Goal: Information Seeking & Learning: Learn about a topic

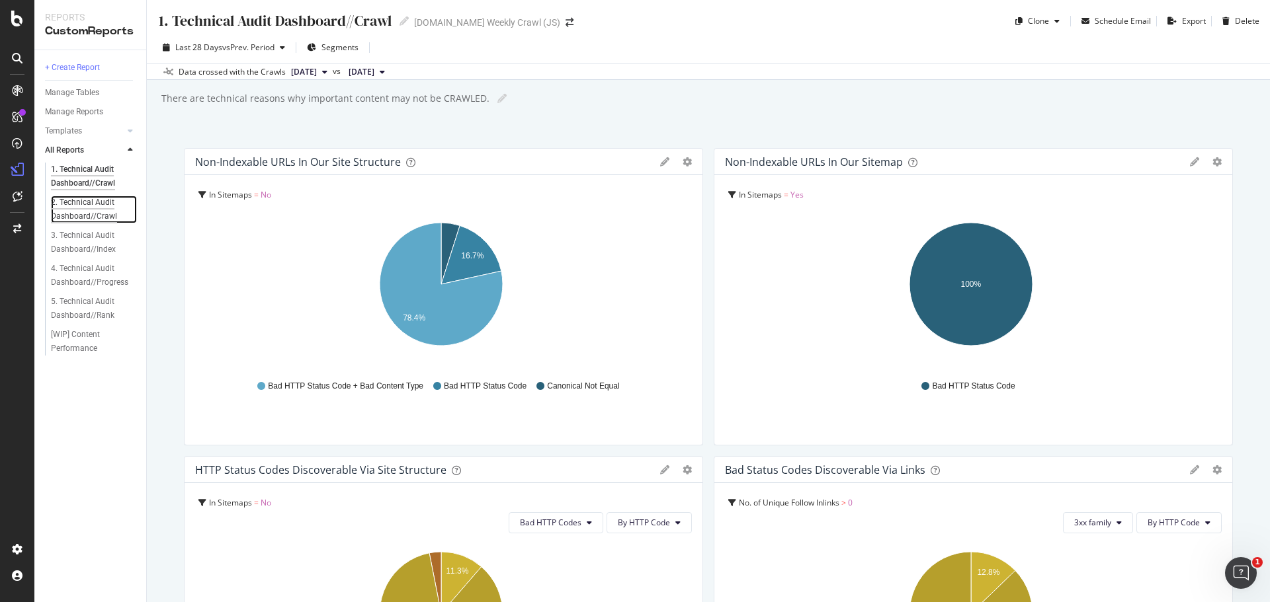
click at [68, 202] on div "2. Technical Audit Dashboard//Crawl" at bounding box center [90, 210] width 78 height 28
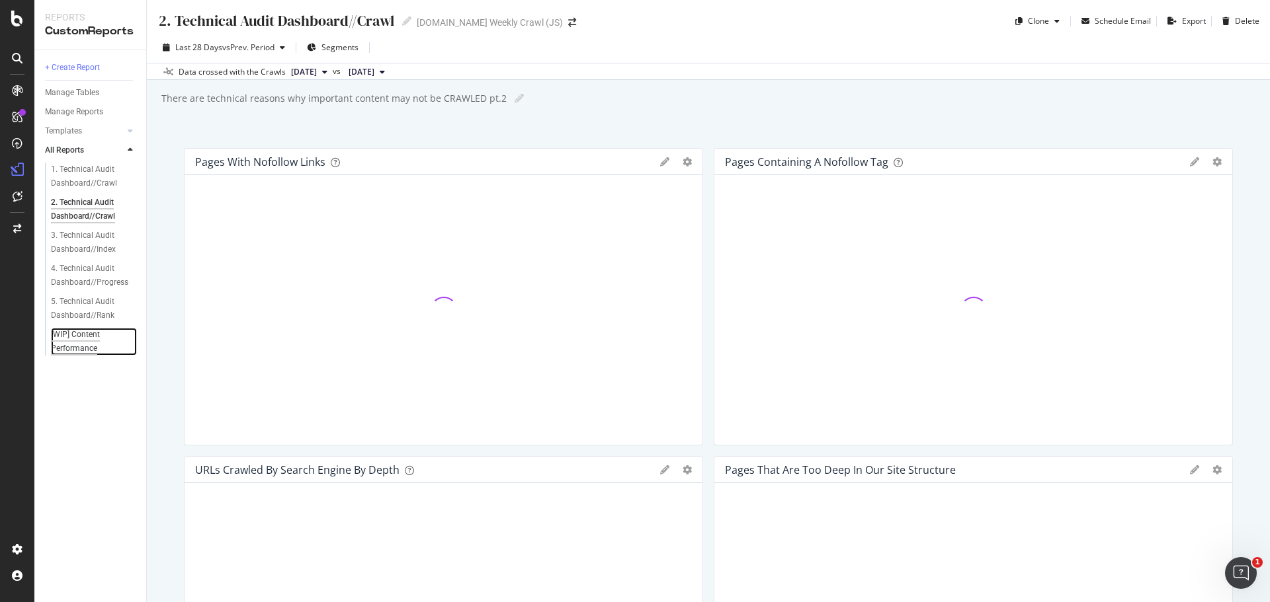
click at [87, 335] on div "[WIP] Content Performance" at bounding box center [88, 342] width 75 height 28
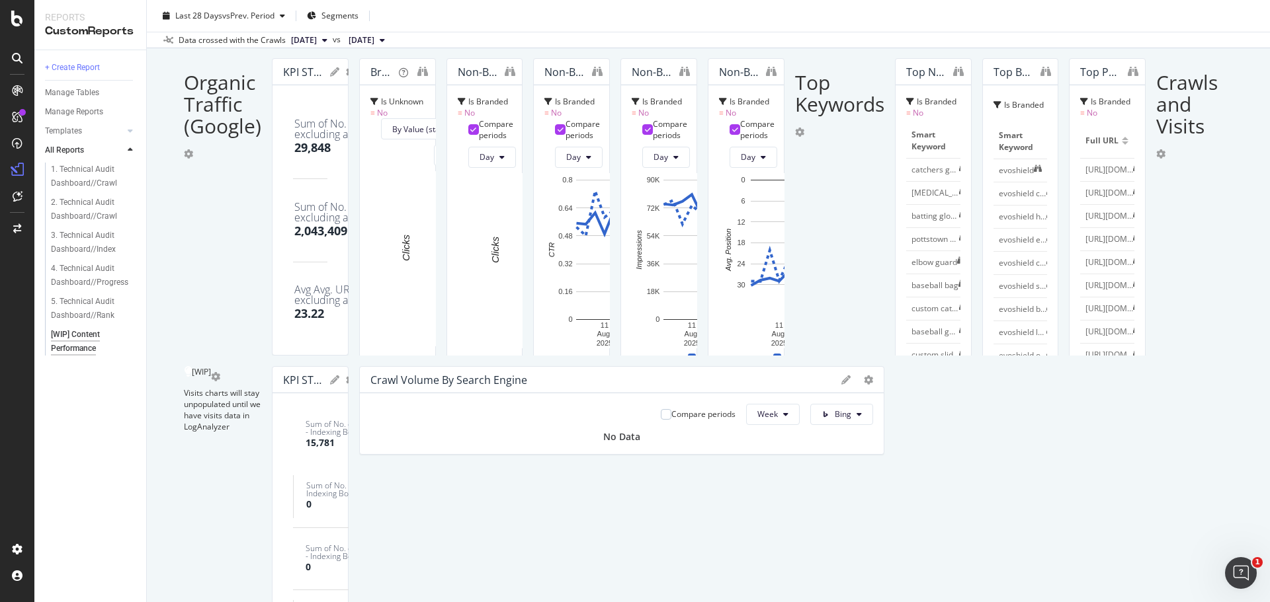
scroll to position [66, 0]
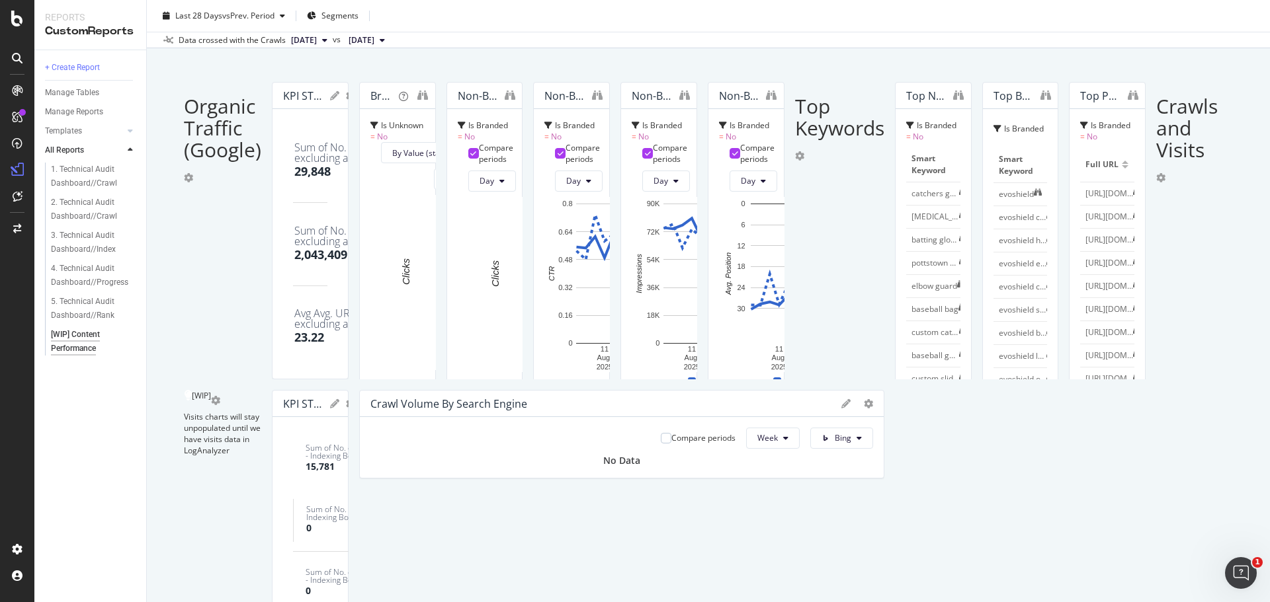
click at [563, 165] on div "+35.43 %" at bounding box center [532, 161] width 62 height 9
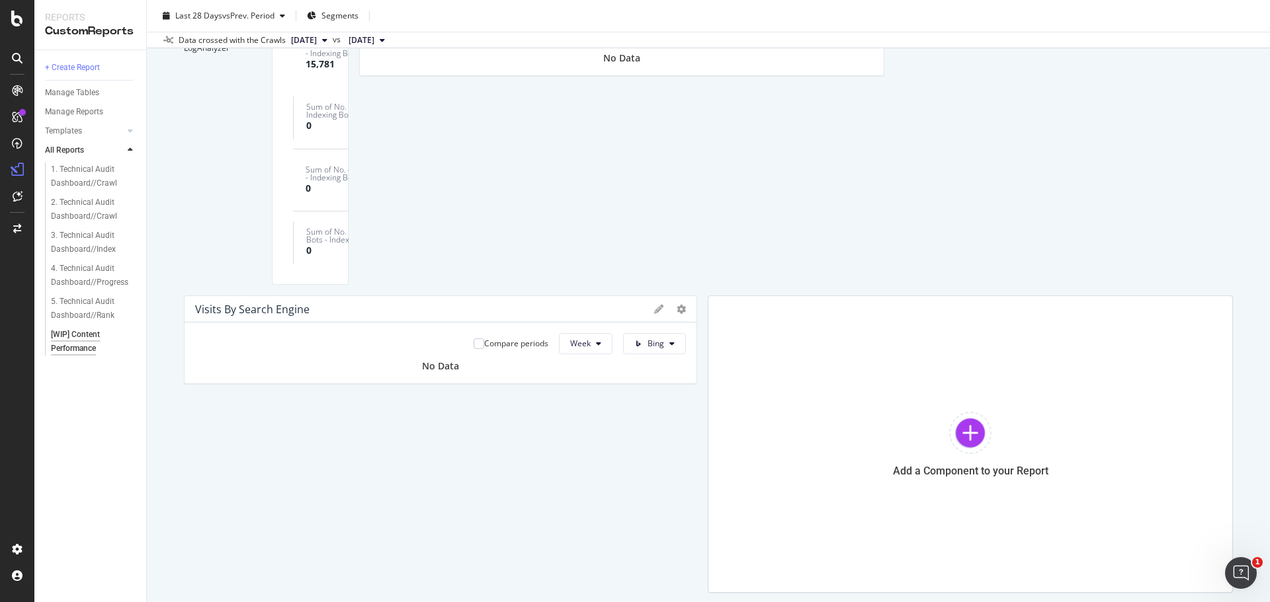
scroll to position [595, 0]
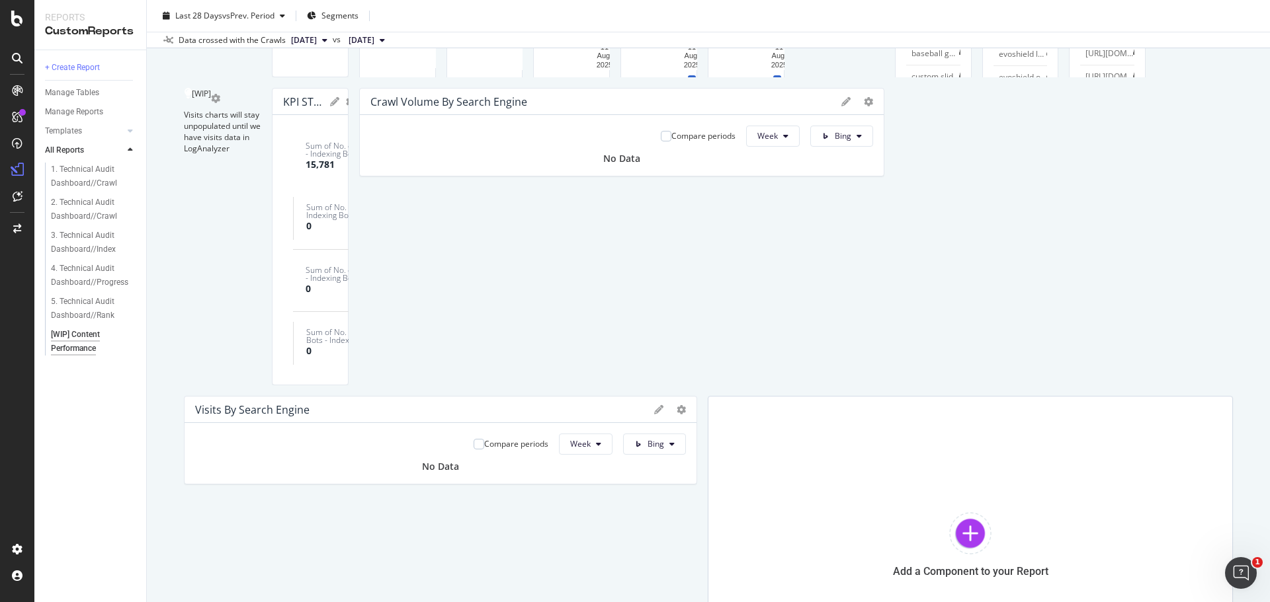
scroll to position [331, 0]
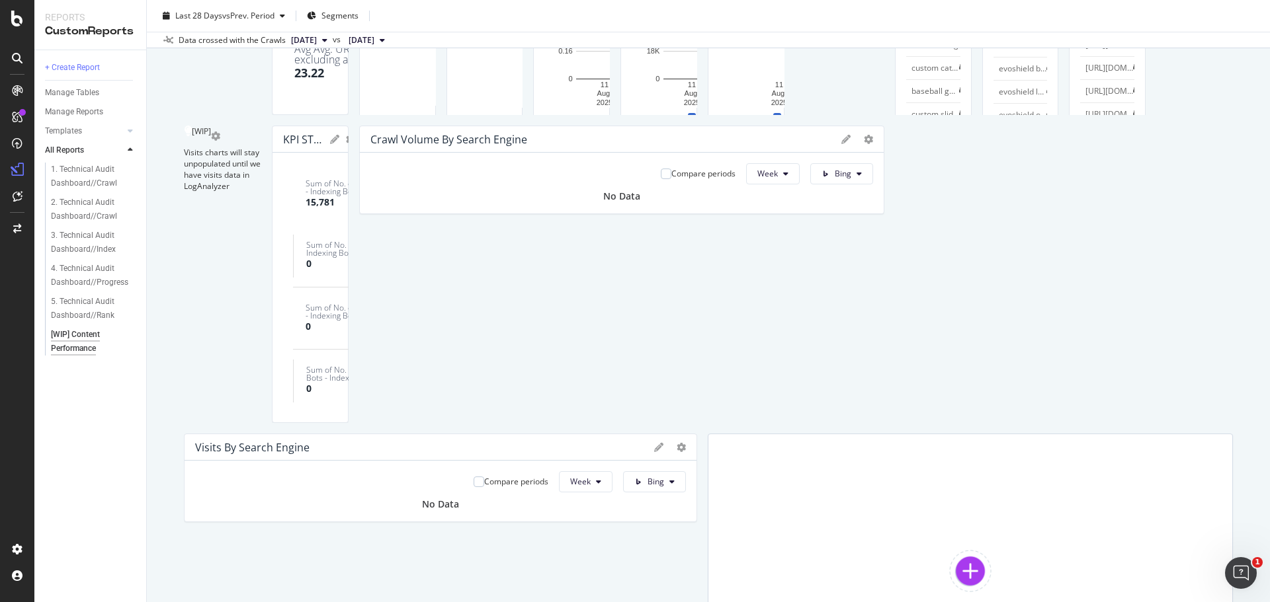
click at [1194, 290] on span "Month" at bounding box center [1188, 292] width 24 height 12
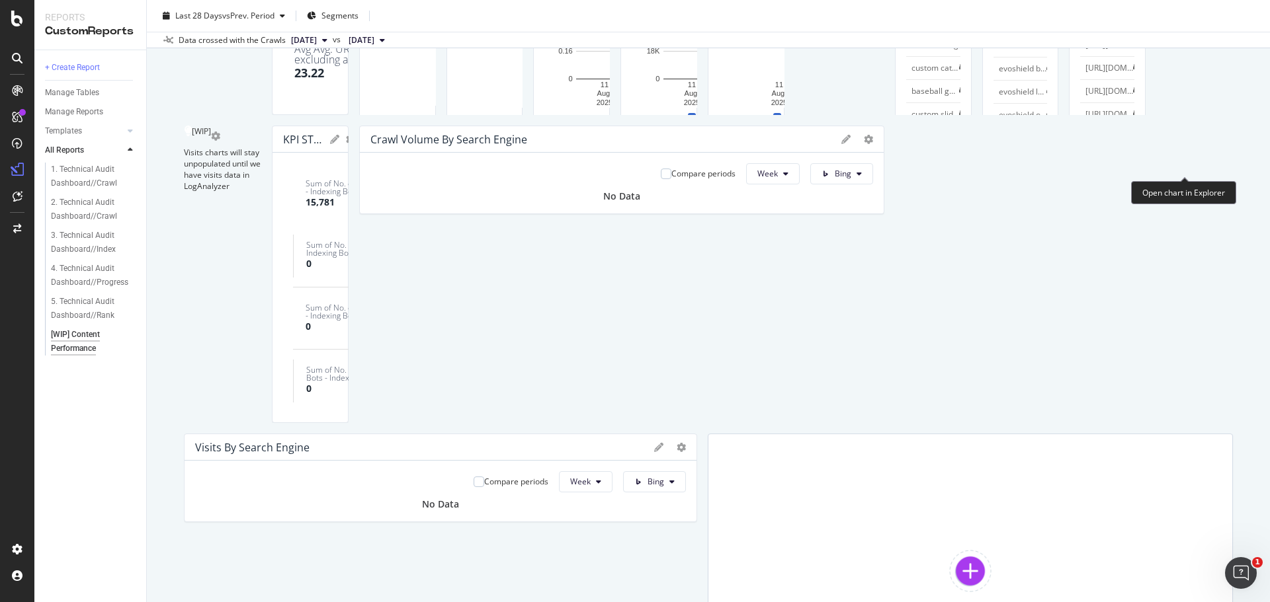
click at [1175, 187] on div "Open chart in Explorer" at bounding box center [1183, 192] width 105 height 23
click at [54, 125] on div "Overview" at bounding box center [68, 124] width 38 height 13
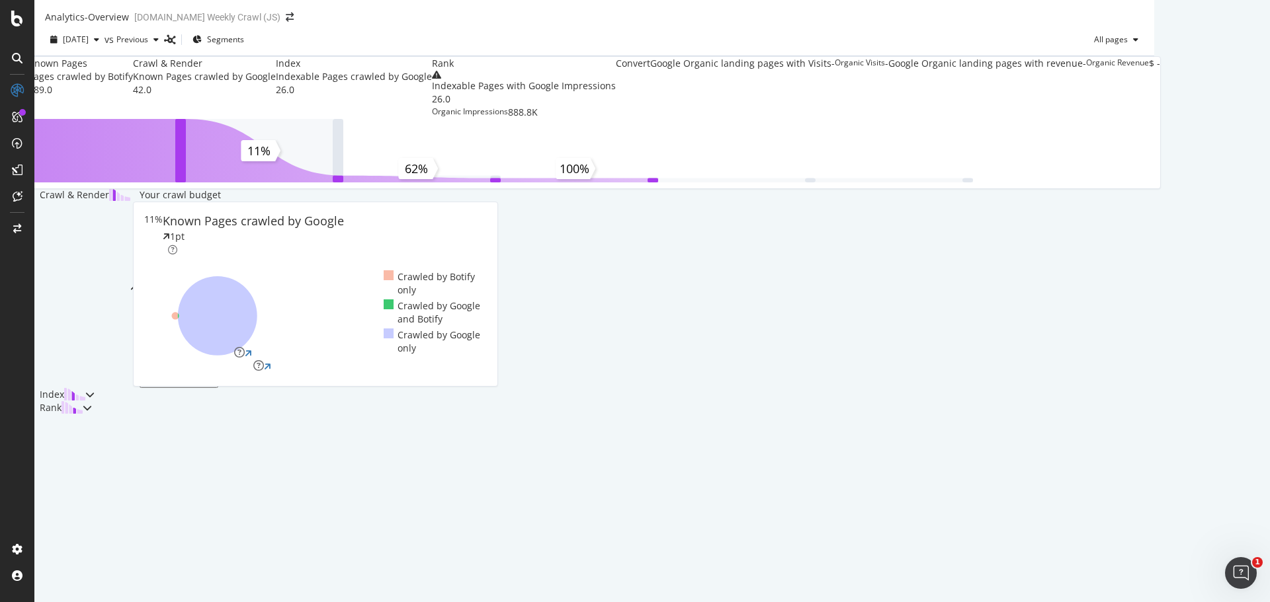
click at [140, 333] on div "Crawl & Render" at bounding box center [86, 288] width 105 height 200
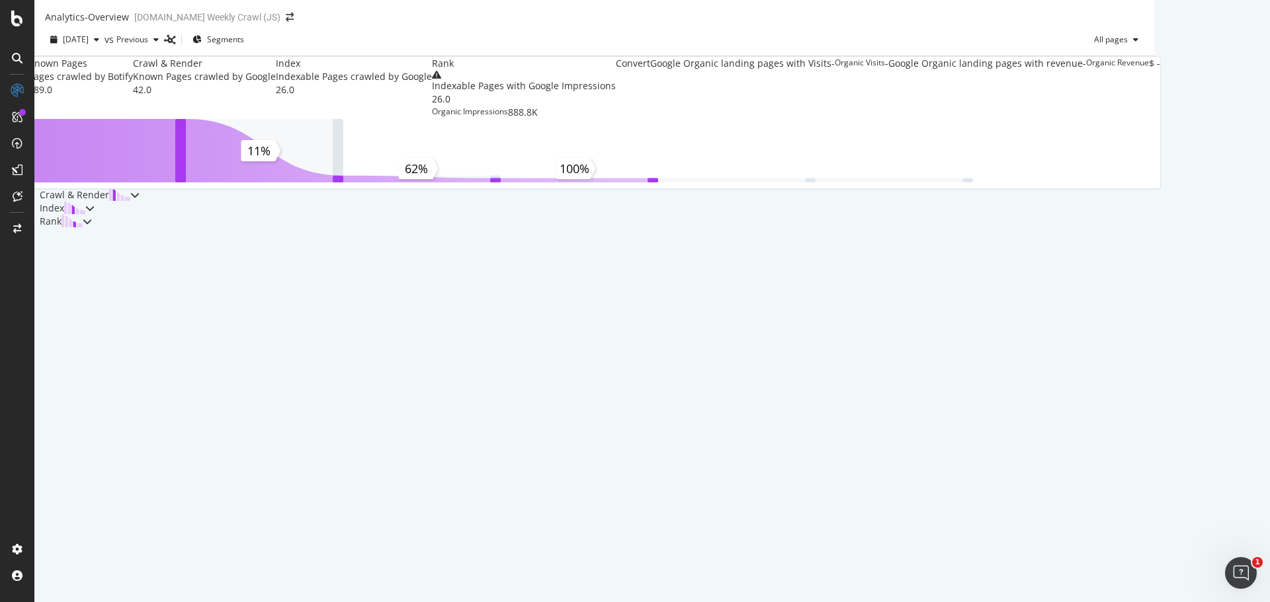
click at [140, 202] on div "Crawl & Render" at bounding box center [86, 194] width 105 height 13
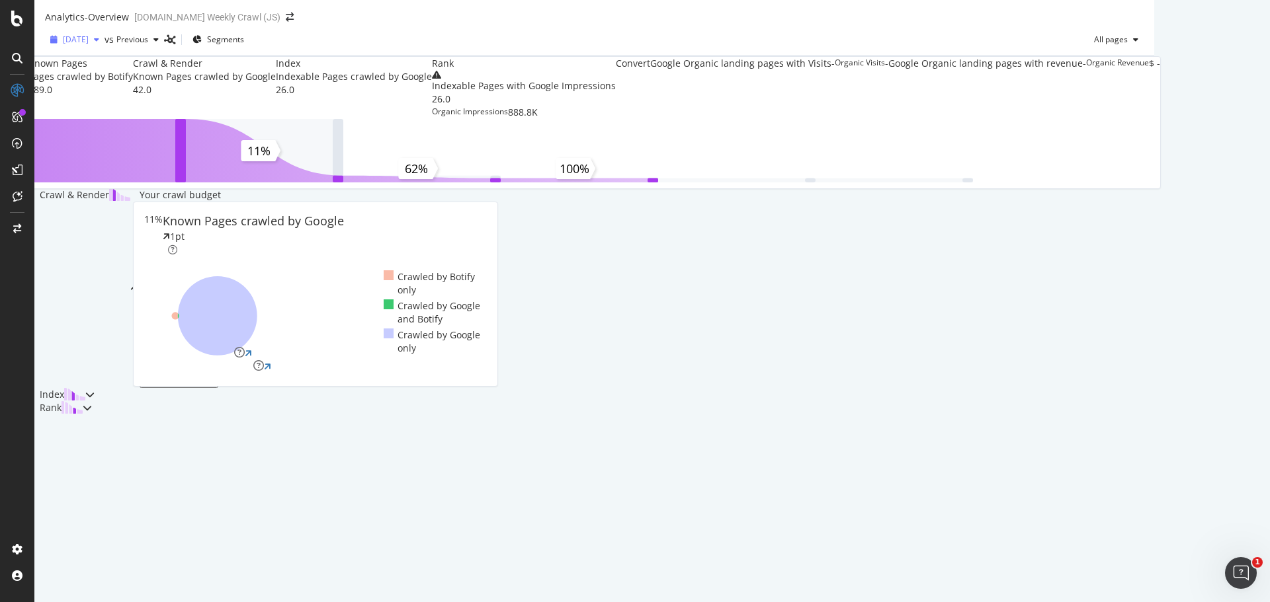
click at [89, 44] on span "2025 Sep. 1st" at bounding box center [76, 39] width 26 height 11
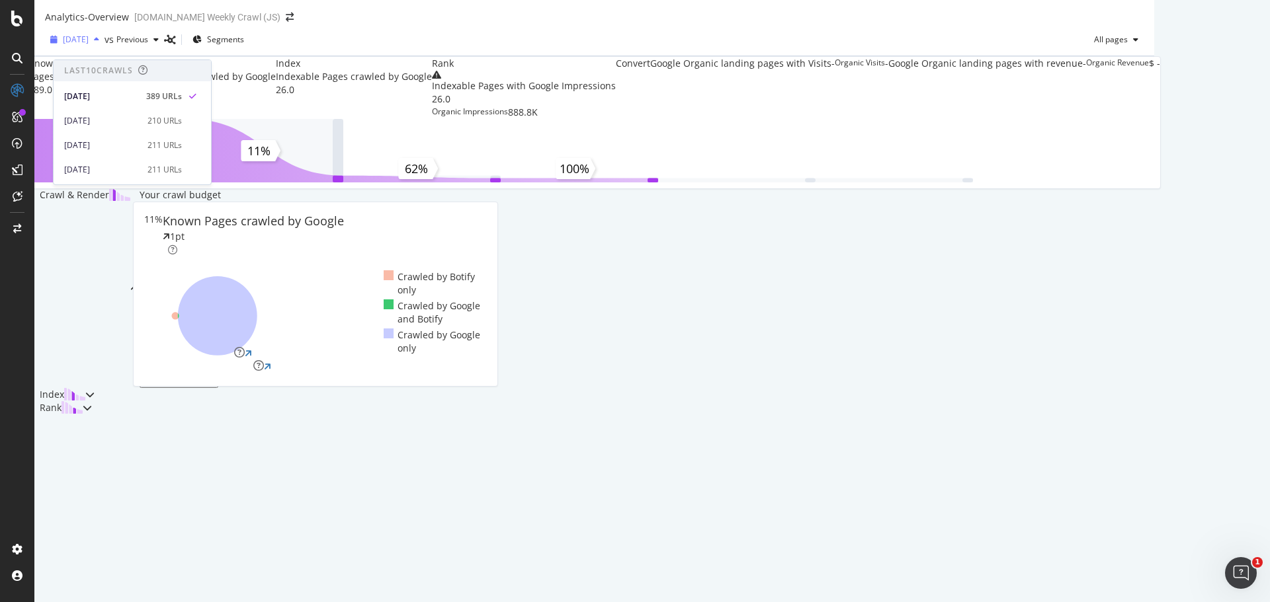
click at [104, 44] on div "button" at bounding box center [97, 40] width 16 height 8
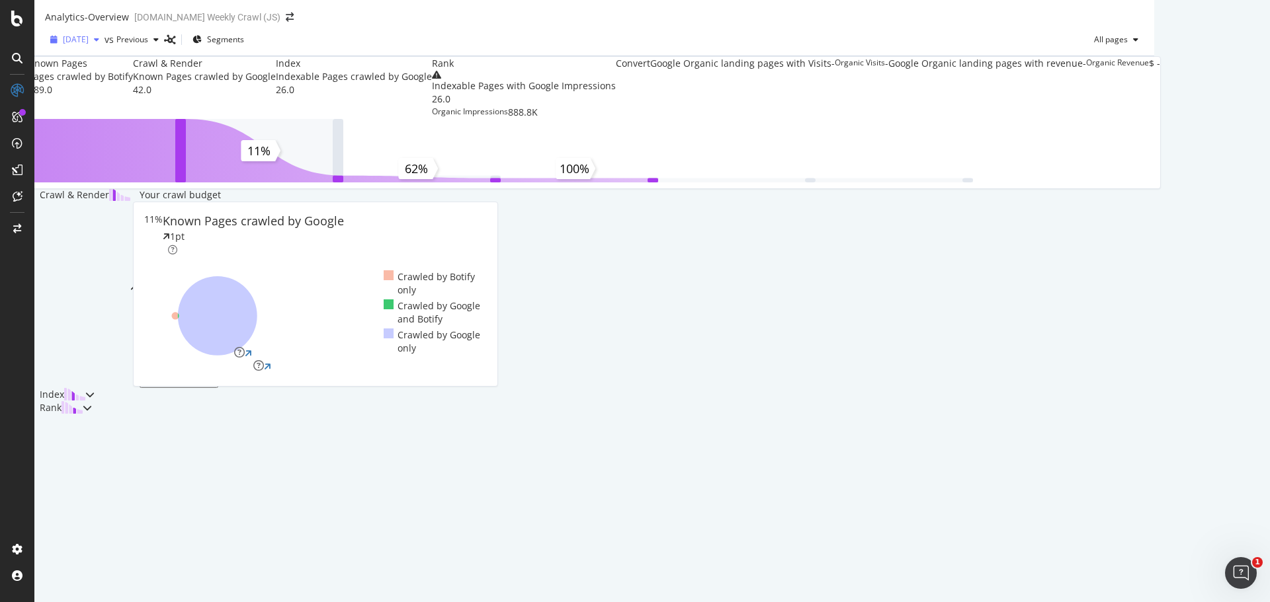
click at [99, 44] on icon "button" at bounding box center [96, 40] width 5 height 8
click at [117, 415] on div "Known Pages Pages crawled by Botify 389.0 Crawl & Render Known Pages crawled by…" at bounding box center [594, 235] width 1120 height 358
click at [413, 360] on div "Bot Discovery Time 25% Pages Crawled Quickly Target: above 80%" at bounding box center [316, 353] width 352 height 13
click at [93, 270] on div "Known Pages Pages crawled by Botify 389.0 Crawl & Render Known Pages crawled by…" at bounding box center [594, 235] width 1120 height 358
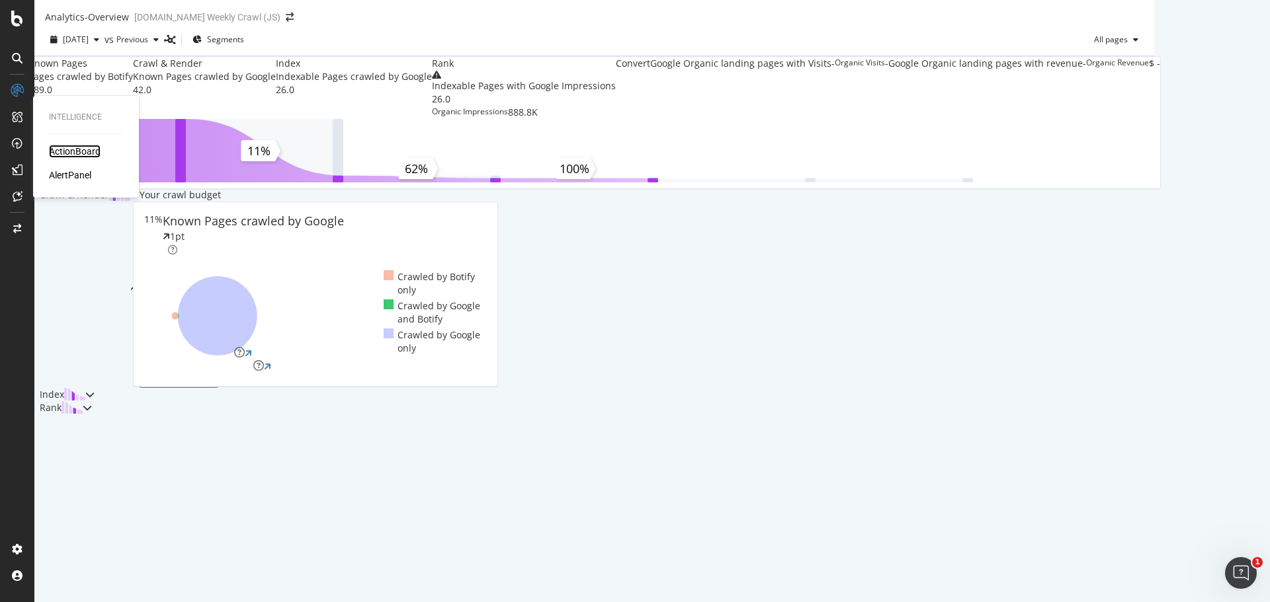
click at [81, 145] on div "ActionBoard" at bounding box center [75, 151] width 52 height 13
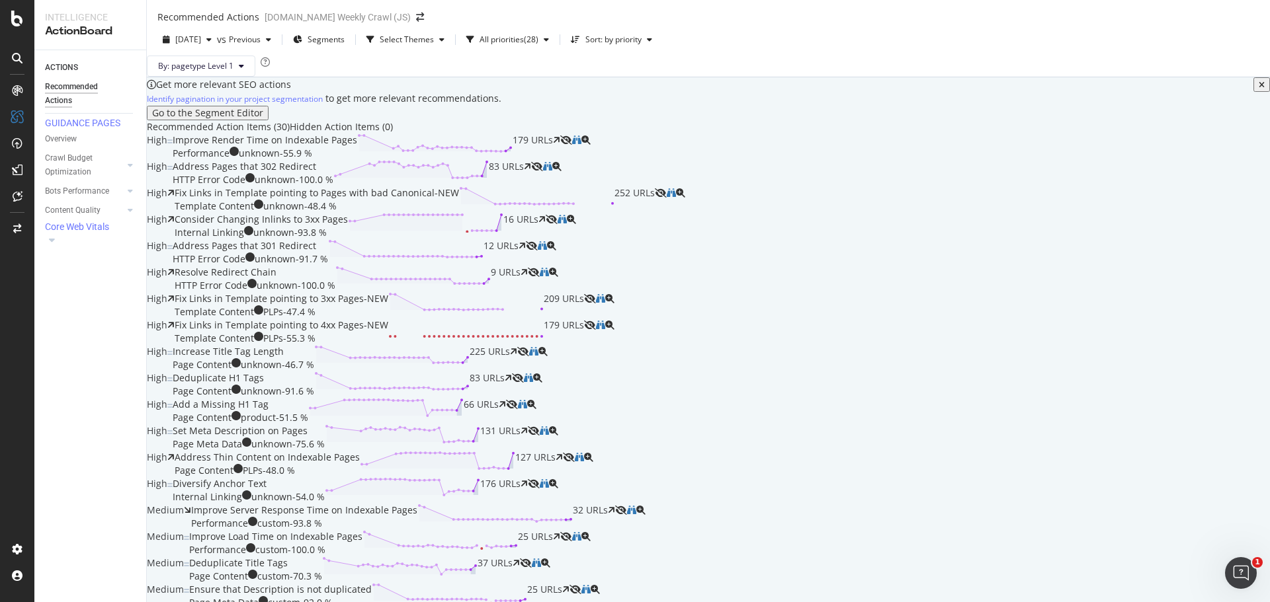
click at [14, 60] on icon at bounding box center [17, 58] width 11 height 11
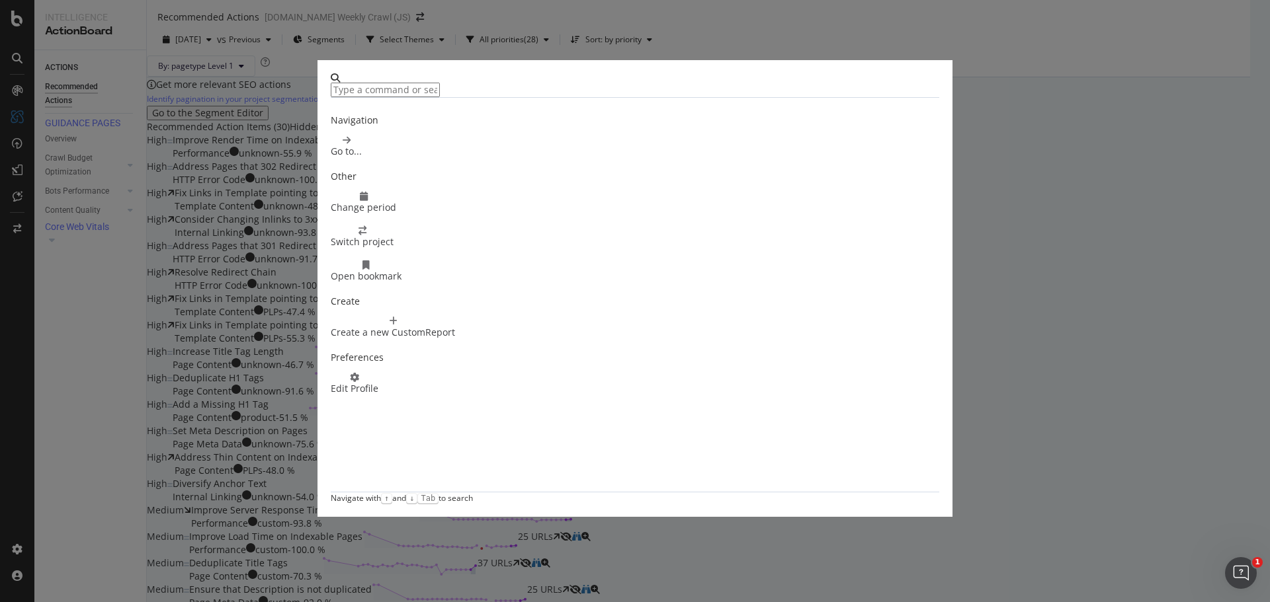
click at [924, 164] on div "Navigation Go to... Other Change period Switch project Open bookmark Create Cre…" at bounding box center [635, 301] width 1270 height 602
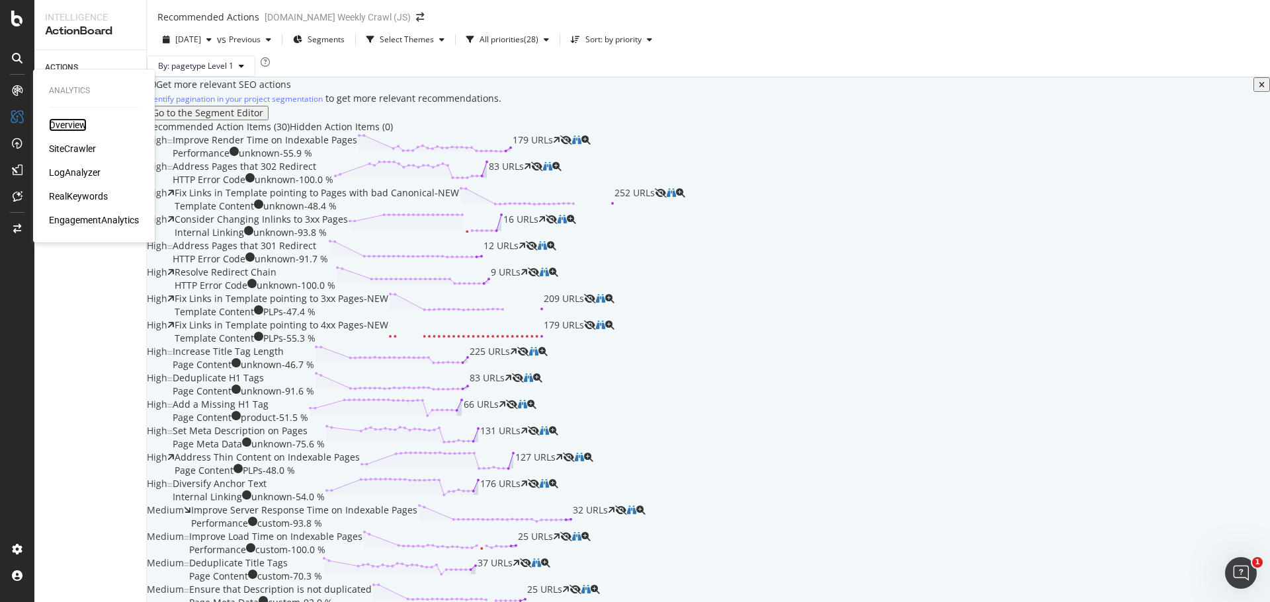
click at [67, 122] on div "Overview" at bounding box center [68, 124] width 38 height 13
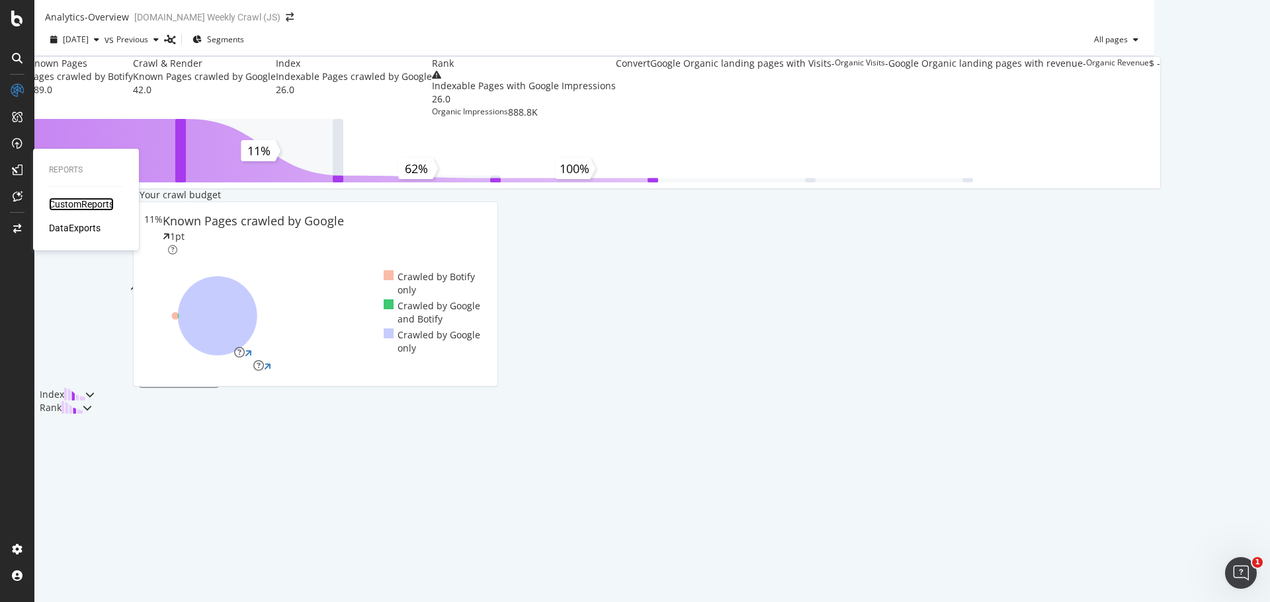
click at [63, 201] on div "CustomReports" at bounding box center [81, 204] width 65 height 13
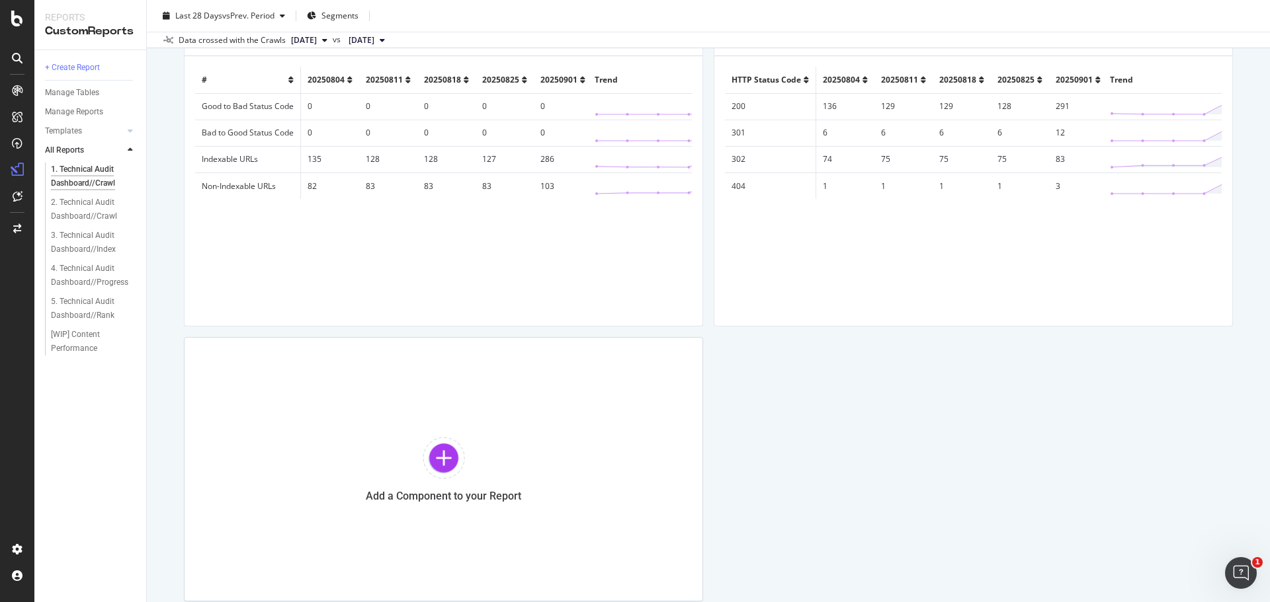
scroll to position [862, 0]
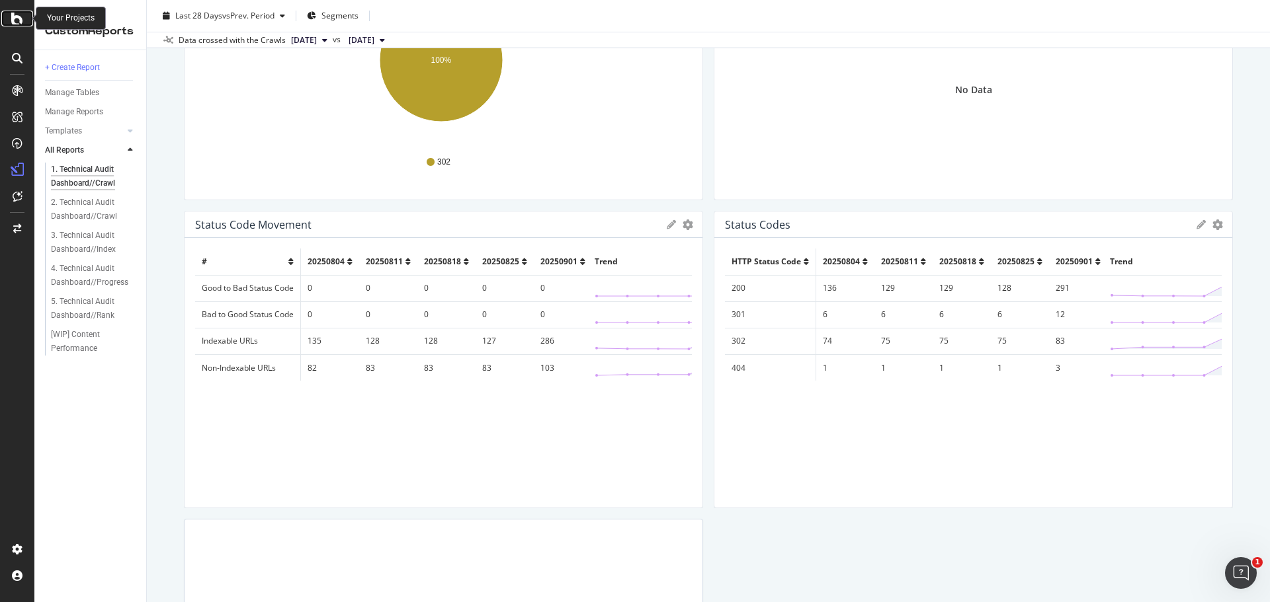
click at [18, 24] on icon at bounding box center [17, 19] width 12 height 16
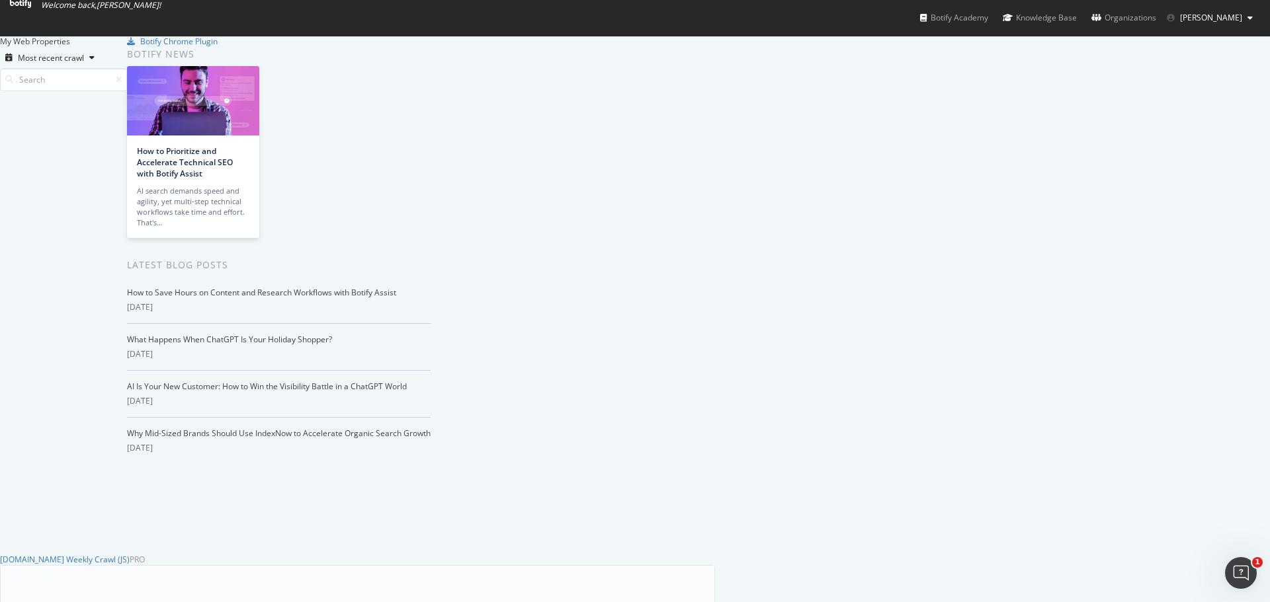
scroll to position [928, 0]
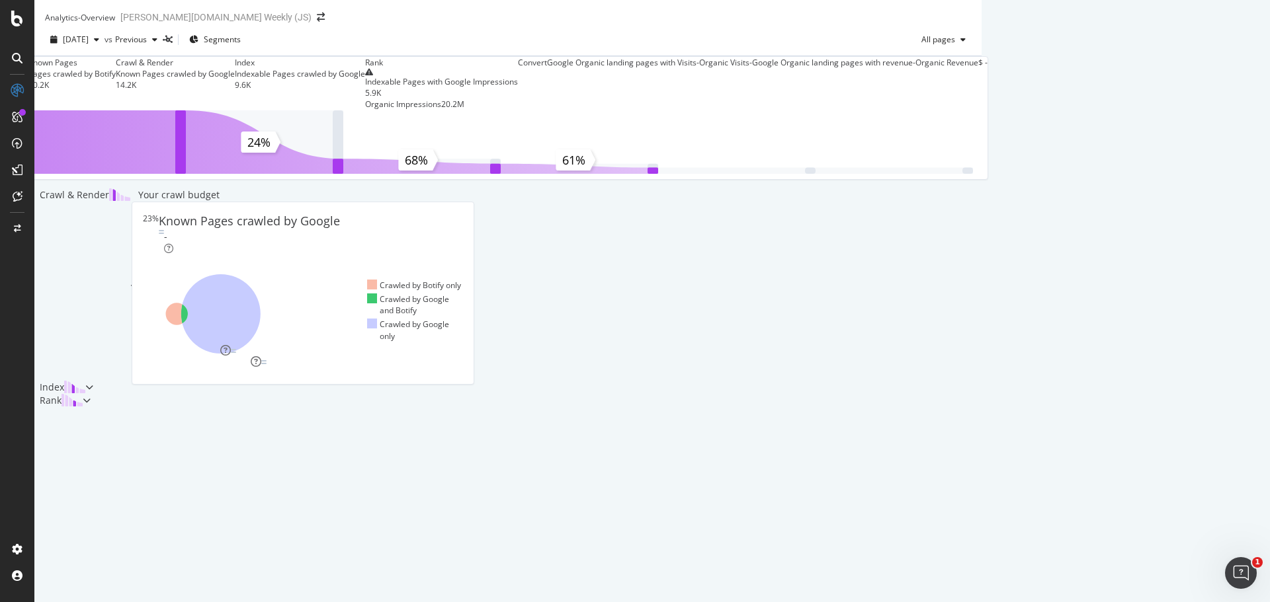
scroll to position [353, 0]
click at [93, 394] on div "Index" at bounding box center [63, 387] width 59 height 13
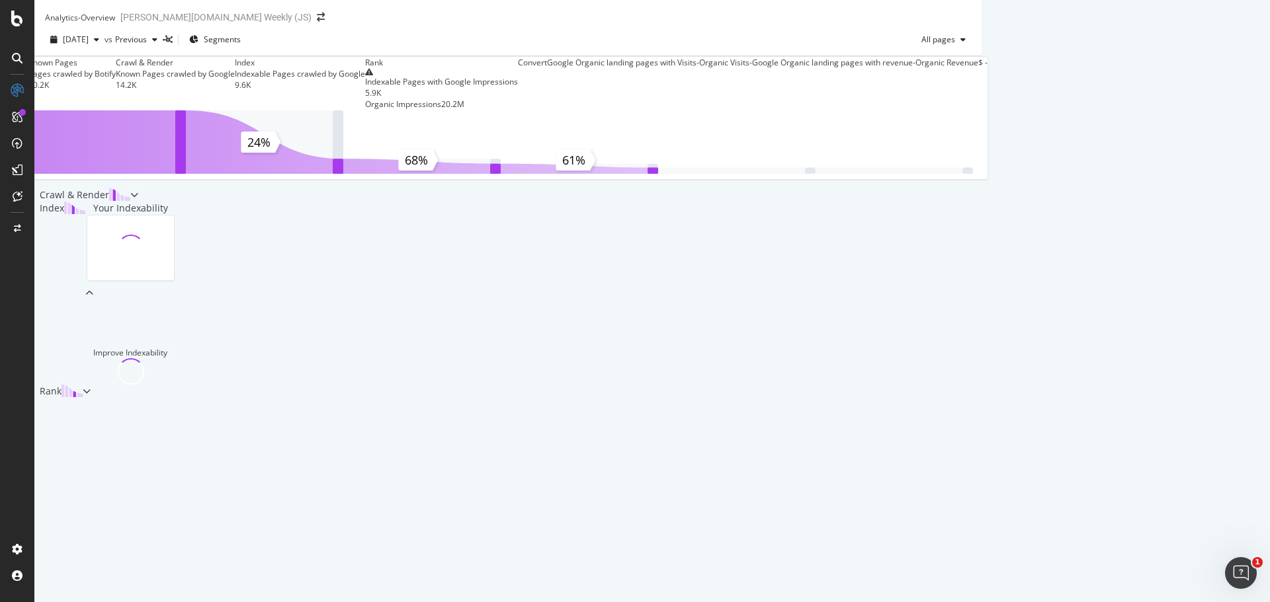
scroll to position [221, 0]
click at [83, 398] on div "Rank" at bounding box center [58, 391] width 48 height 13
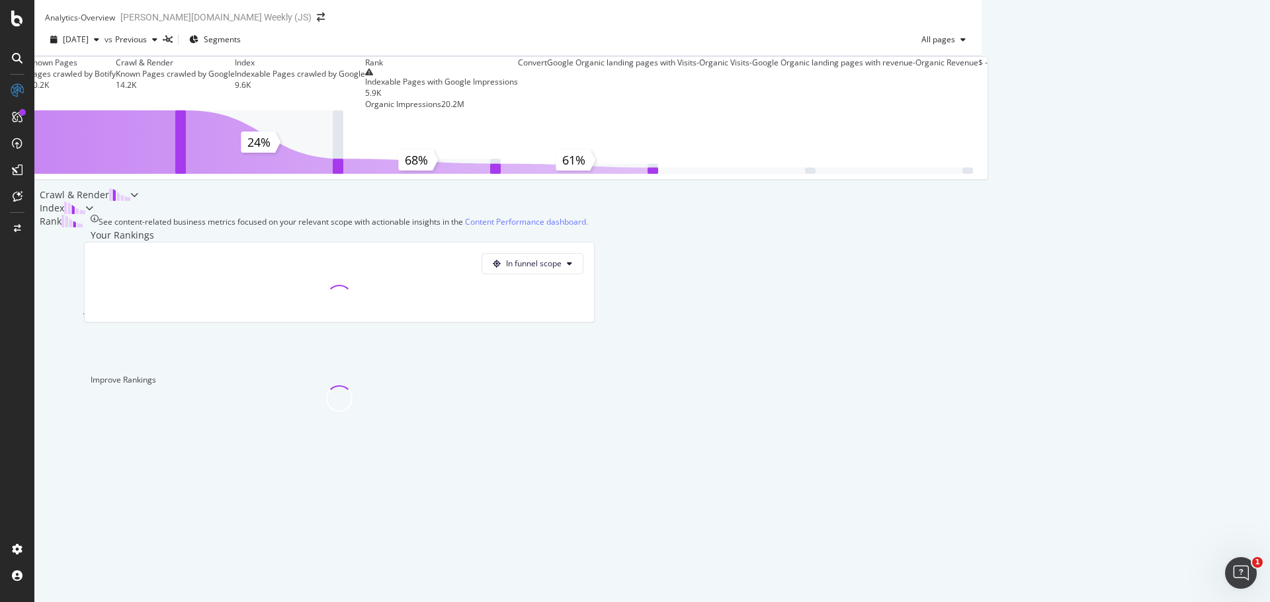
scroll to position [285, 0]
click at [85, 202] on div "Index" at bounding box center [59, 208] width 51 height 13
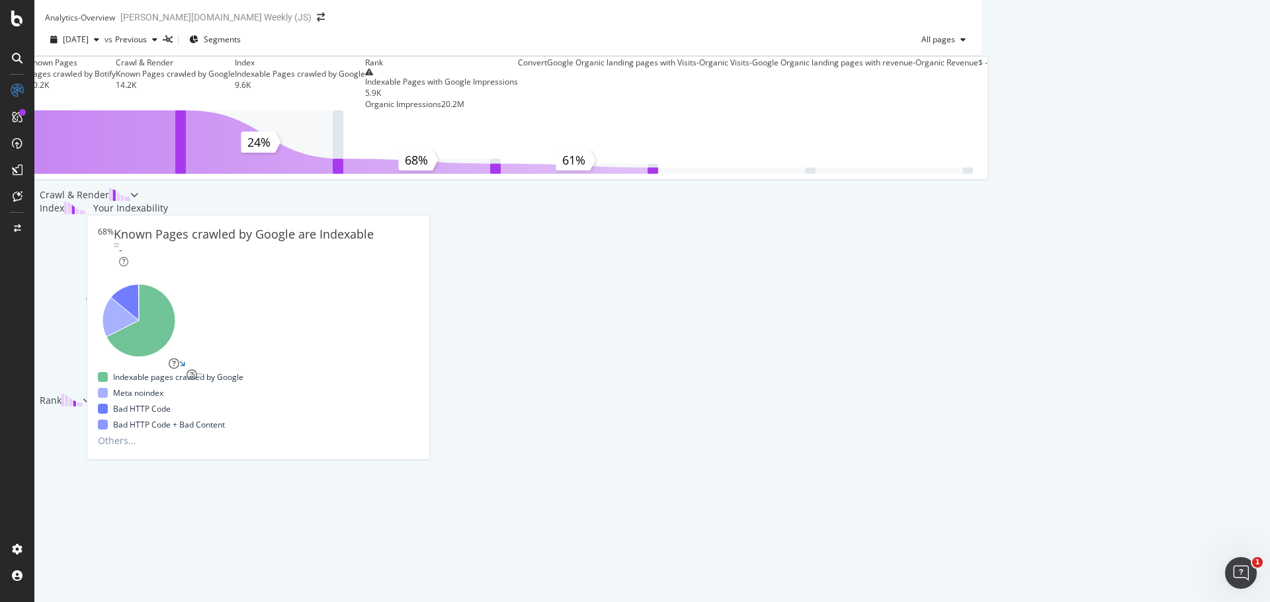
scroll to position [0, 0]
click at [13, 22] on icon at bounding box center [17, 19] width 12 height 16
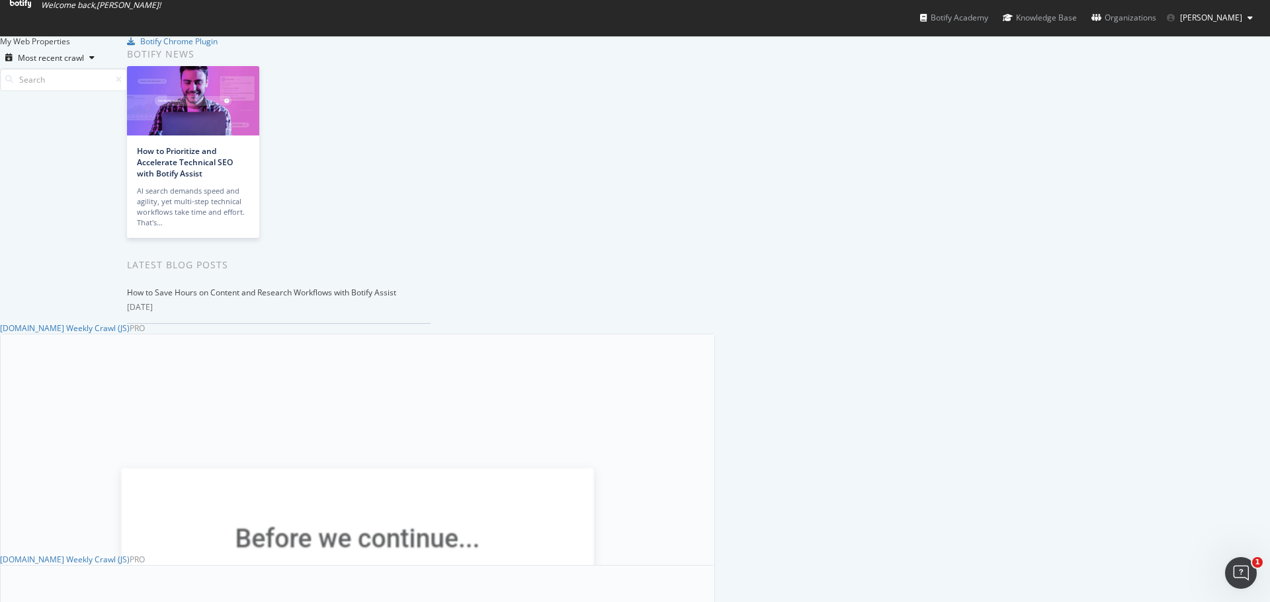
scroll to position [661, 0]
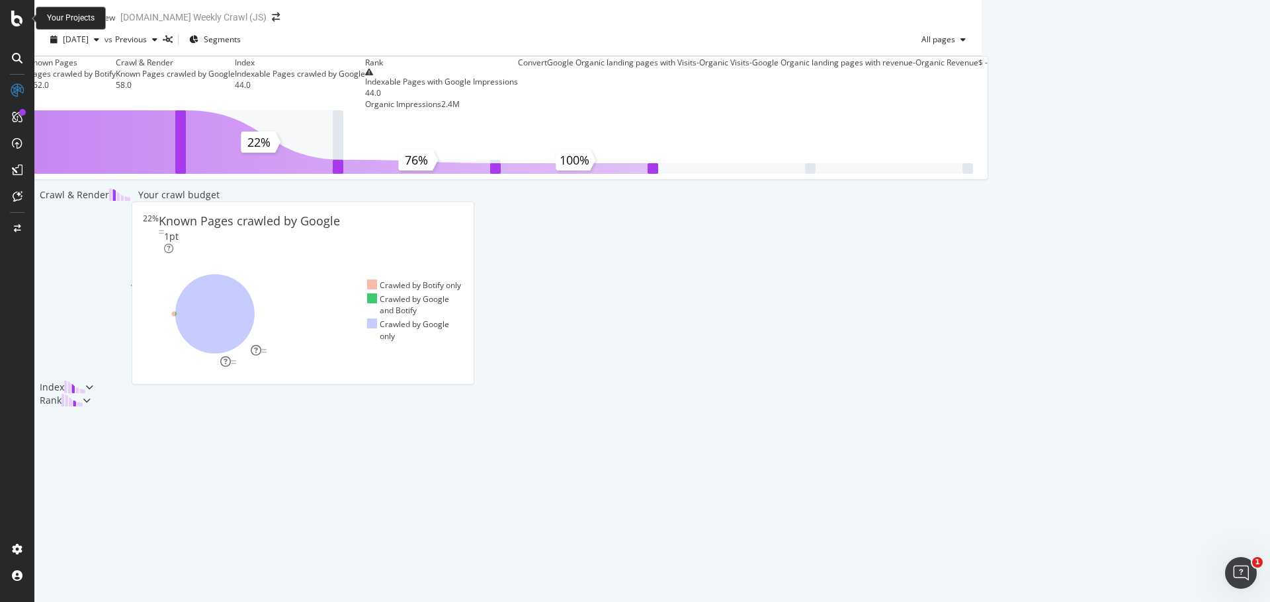
click at [65, 20] on div "Your Projects" at bounding box center [71, 18] width 48 height 11
click at [75, 12] on div "Your Projects" at bounding box center [71, 18] width 70 height 23
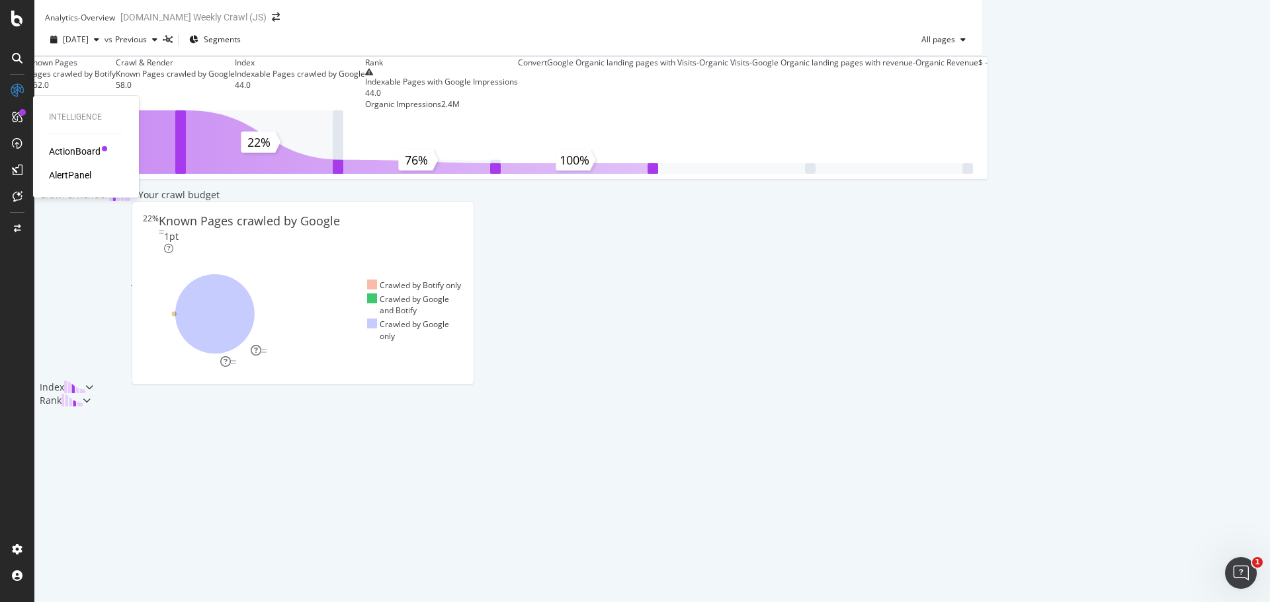
click at [13, 116] on icon at bounding box center [17, 117] width 11 height 11
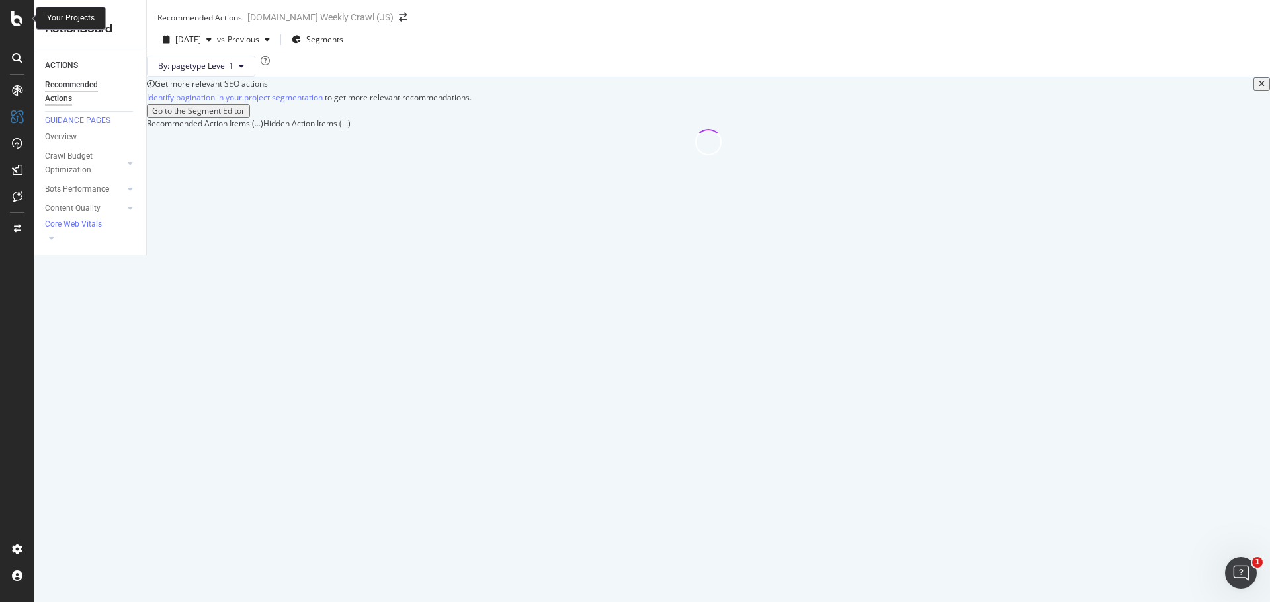
click at [67, 13] on div "Your Projects" at bounding box center [71, 18] width 48 height 11
click at [22, 20] on icon at bounding box center [17, 19] width 12 height 16
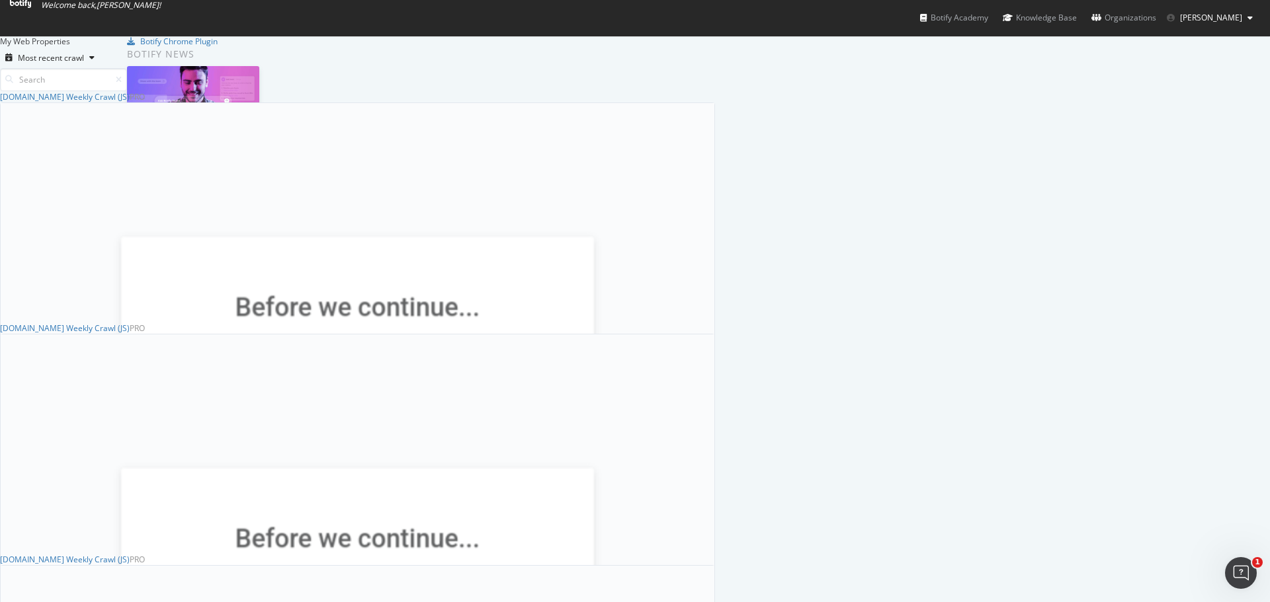
scroll to position [595, 0]
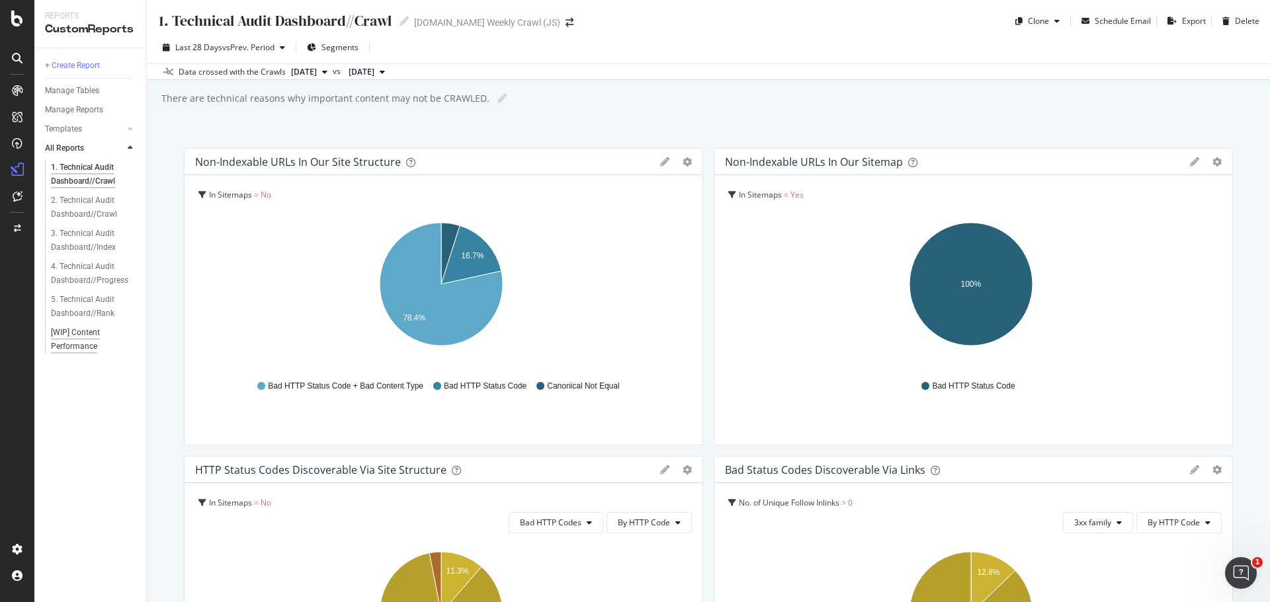
click at [72, 341] on div "[WIP] Content Performance" at bounding box center [88, 340] width 75 height 28
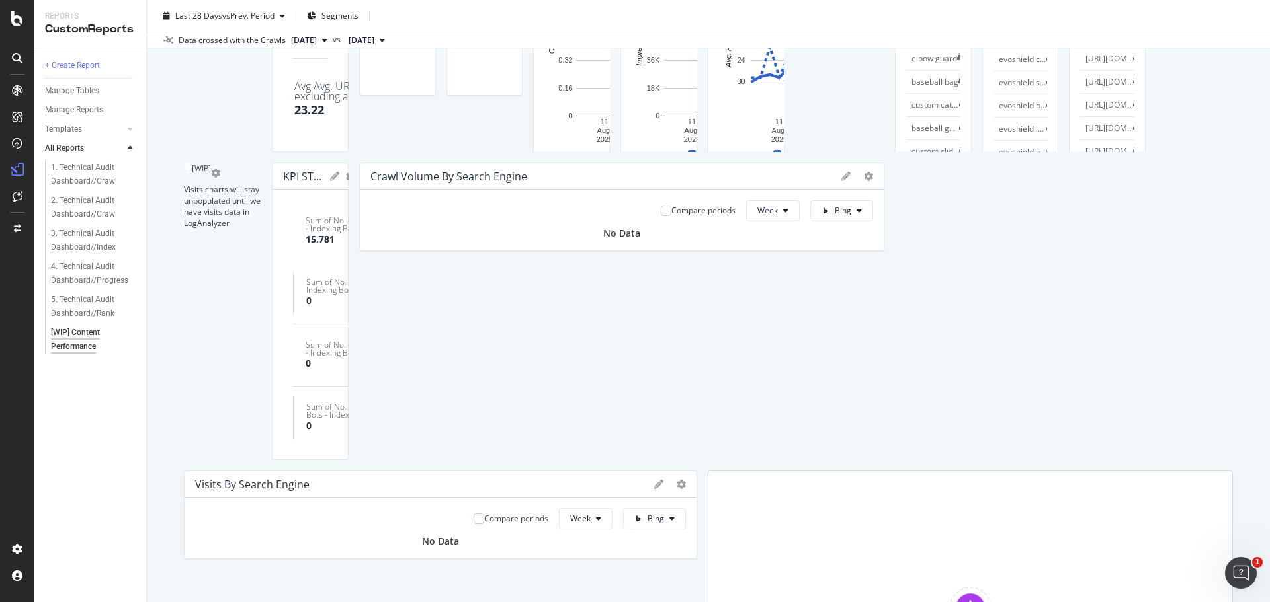
scroll to position [132, 0]
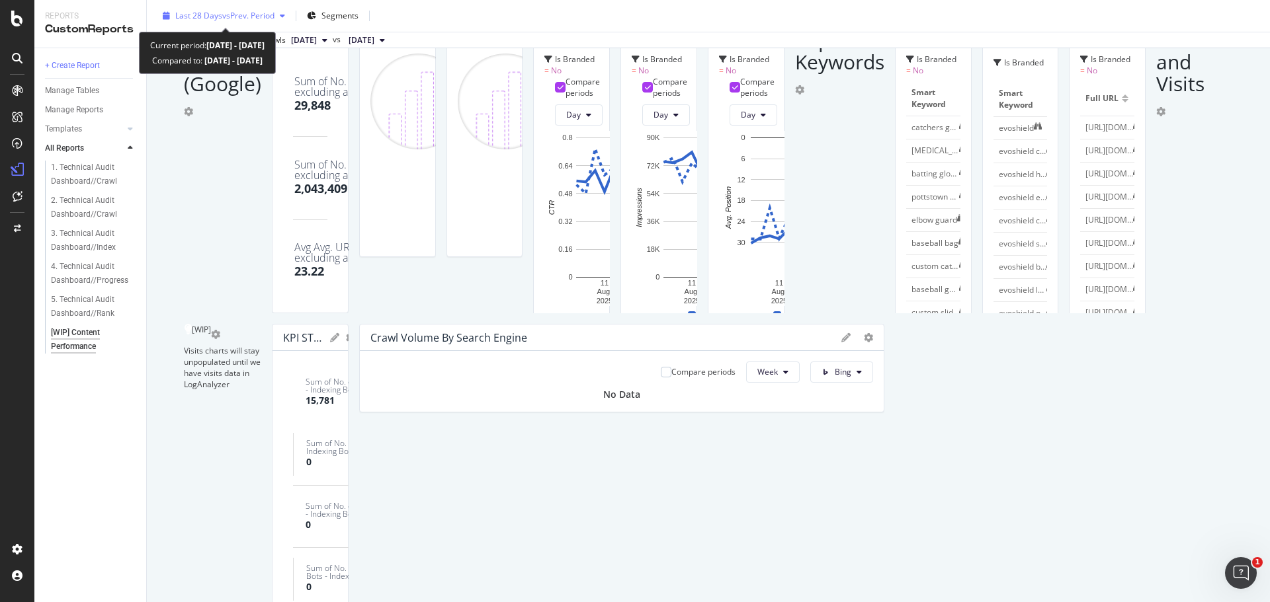
click at [237, 17] on span "vs Prev. Period" at bounding box center [248, 15] width 52 height 11
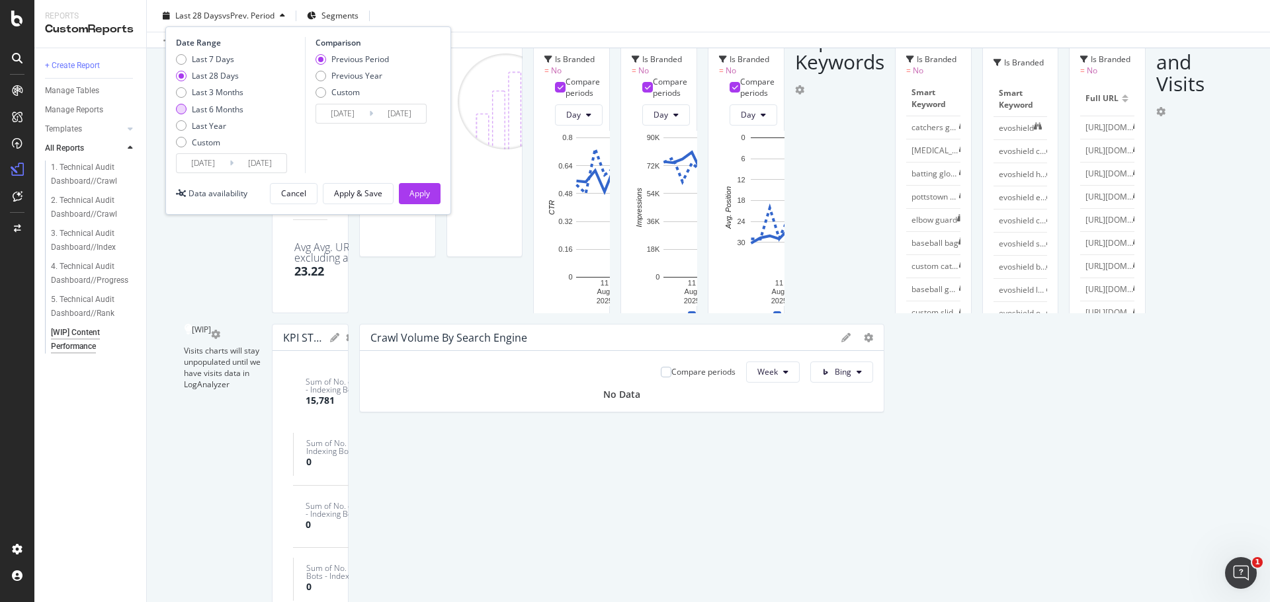
click at [226, 104] on div "Last 6 Months" at bounding box center [218, 109] width 52 height 11
type input "2025/03/05"
type input "2024/09/01"
type input "2025/03/04"
click at [421, 194] on div "Apply" at bounding box center [419, 193] width 21 height 11
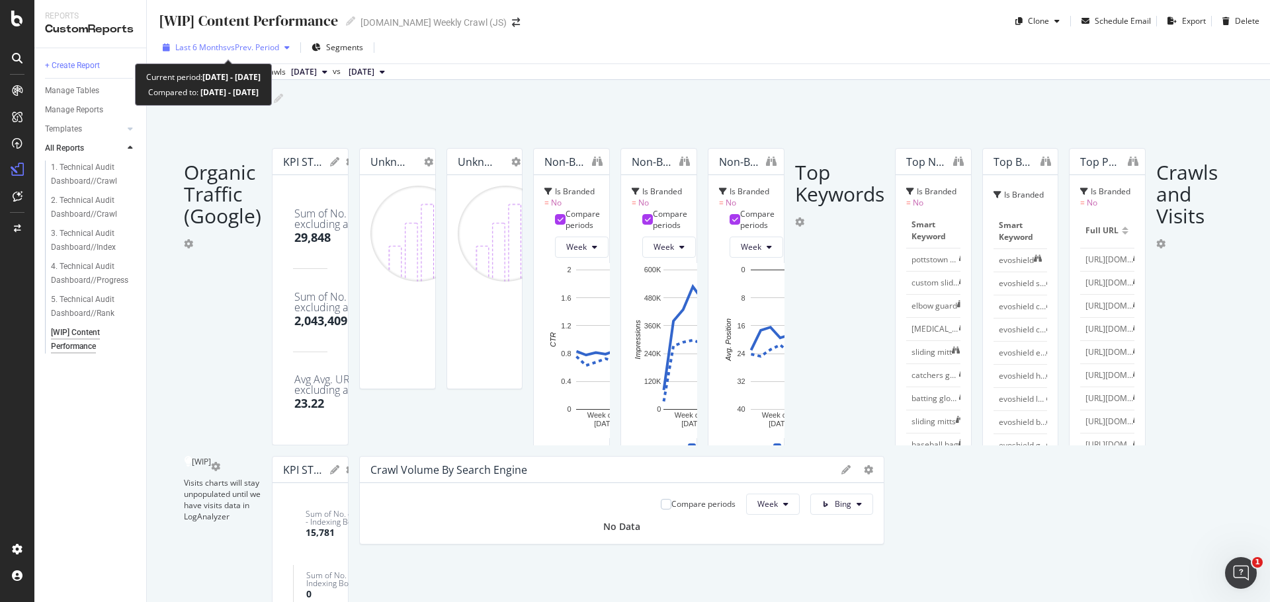
click at [257, 47] on span "vs Prev. Period" at bounding box center [253, 47] width 52 height 11
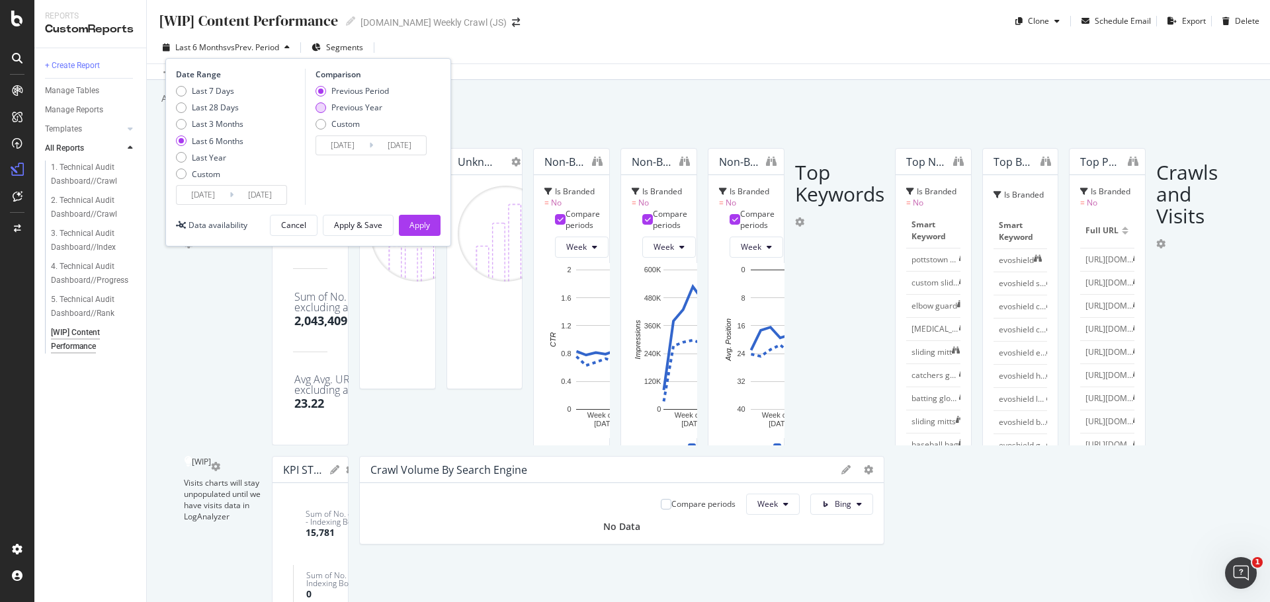
click at [323, 110] on div "Previous Year" at bounding box center [320, 108] width 11 height 11
type input "2024/03/06"
type input "2024/09/05"
click at [416, 219] on div "Apply" at bounding box center [419, 226] width 21 height 20
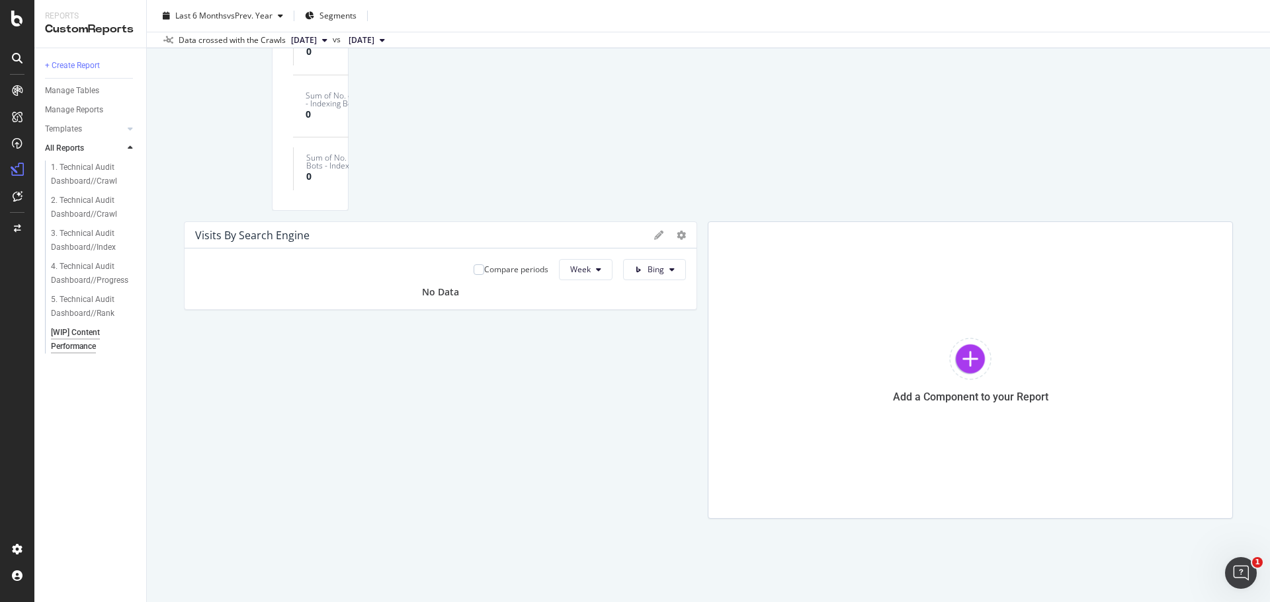
scroll to position [1389, 0]
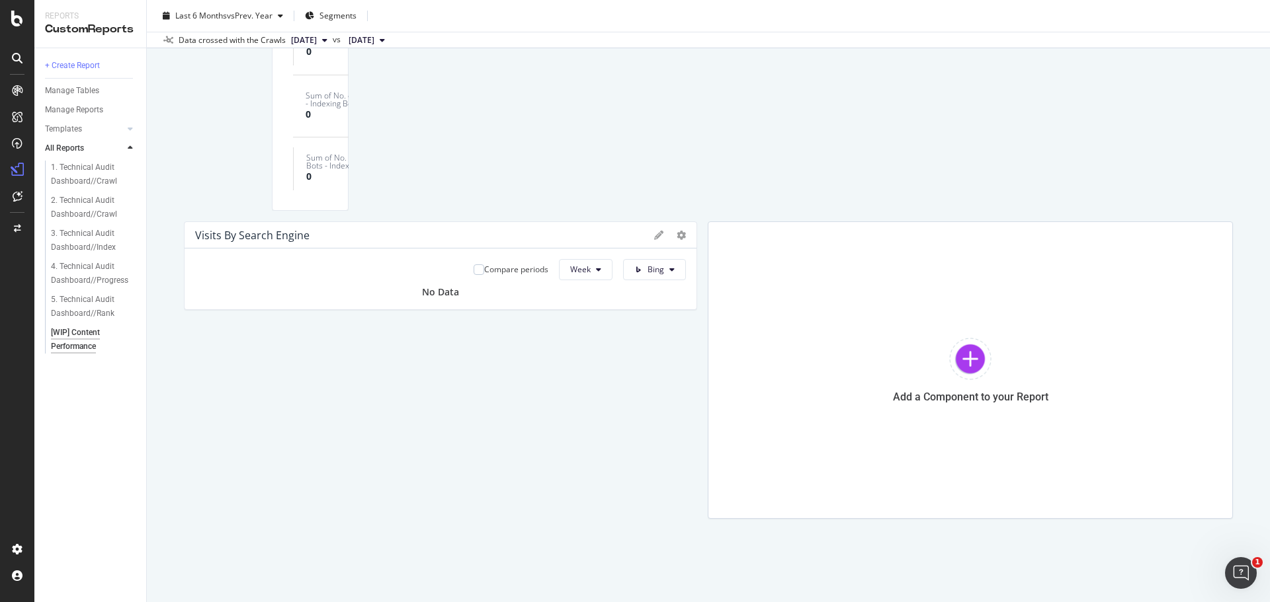
drag, startPoint x: 412, startPoint y: 237, endPoint x: 442, endPoint y: 230, distance: 31.3
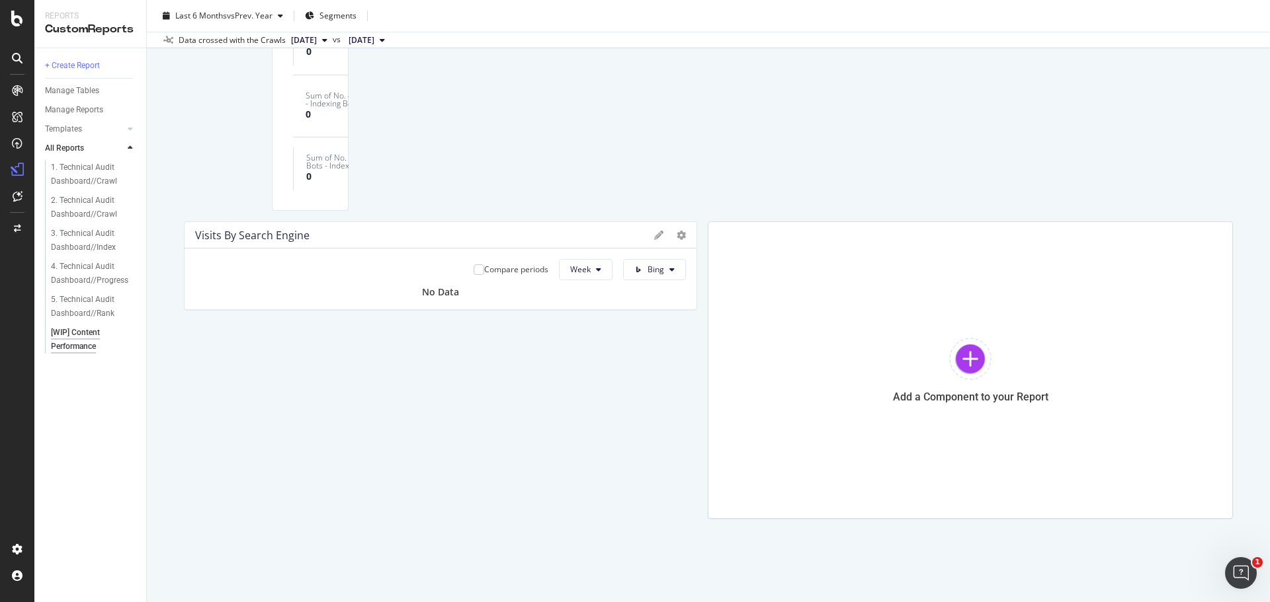
drag, startPoint x: 241, startPoint y: 259, endPoint x: 255, endPoint y: 261, distance: 14.7
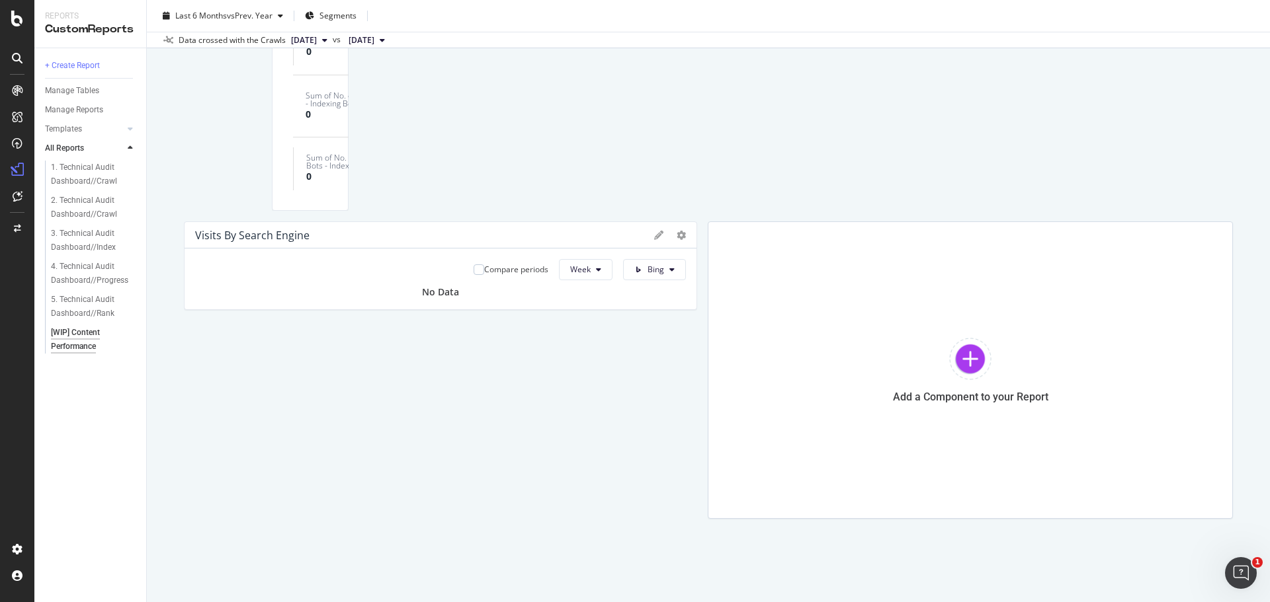
scroll to position [1058, 0]
click at [82, 171] on div "1. Technical Audit Dashboard//Crawl" at bounding box center [90, 175] width 78 height 28
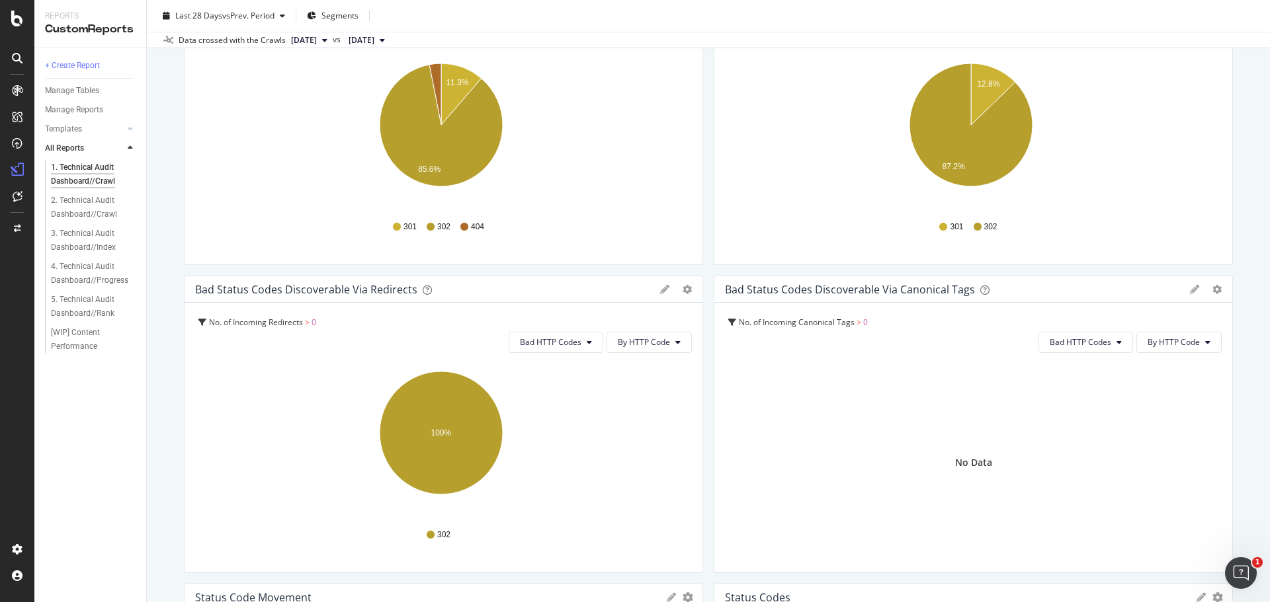
scroll to position [529, 0]
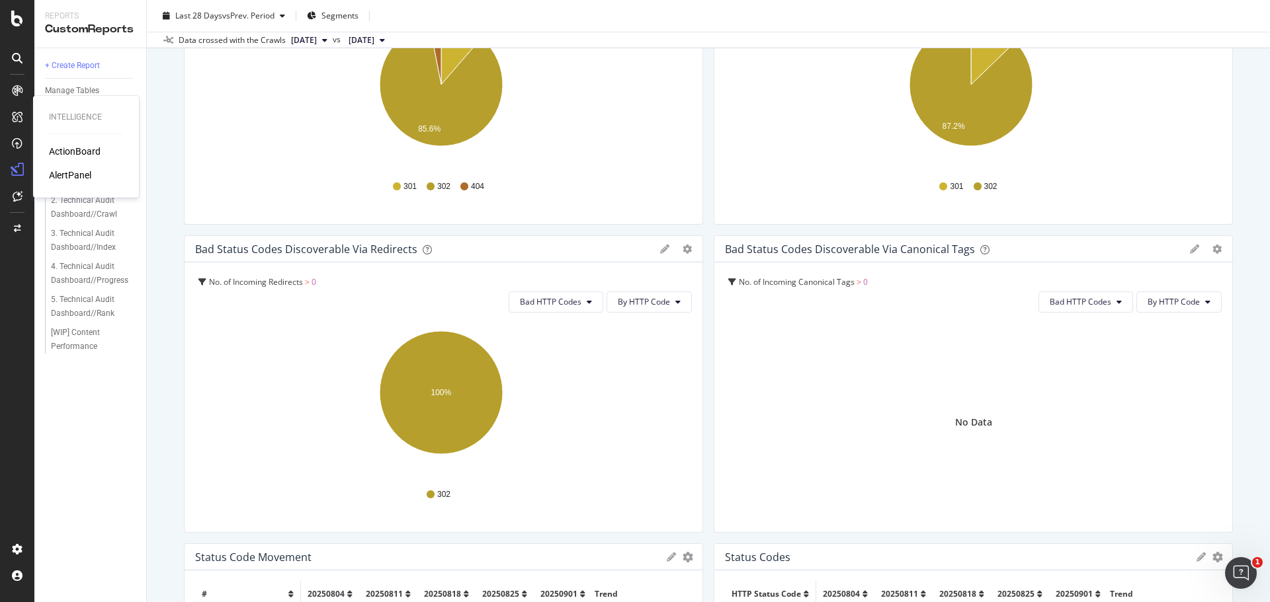
click at [67, 146] on div "ActionBoard" at bounding box center [75, 151] width 52 height 13
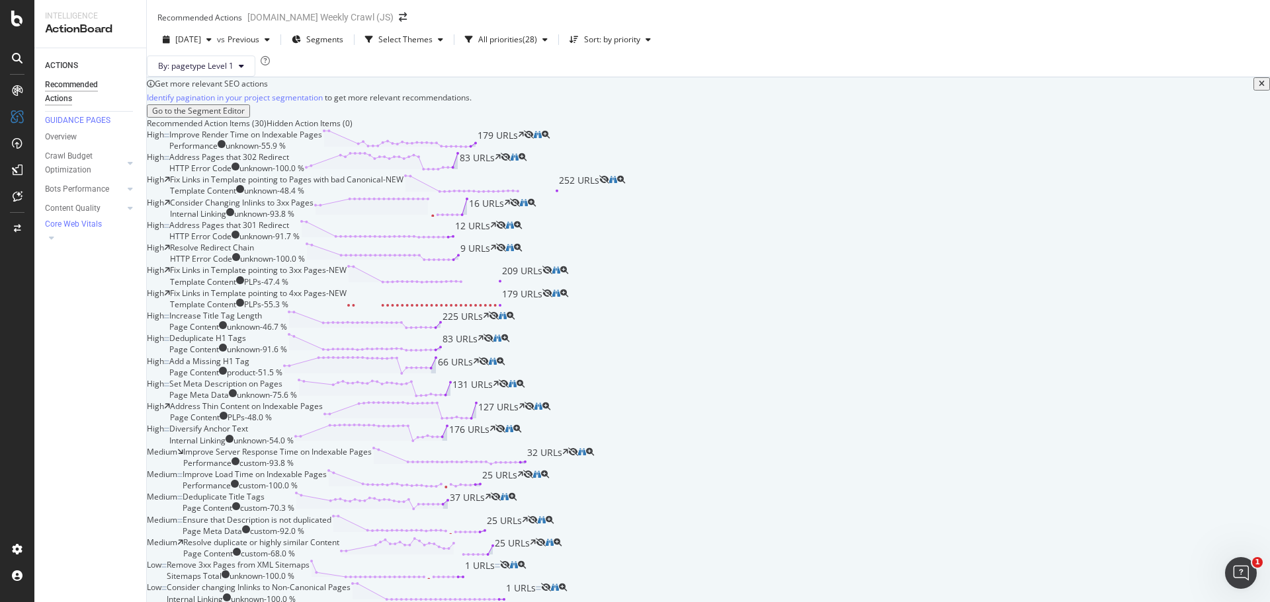
scroll to position [331, 0]
click at [262, 321] on div "Increase Title Tag Length" at bounding box center [215, 315] width 93 height 11
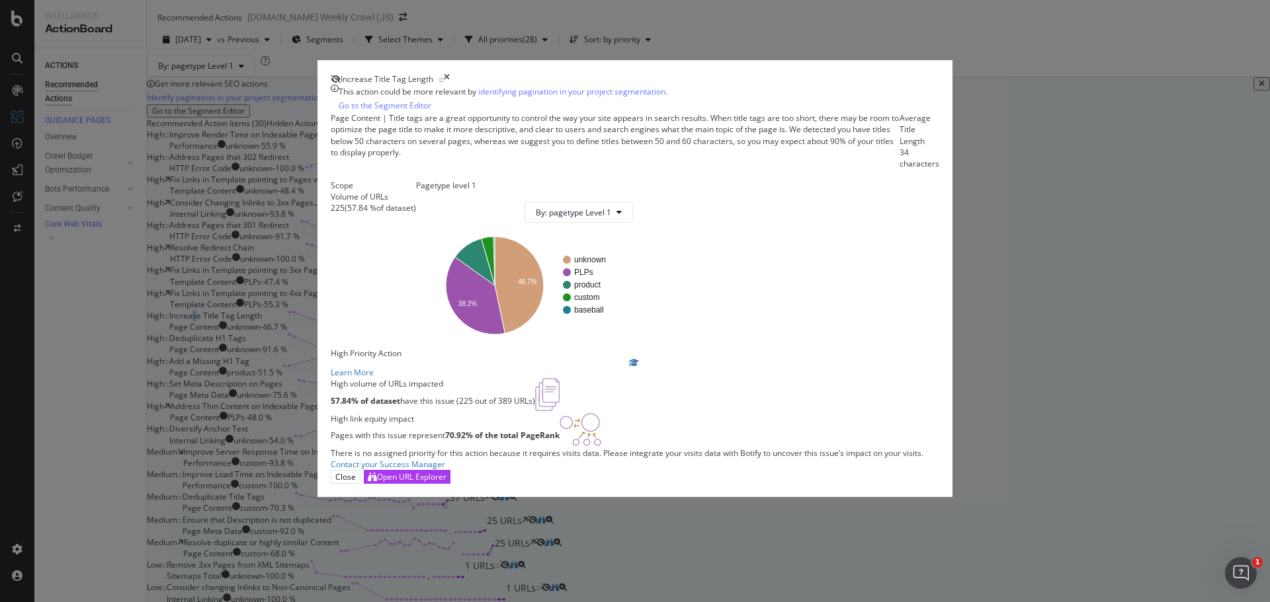
scroll to position [94, 0]
click at [560, 385] on img "modal" at bounding box center [547, 394] width 24 height 33
click at [446, 483] on div "Open URL Explorer" at bounding box center [411, 477] width 69 height 11
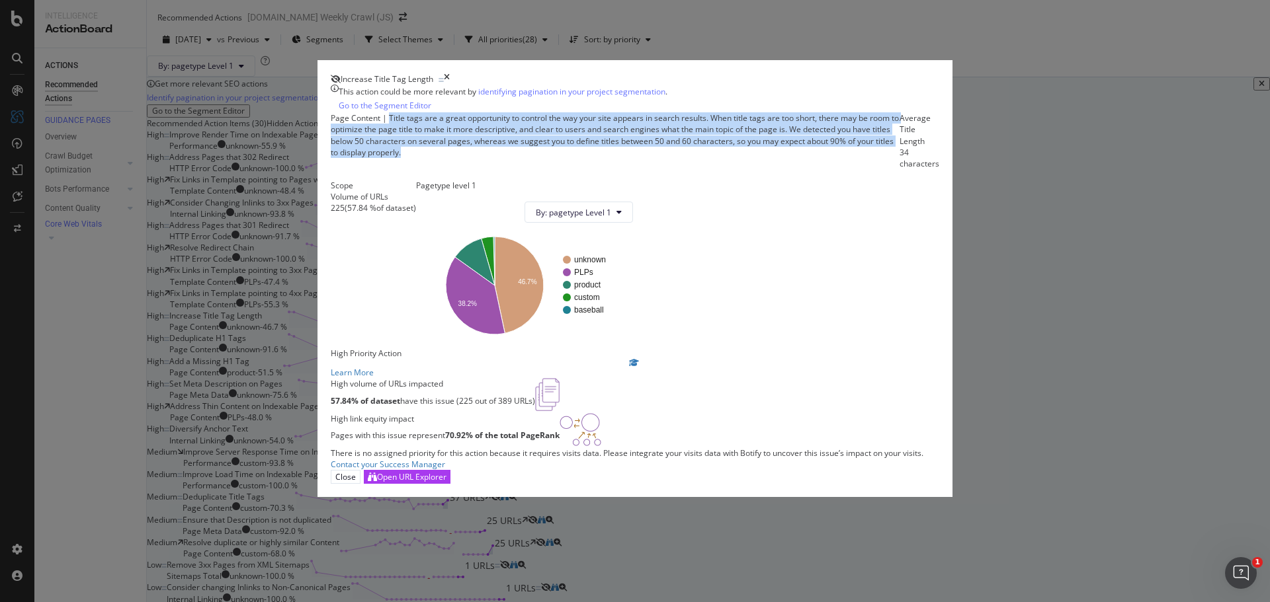
drag, startPoint x: 454, startPoint y: 124, endPoint x: 748, endPoint y: 174, distance: 297.8
click at [748, 169] on div "Page Content | Title tags are a great opportunity to control the way your site …" at bounding box center [615, 140] width 569 height 57
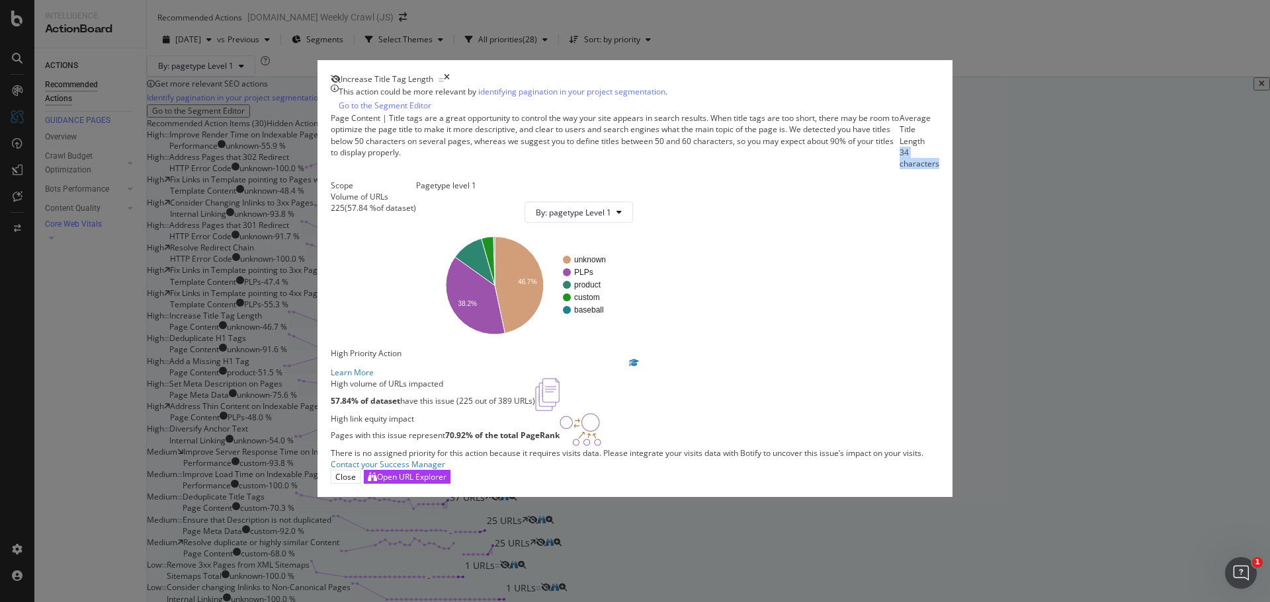
drag, startPoint x: 790, startPoint y: 154, endPoint x: 852, endPoint y: 153, distance: 61.5
click at [899, 153] on div "Average Title Length 34 characters" at bounding box center [919, 140] width 40 height 57
drag, startPoint x: 383, startPoint y: 148, endPoint x: 700, endPoint y: 144, distance: 317.5
click at [700, 144] on div "This action could be more relevant by identifying pagination in your project se…" at bounding box center [635, 278] width 608 height 386
click at [450, 73] on icon "times" at bounding box center [447, 78] width 6 height 11
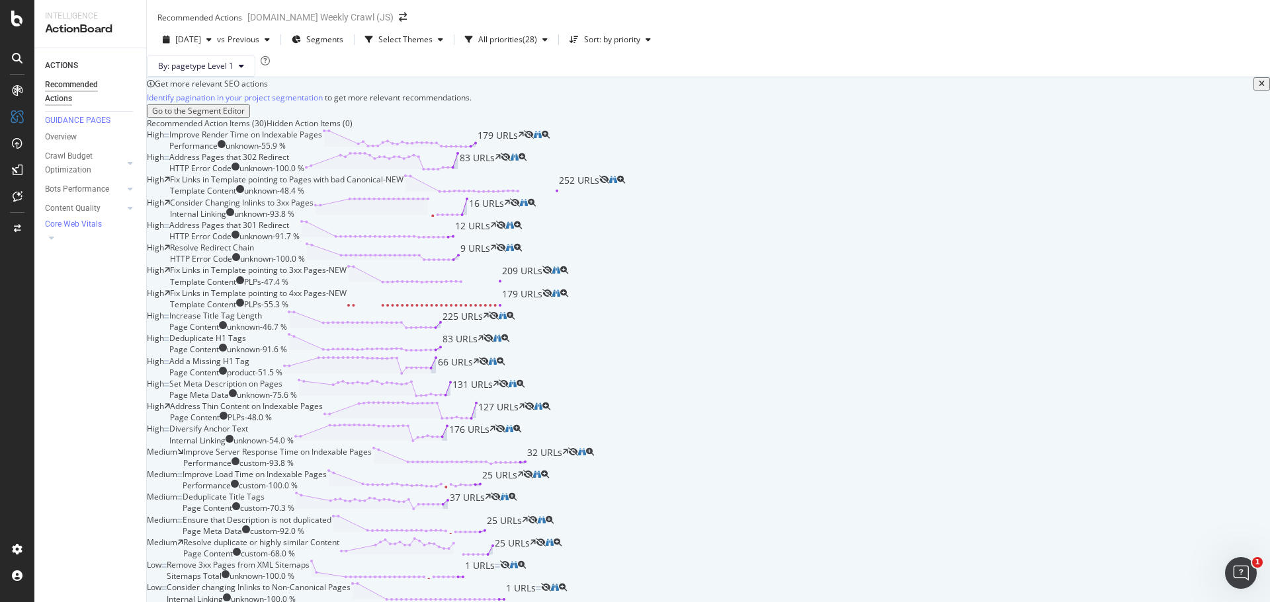
scroll to position [463, 0]
click at [481, 351] on div "Deduplicate H1 Tags Page Content unknown - 91.6 % 83 URLs" at bounding box center [326, 344] width 314 height 22
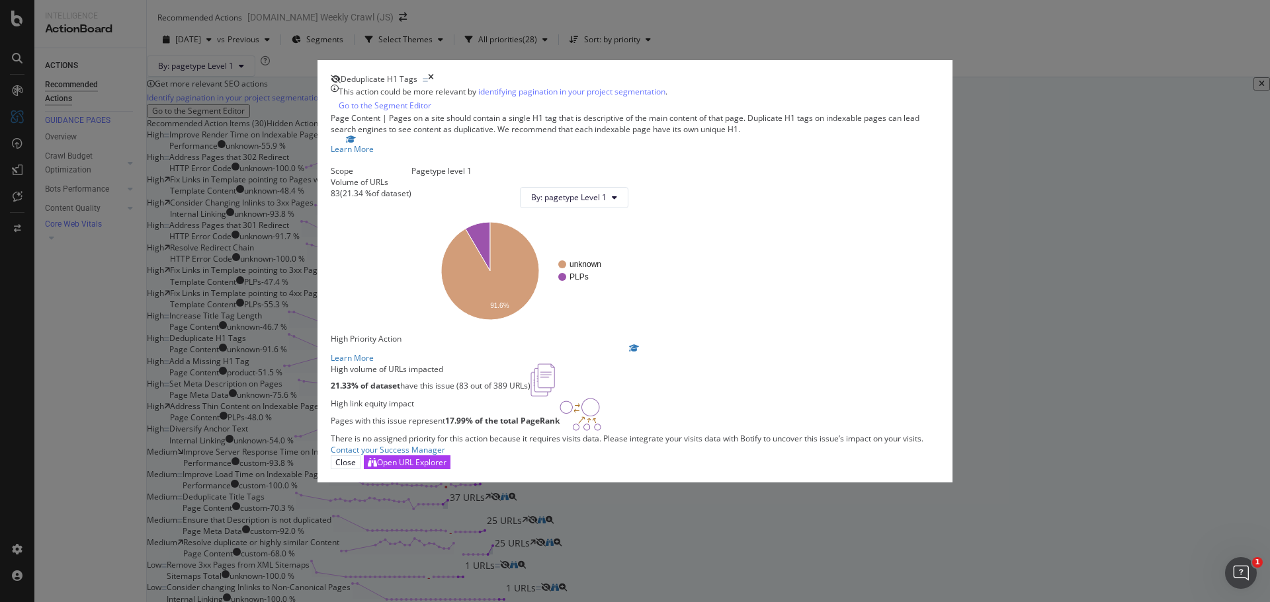
drag, startPoint x: 616, startPoint y: 147, endPoint x: 567, endPoint y: 210, distance: 80.6
click at [567, 210] on div "Scope Volume of URLs 83 ( 21.34 % of dataset ) Pagetype level 1 By: pagetype Le…" at bounding box center [635, 249] width 608 height 168
click at [446, 468] on div "Open URL Explorer" at bounding box center [411, 462] width 69 height 11
click at [360, 470] on button "Close" at bounding box center [346, 463] width 30 height 14
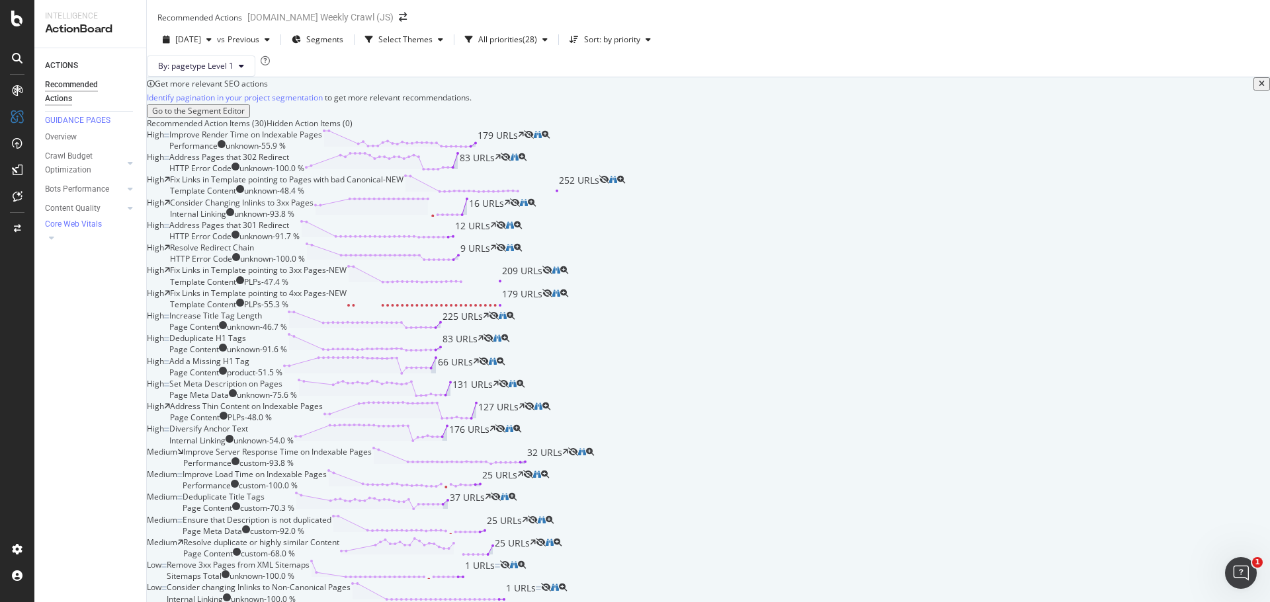
scroll to position [661, 0]
click at [479, 356] on div "Add a Missing H1 Tag Page Content product - 51.5 % 66 URLs" at bounding box center [324, 367] width 310 height 22
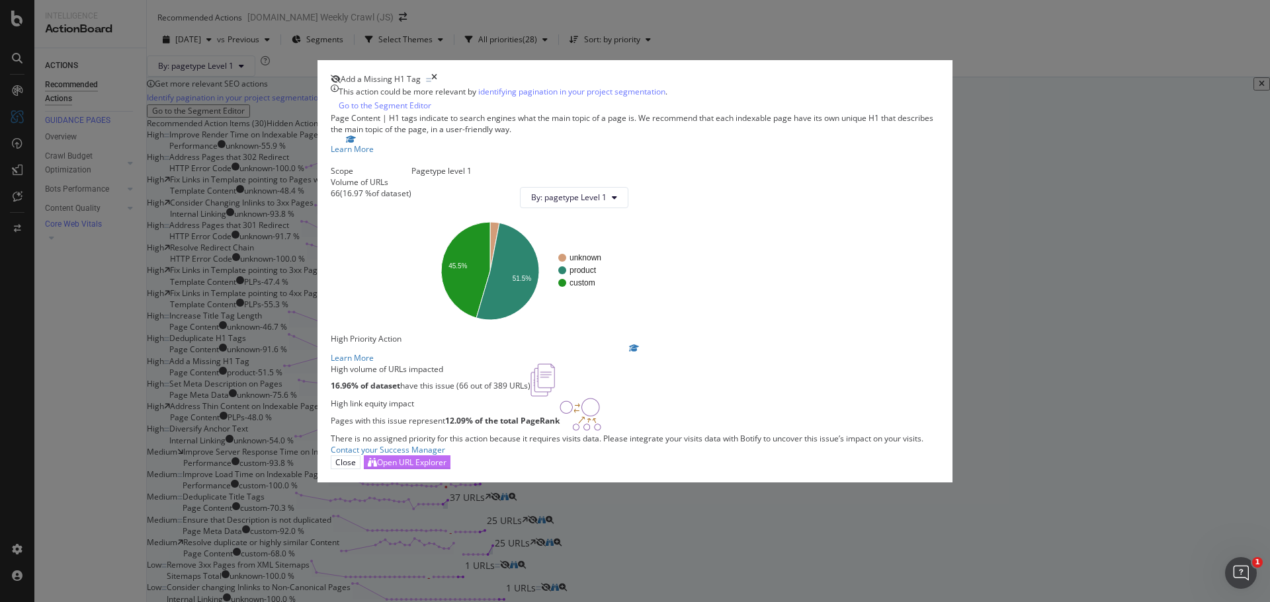
click at [446, 468] on div "Open URL Explorer" at bounding box center [411, 462] width 69 height 11
click at [356, 468] on div "Close" at bounding box center [345, 462] width 21 height 11
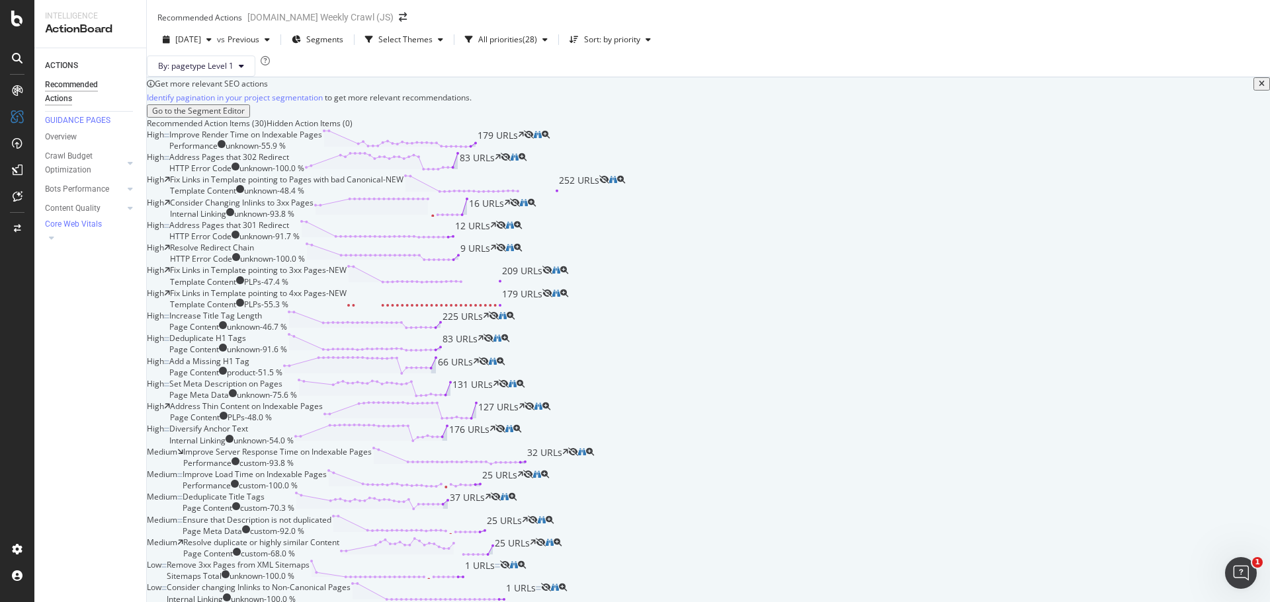
click at [510, 401] on div "Address Thin Content on Indexable Pages Page Content PLPs - 48.0 % 127 URLs" at bounding box center [347, 412] width 354 height 22
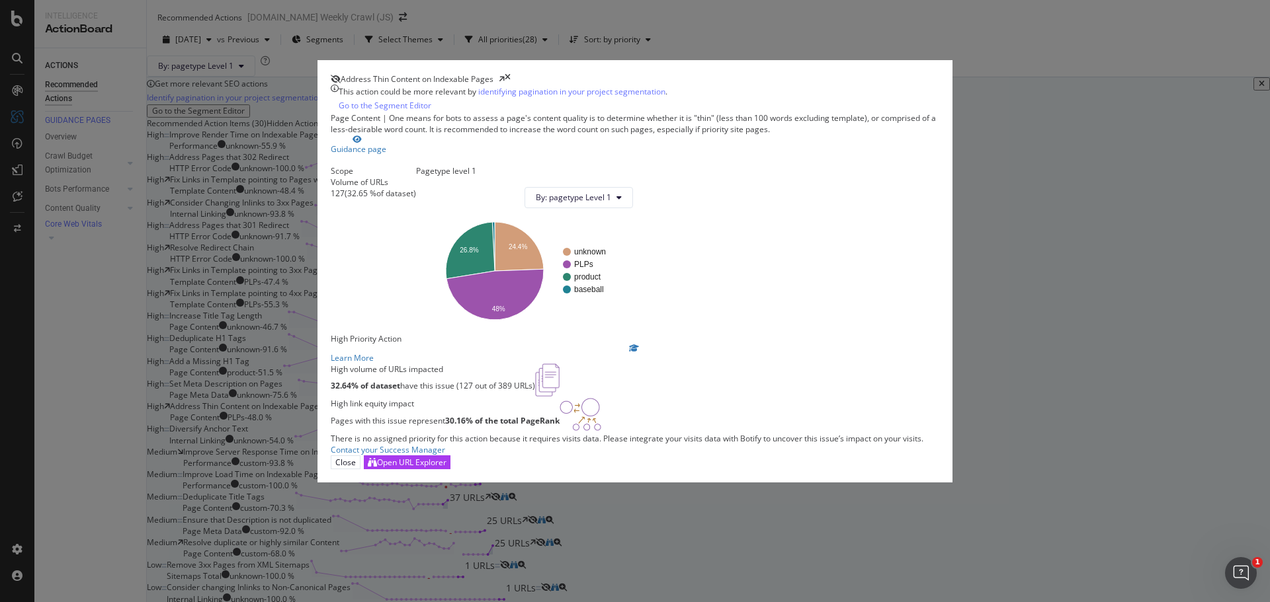
scroll to position [89, 0]
click at [446, 468] on div "Open URL Explorer" at bounding box center [411, 462] width 69 height 11
click at [356, 468] on div "Close" at bounding box center [345, 462] width 21 height 11
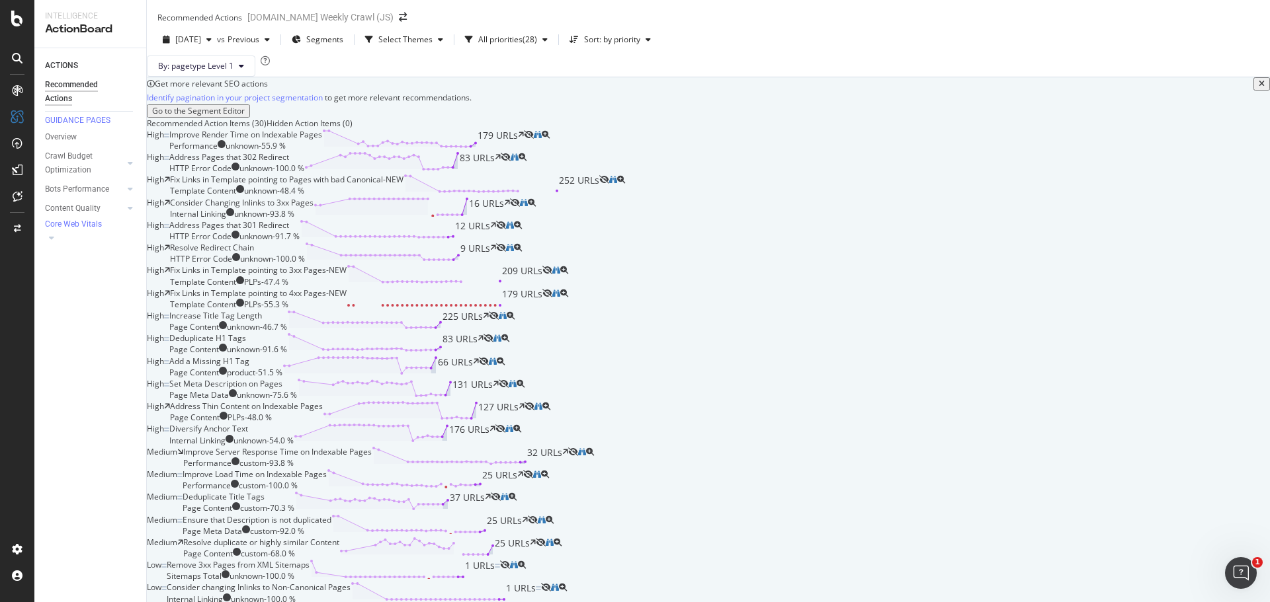
click at [524, 401] on div "Address Thin Content on Indexable Pages Page Content PLPs - 48.0 % 127 URLs" at bounding box center [347, 412] width 354 height 22
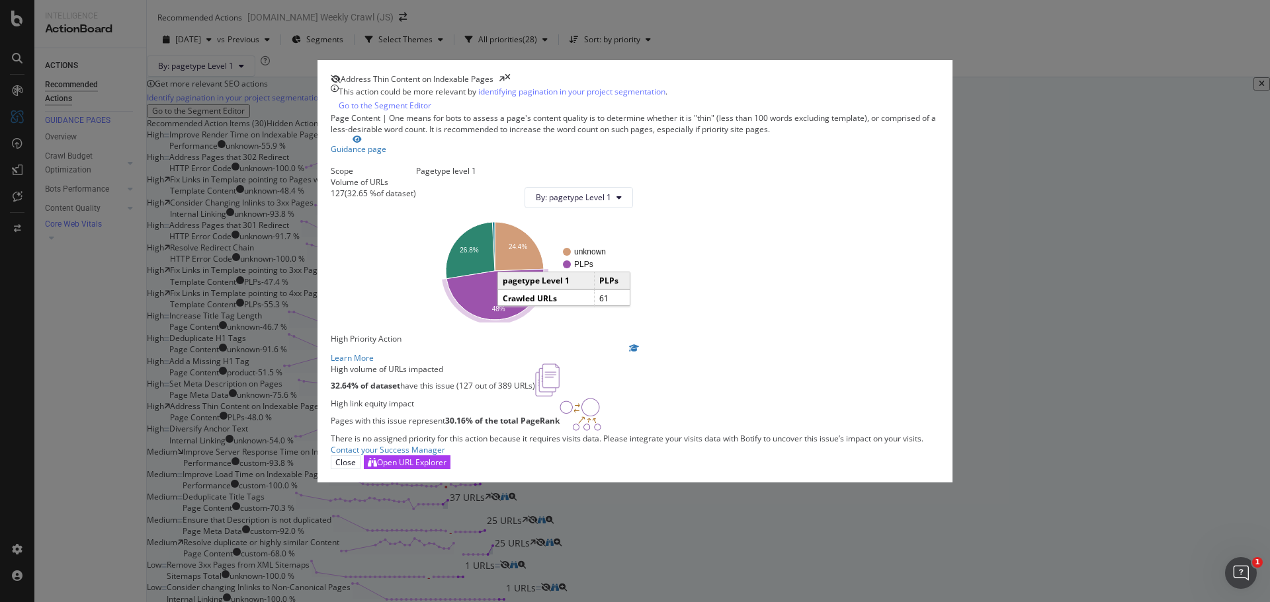
scroll to position [89, 0]
click at [446, 468] on div "Open URL Explorer" at bounding box center [411, 462] width 69 height 11
click at [356, 468] on div "Close" at bounding box center [345, 462] width 21 height 11
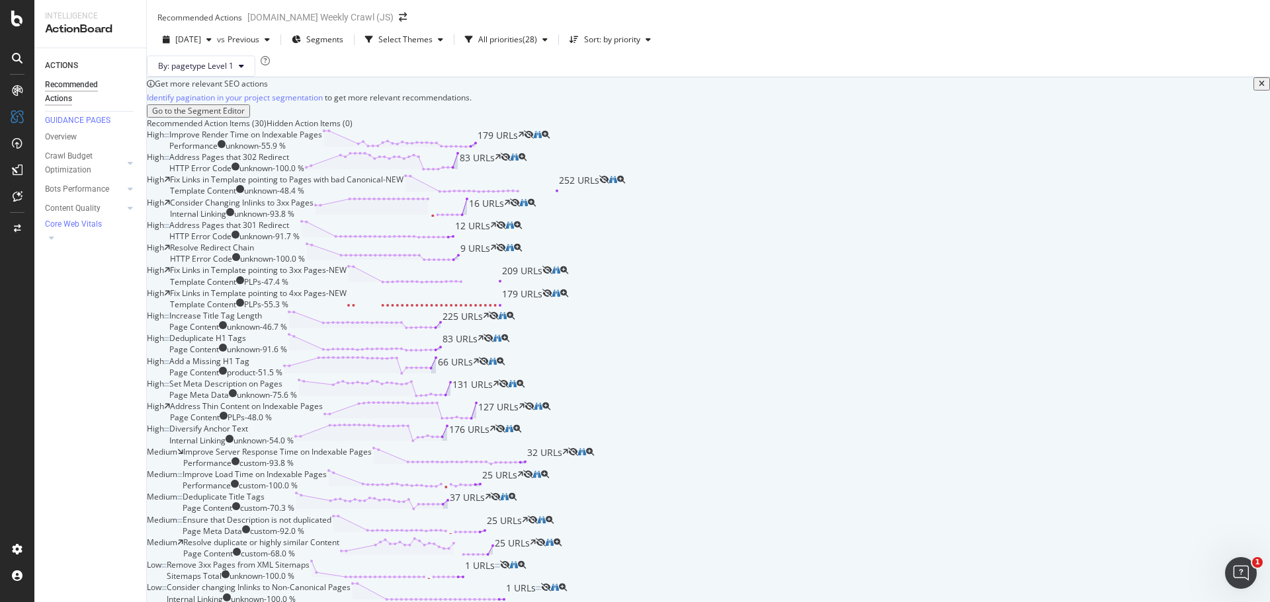
scroll to position [1124, 0]
click at [536, 539] on icon at bounding box center [533, 543] width 6 height 8
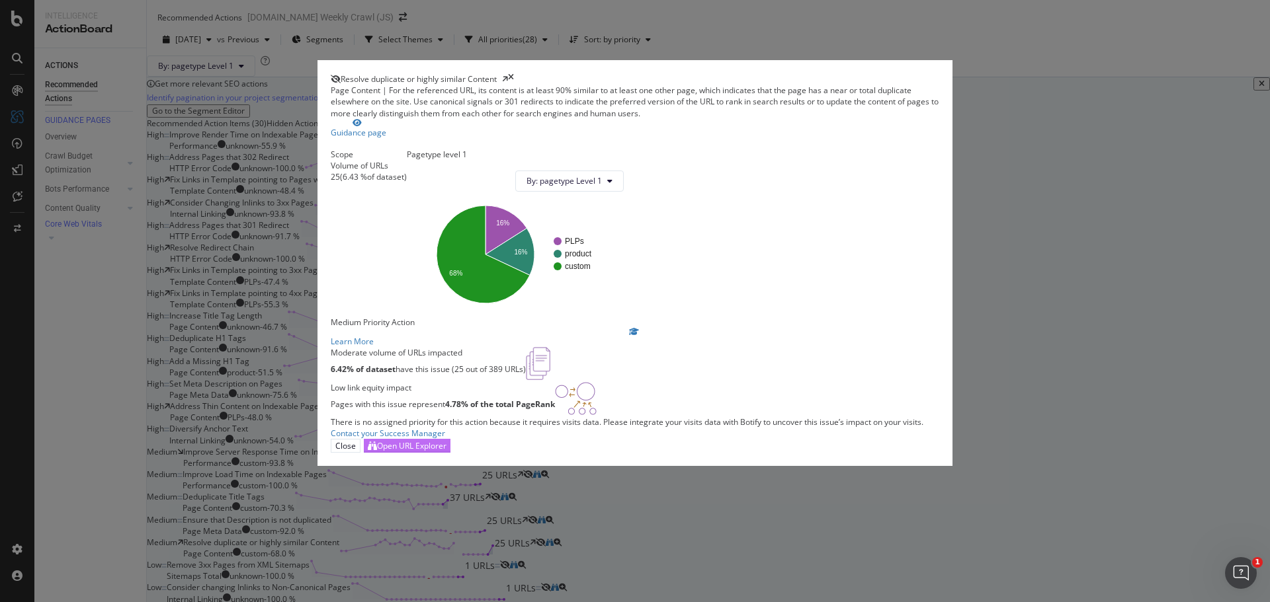
click at [446, 452] on div "Open URL Explorer" at bounding box center [411, 445] width 69 height 11
click at [356, 452] on div "Close" at bounding box center [345, 445] width 21 height 11
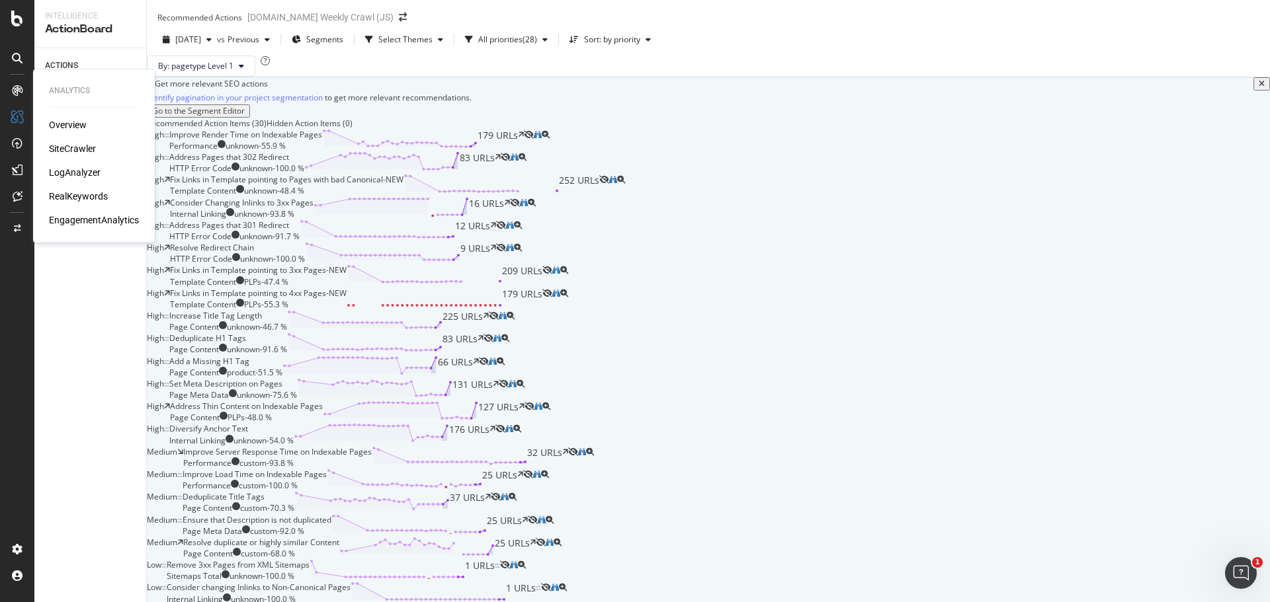
click at [54, 114] on div "Analytics Overview SiteCrawler LogAnalyzer RealKeywords EngagementAnalytics" at bounding box center [93, 156] width 111 height 168
click at [57, 124] on div "Overview" at bounding box center [68, 124] width 38 height 13
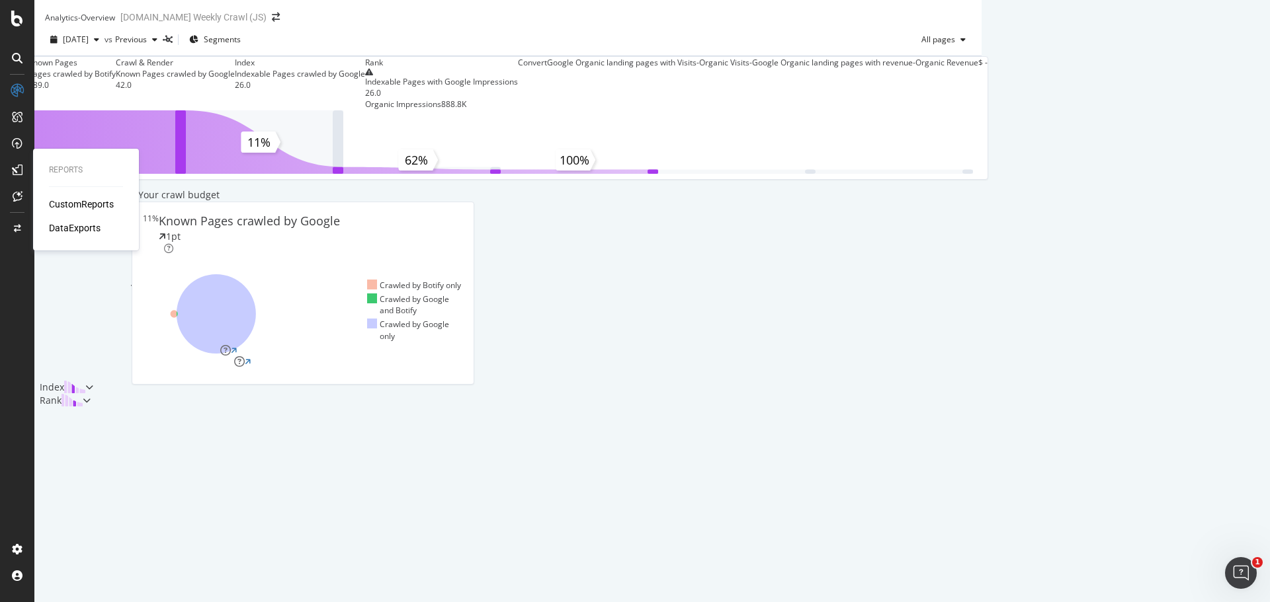
click at [64, 200] on div "CustomReports" at bounding box center [81, 204] width 65 height 13
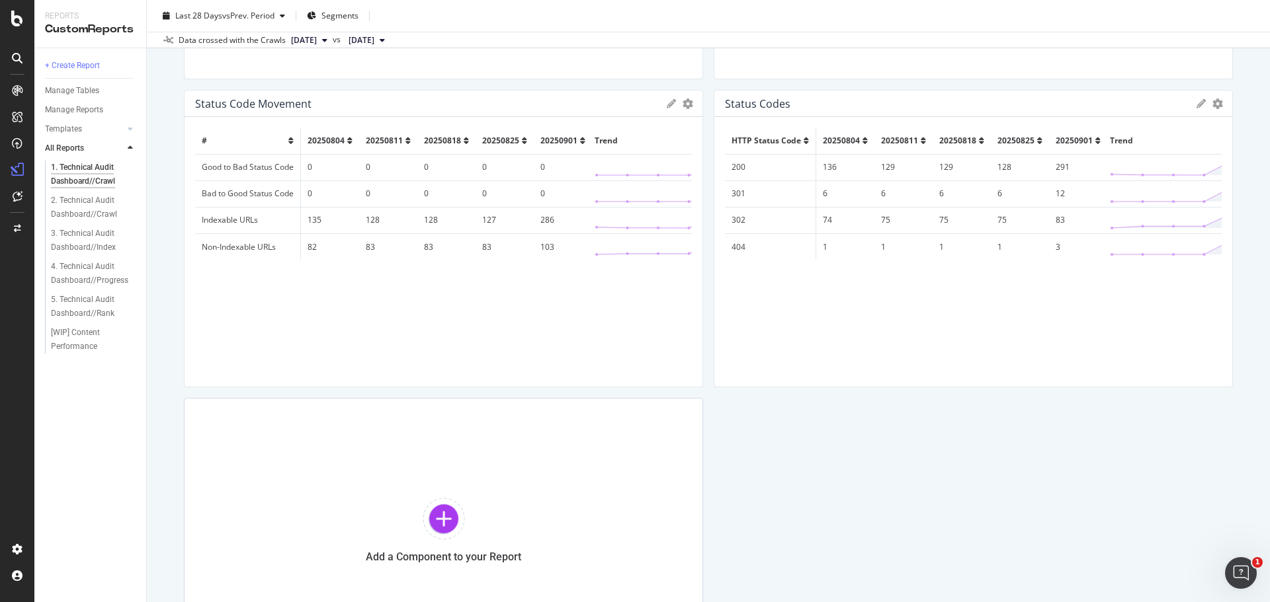
scroll to position [796, 0]
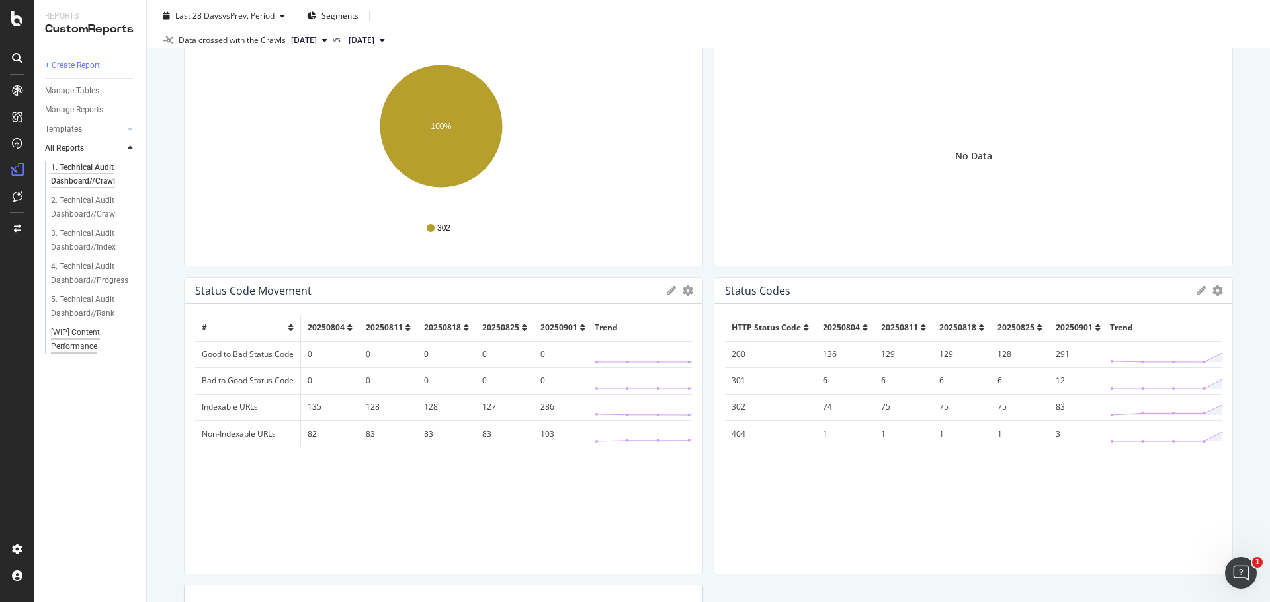
click at [88, 337] on div "[WIP] Content Performance" at bounding box center [88, 340] width 75 height 28
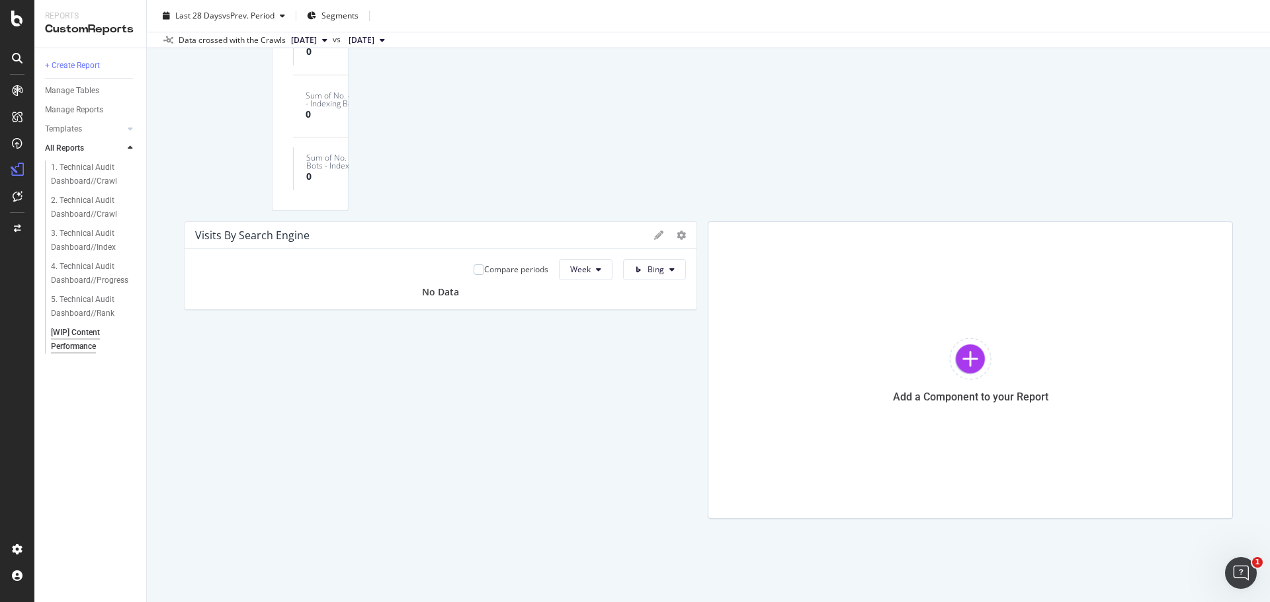
scroll to position [1389, 0]
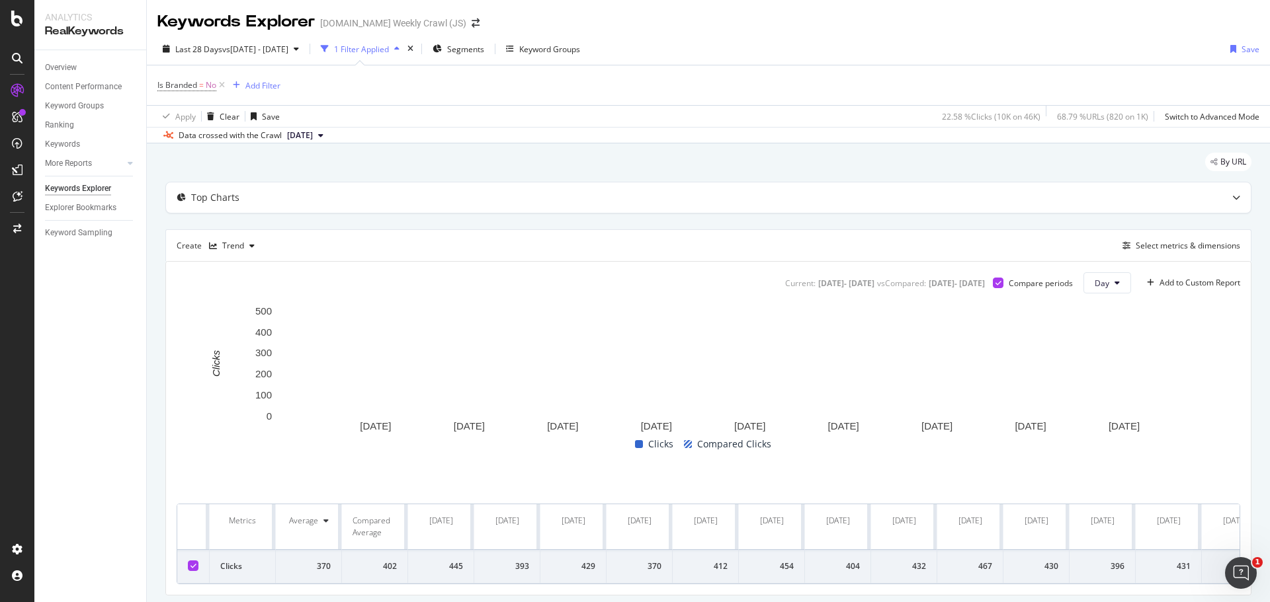
scroll to position [40, 0]
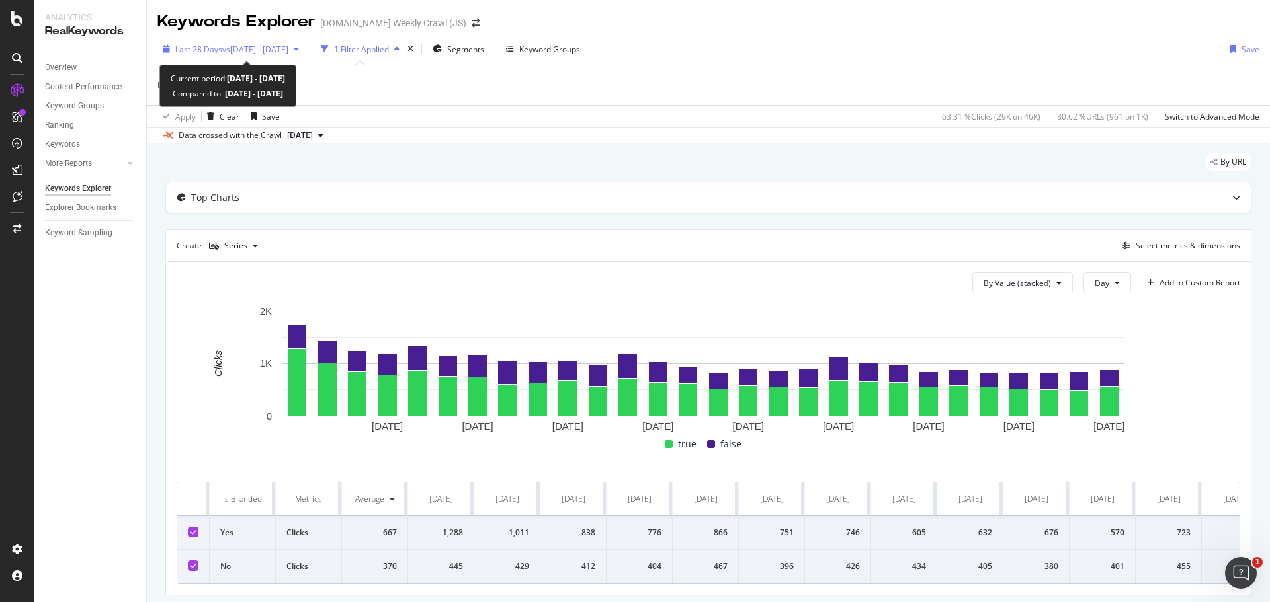
click at [218, 44] on span "Last 28 Days" at bounding box center [198, 49] width 47 height 11
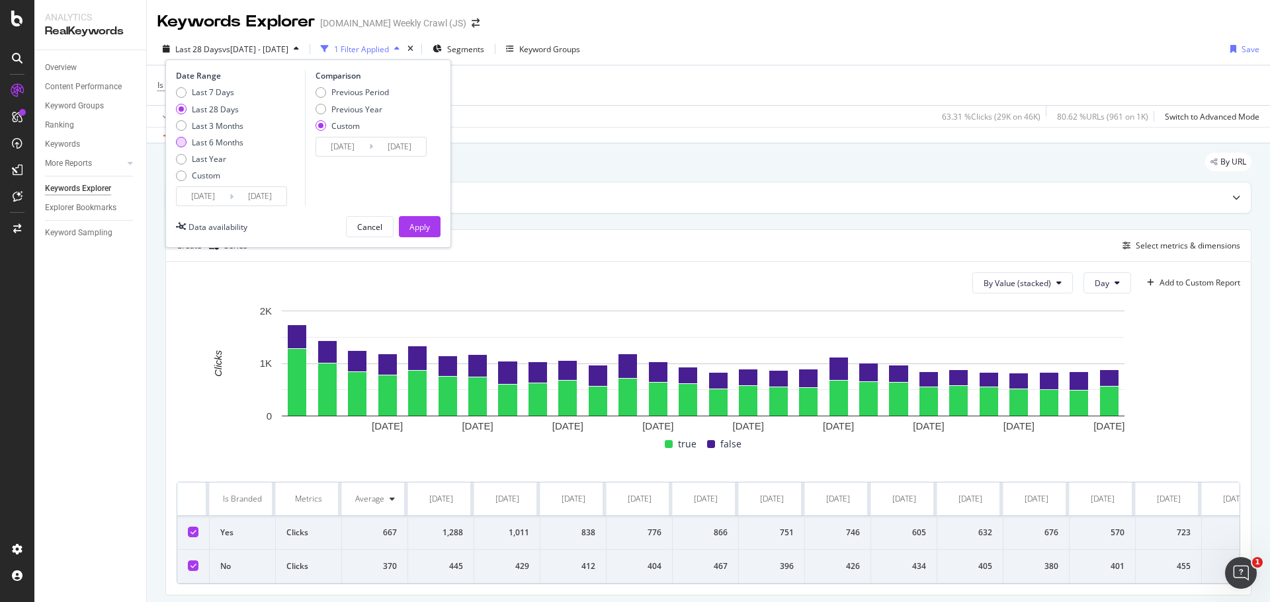
click at [203, 142] on div "Last 6 Months" at bounding box center [218, 142] width 52 height 11
type input "2025/03/03"
click at [433, 224] on button "Apply" at bounding box center [420, 226] width 42 height 21
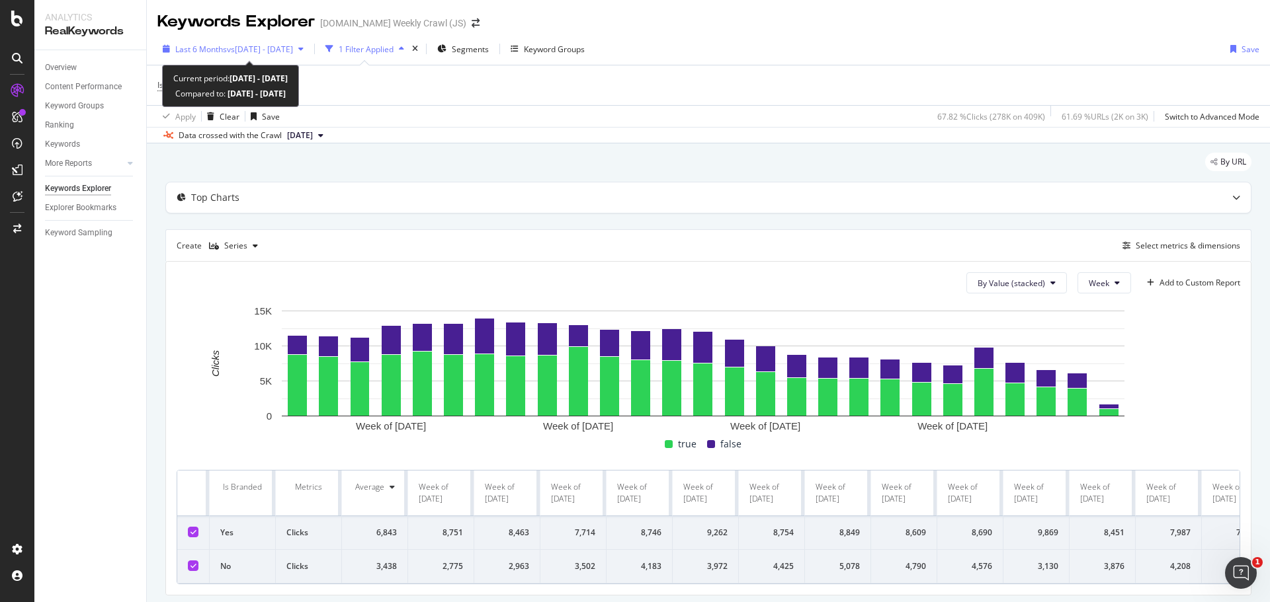
click at [196, 52] on span "Last 6 Months" at bounding box center [201, 49] width 52 height 11
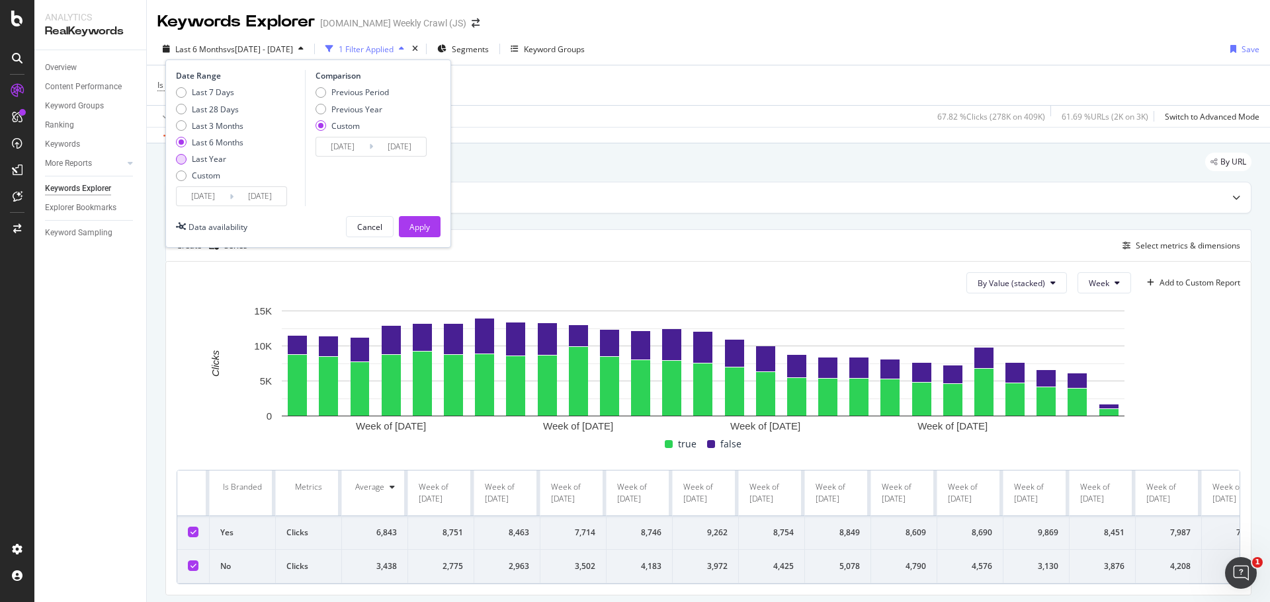
click at [189, 162] on div "Last Year" at bounding box center [209, 158] width 67 height 11
type input "2024/09/03"
click at [420, 228] on div "Apply" at bounding box center [419, 227] width 21 height 11
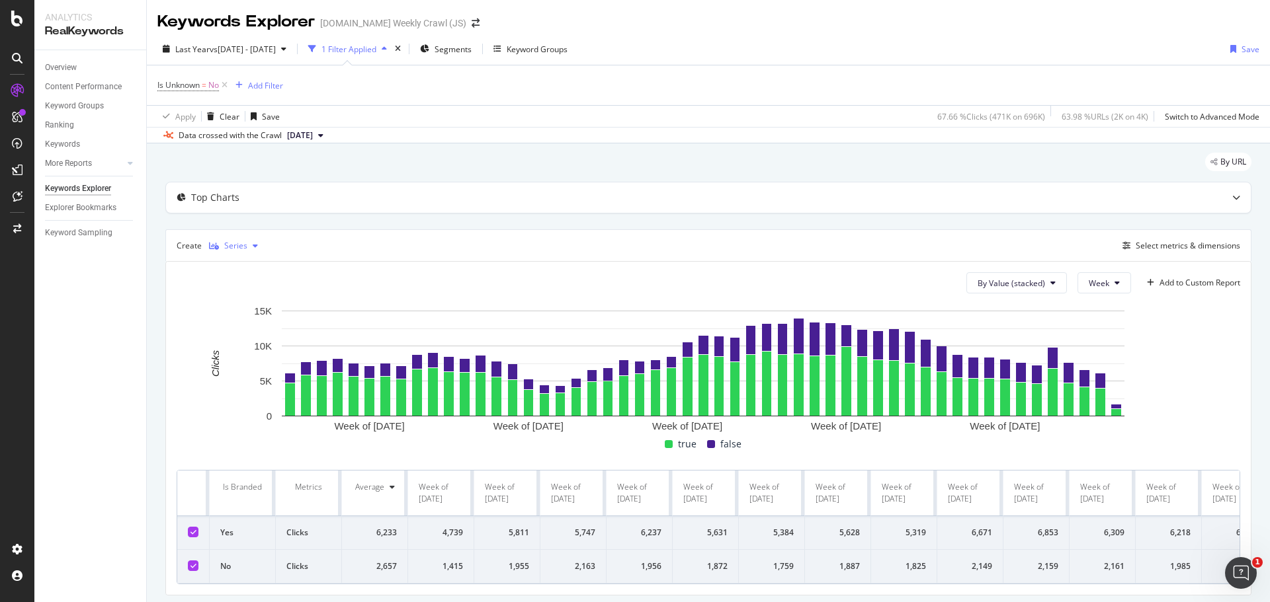
click at [239, 242] on div "Series" at bounding box center [235, 246] width 23 height 8
click at [229, 290] on div at bounding box center [225, 290] width 11 height 8
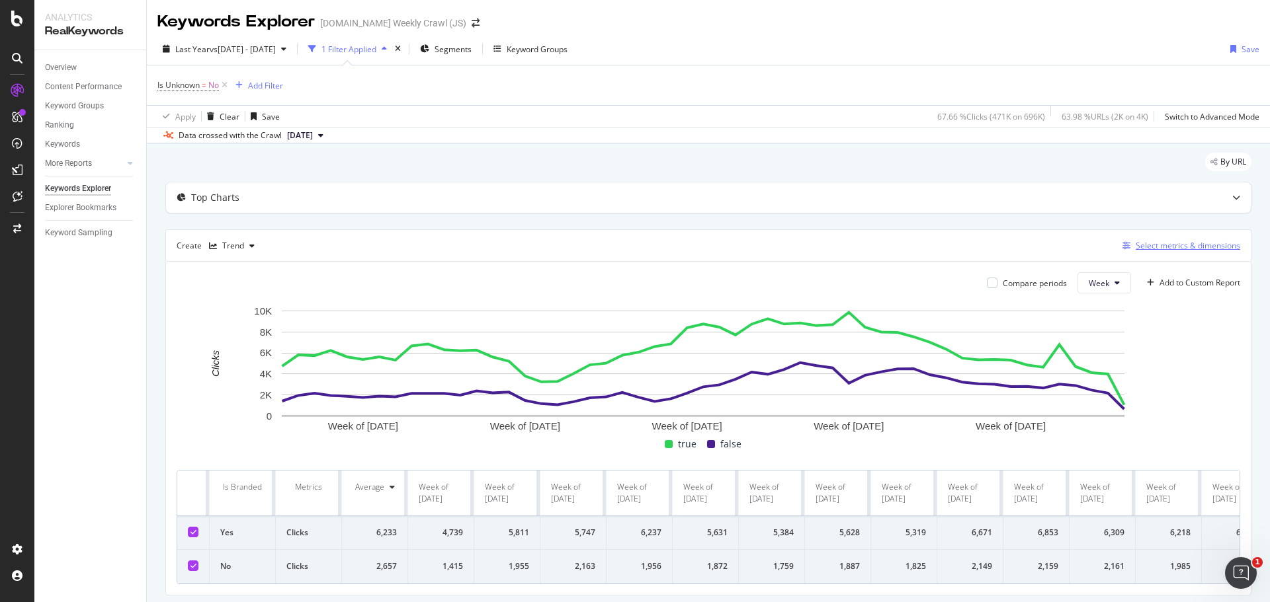
click at [1200, 239] on div "Select metrics & dimensions" at bounding box center [1178, 246] width 123 height 15
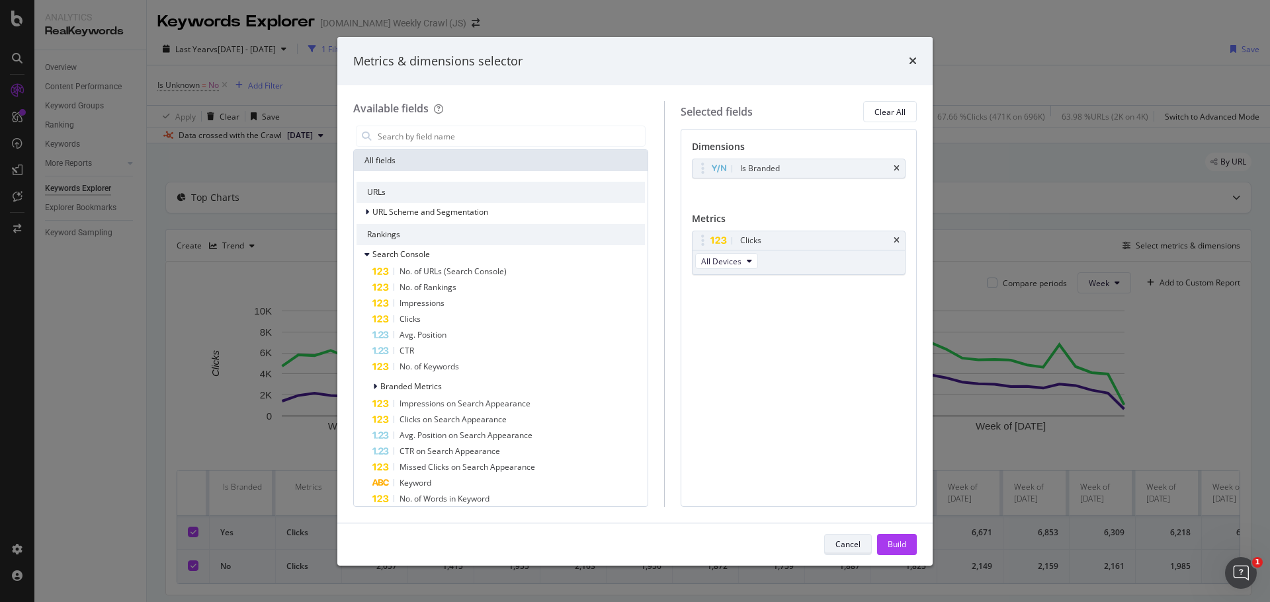
click at [850, 543] on div "Cancel" at bounding box center [847, 544] width 25 height 11
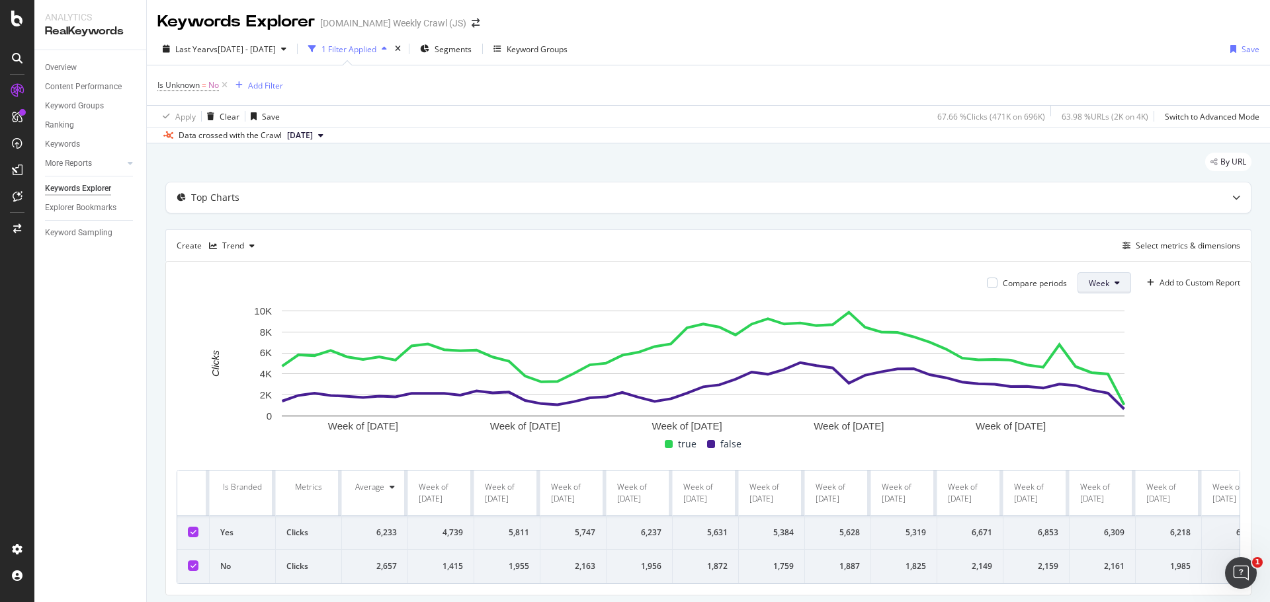
click at [1089, 288] on span "Week" at bounding box center [1099, 283] width 21 height 11
click at [1091, 360] on span "Month" at bounding box center [1090, 359] width 24 height 12
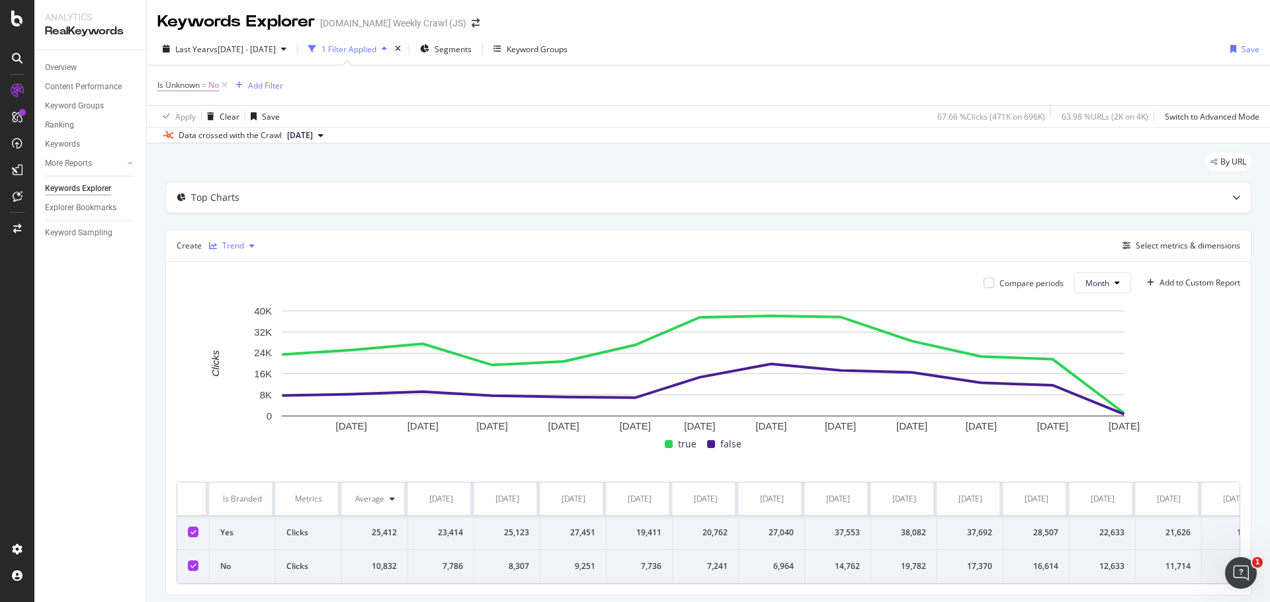
click at [226, 246] on div "Trend" at bounding box center [233, 246] width 22 height 8
click at [229, 313] on icon at bounding box center [225, 312] width 10 height 8
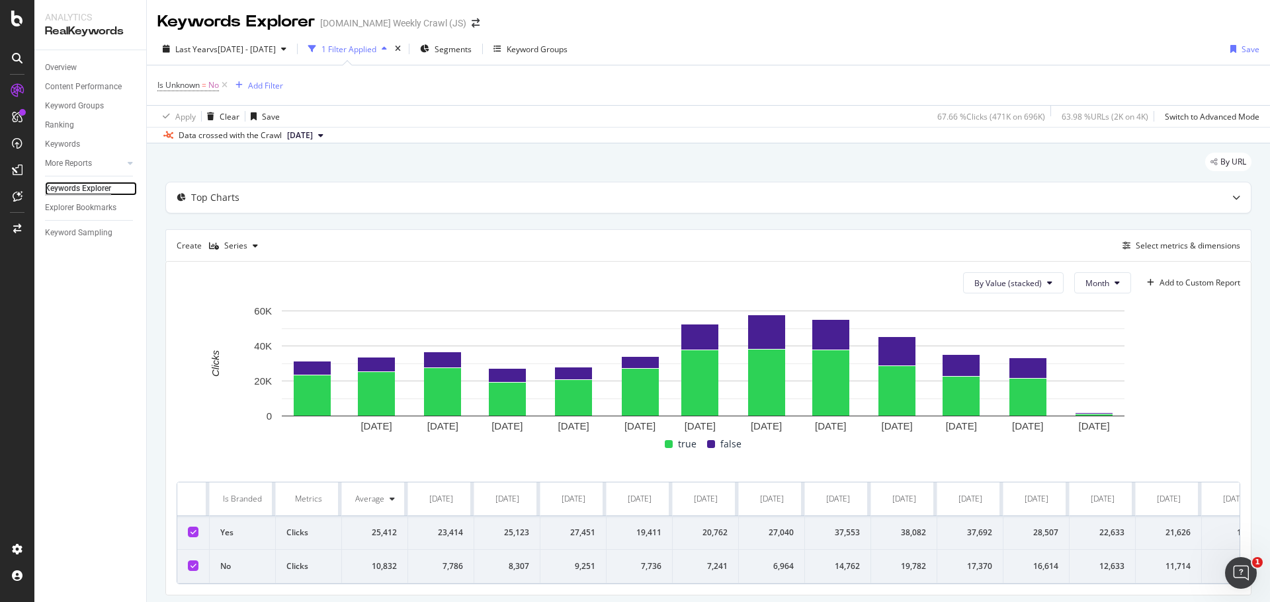
click at [66, 188] on div "Keywords Explorer" at bounding box center [78, 189] width 66 height 14
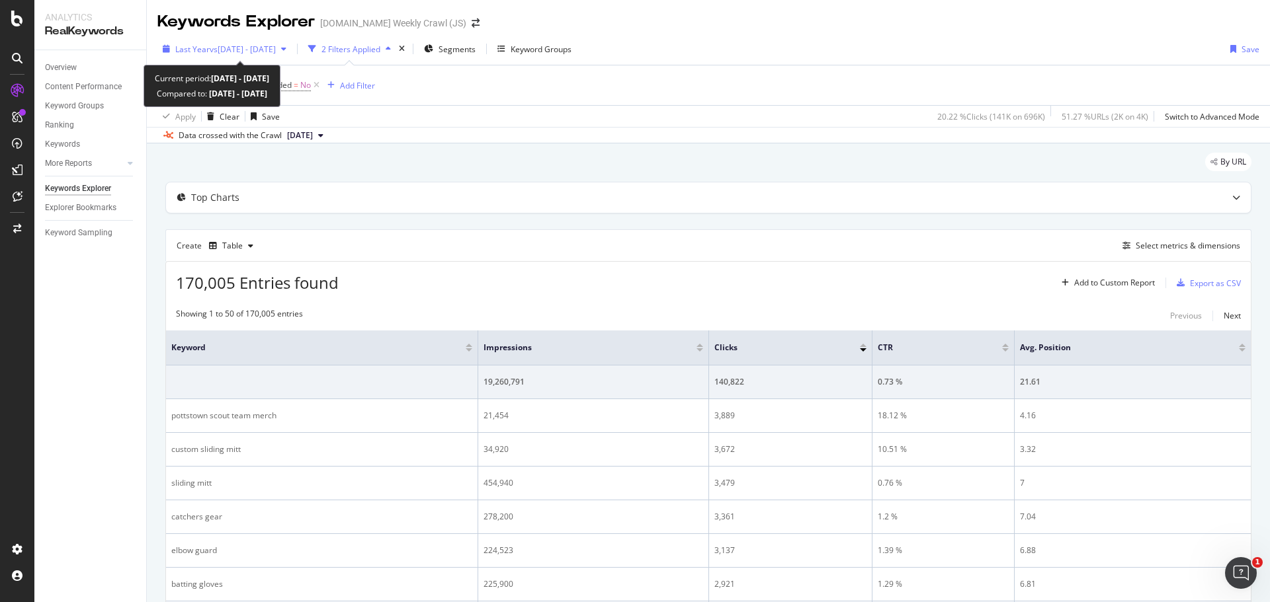
click at [259, 50] on span "vs 2025 Jul. 11th - Aug. 7th" at bounding box center [243, 49] width 66 height 11
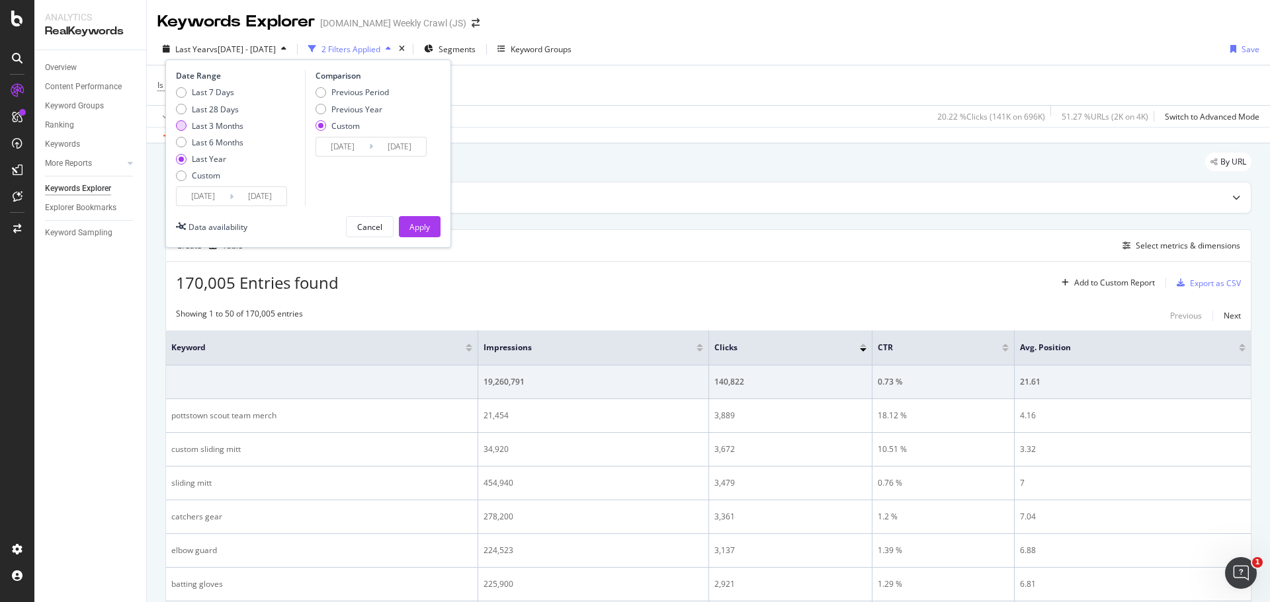
click at [191, 126] on div "Last 3 Months" at bounding box center [209, 125] width 67 height 11
type input "2025/06/03"
click at [323, 90] on div "Previous Period" at bounding box center [320, 92] width 11 height 11
type input "2025/03/03"
type input "2025/06/02"
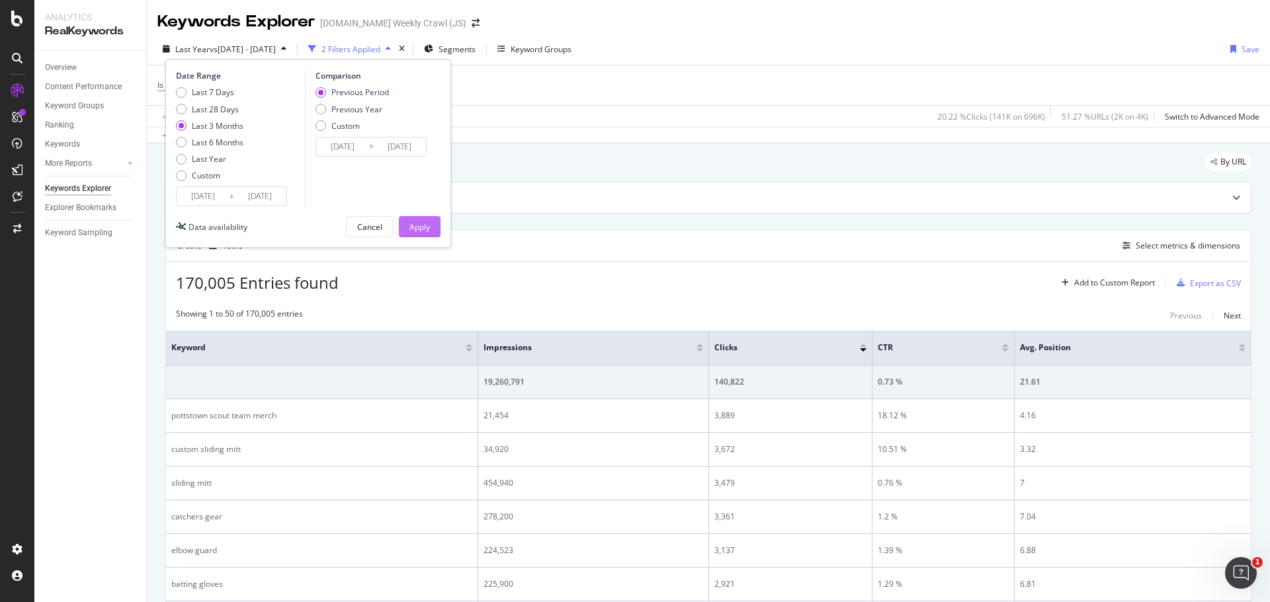
click at [413, 226] on div "Apply" at bounding box center [419, 227] width 21 height 11
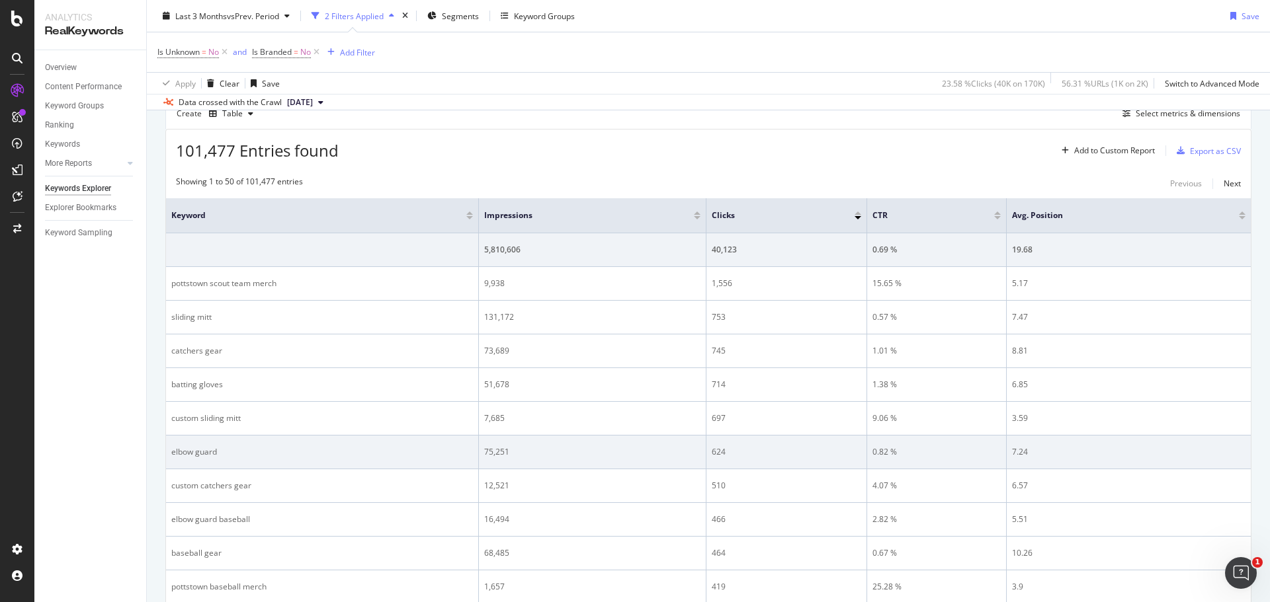
scroll to position [66, 0]
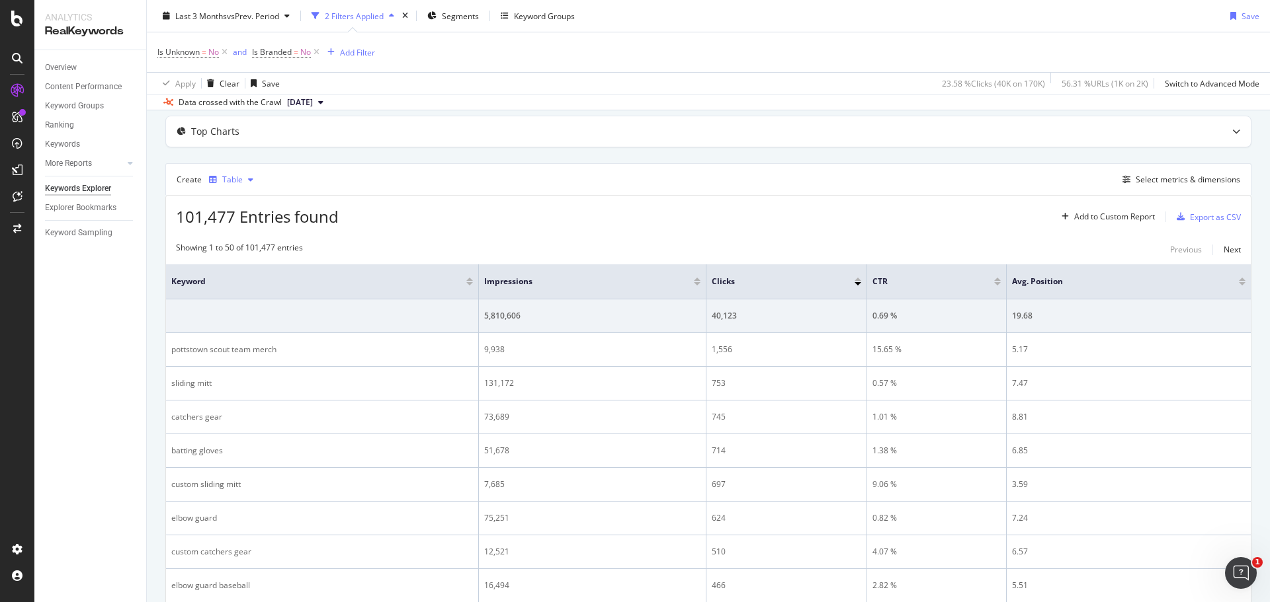
click at [232, 177] on div "Table" at bounding box center [232, 180] width 21 height 8
click at [244, 225] on div "Trend" at bounding box center [246, 223] width 22 height 11
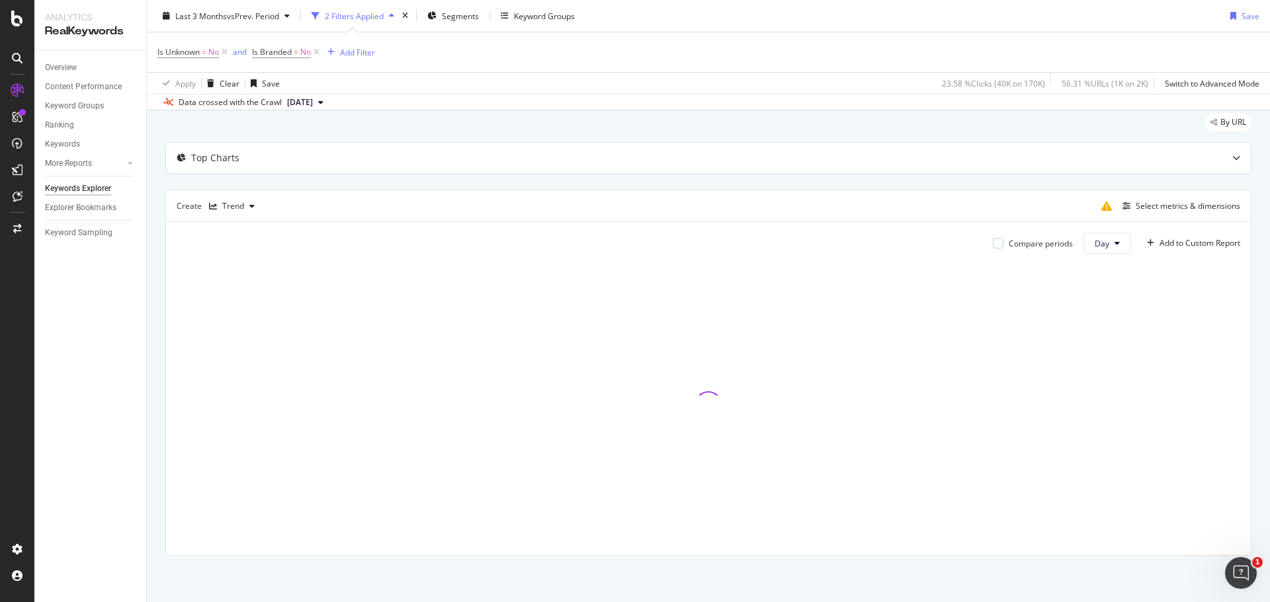
scroll to position [40, 0]
click at [226, 161] on div "Top Charts" at bounding box center [215, 157] width 48 height 13
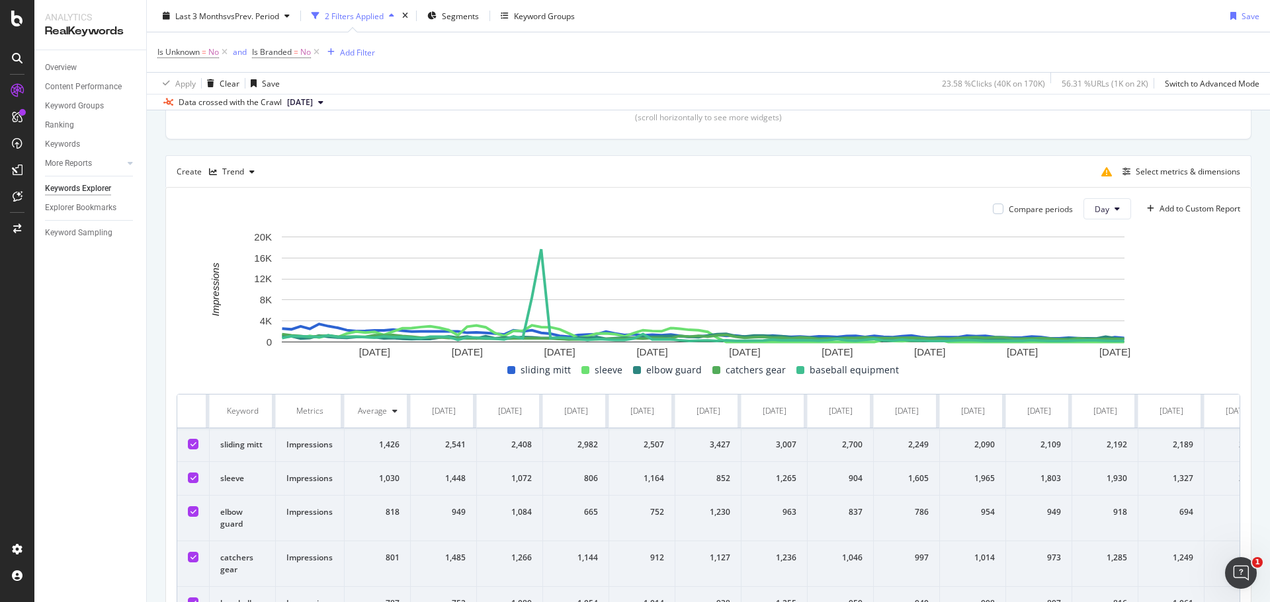
scroll to position [265, 0]
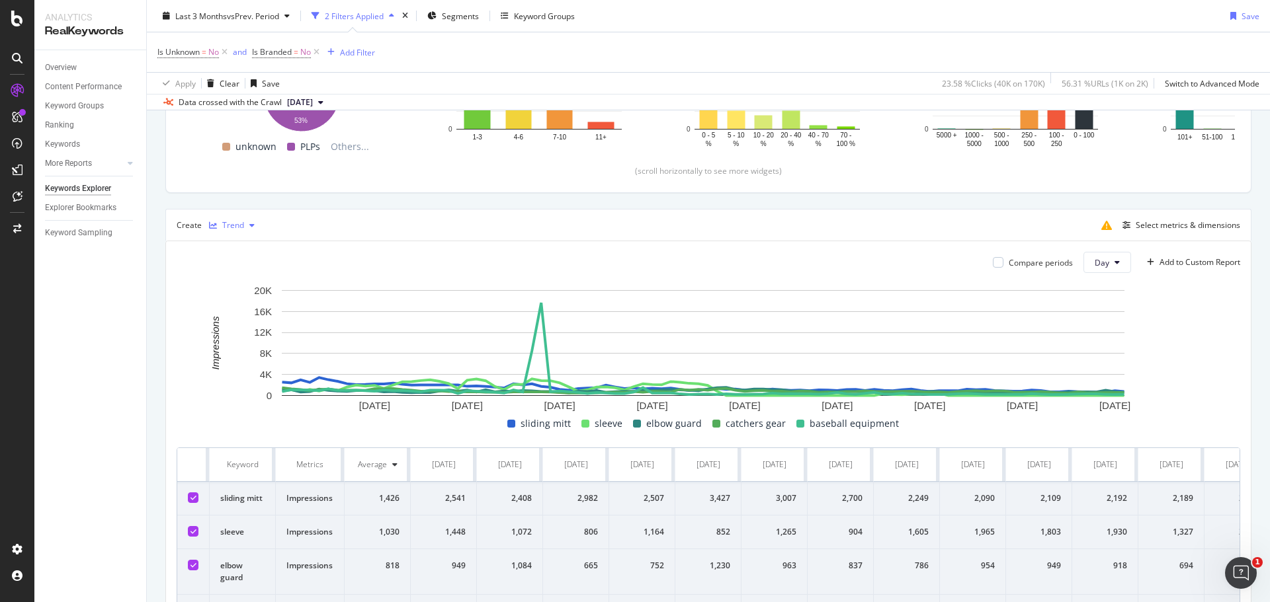
click at [239, 224] on div "Trend" at bounding box center [233, 226] width 22 height 8
click at [242, 246] on div "Table" at bounding box center [245, 247] width 21 height 11
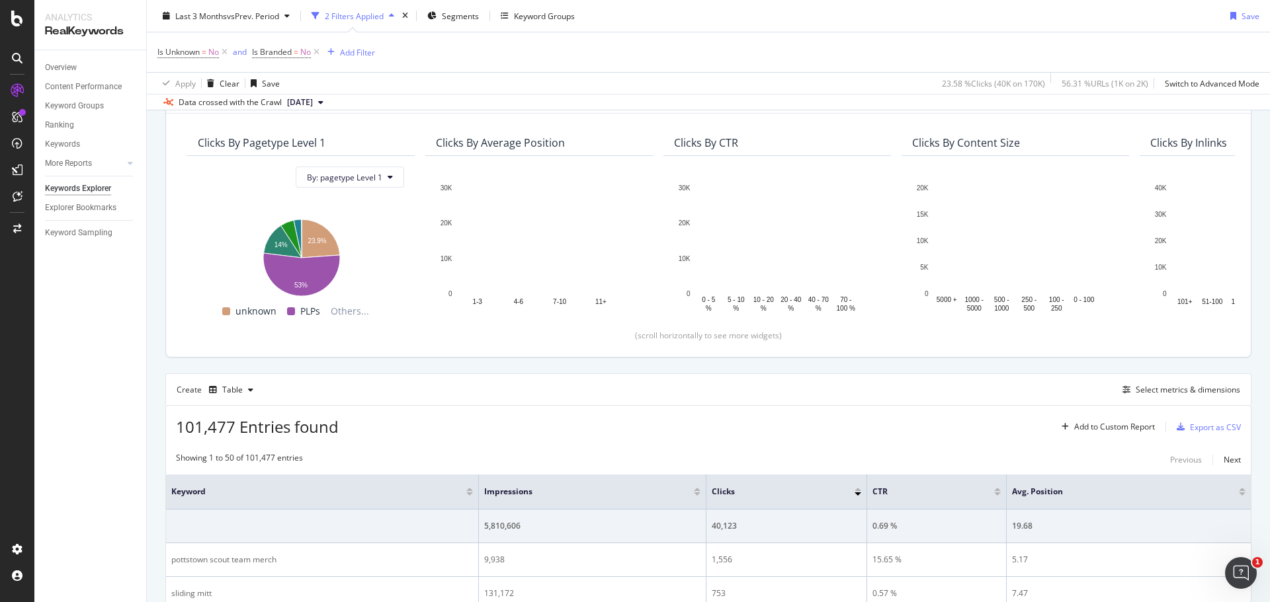
scroll to position [66, 0]
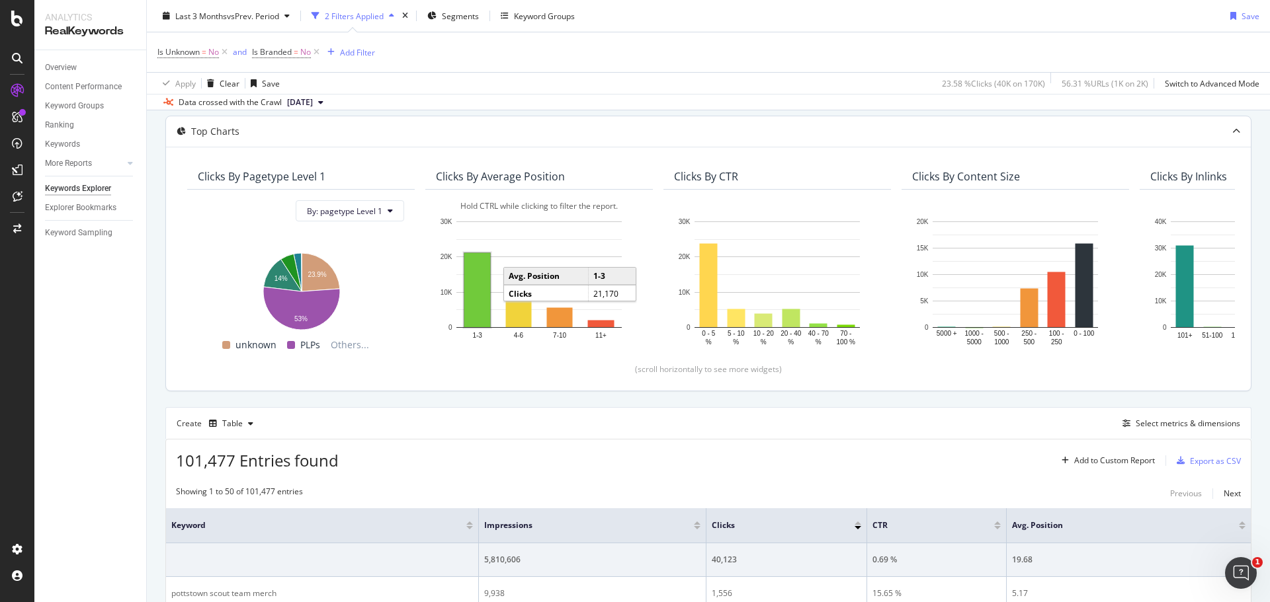
click at [474, 284] on rect "A chart." at bounding box center [477, 290] width 26 height 74
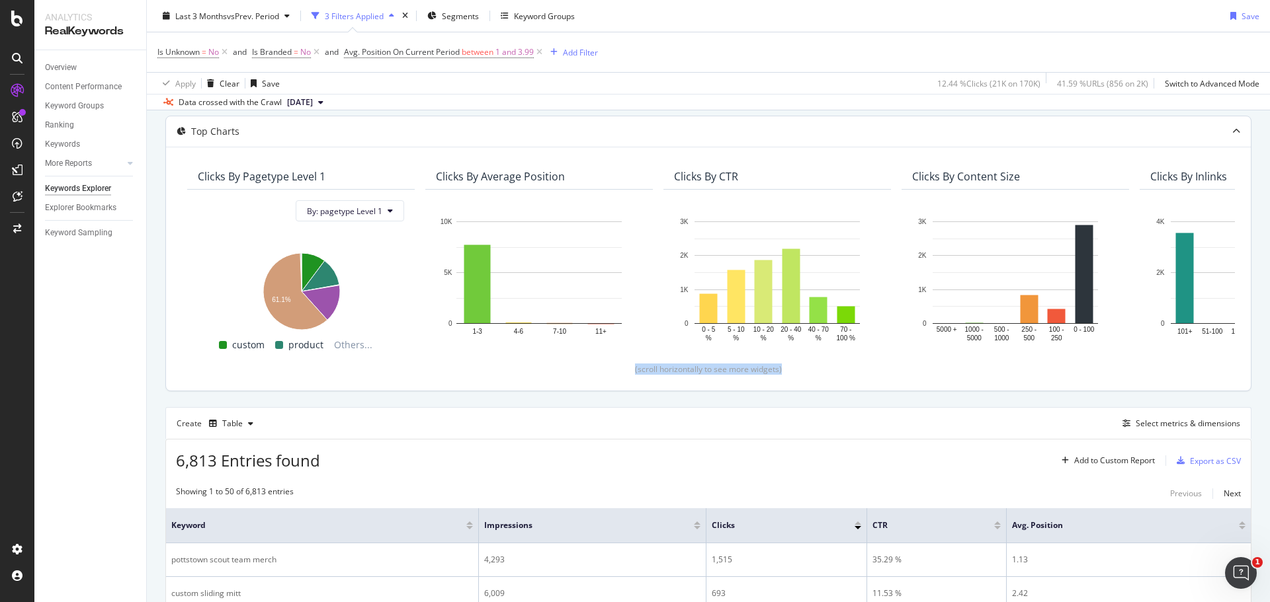
drag, startPoint x: 540, startPoint y: 375, endPoint x: 790, endPoint y: 369, distance: 250.1
click at [790, 369] on div "Clicks By pagetype Level 1 By: pagetype Level 1 Hold CTRL while clicking to fil…" at bounding box center [708, 269] width 1053 height 212
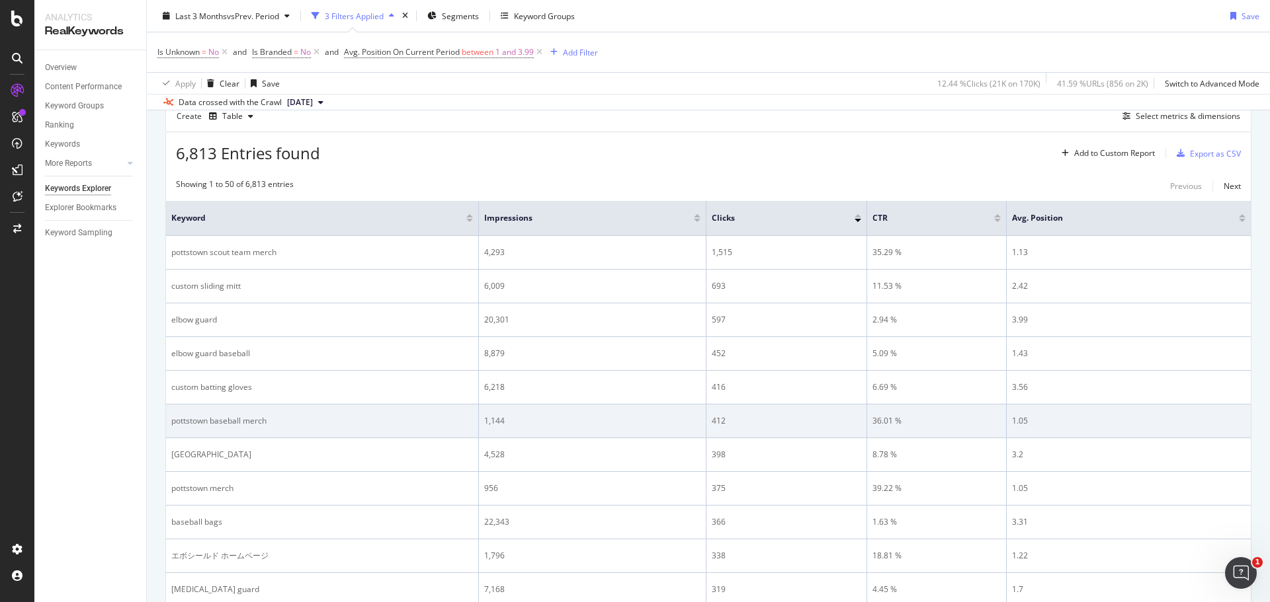
scroll to position [397, 0]
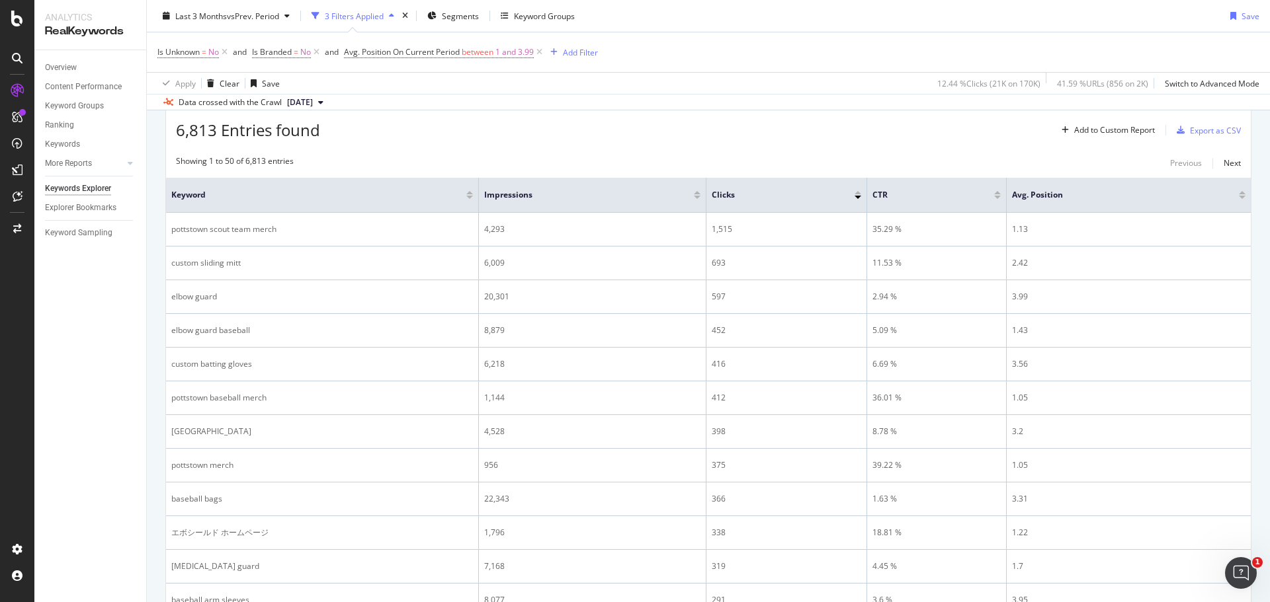
click at [1239, 194] on div at bounding box center [1242, 192] width 7 height 3
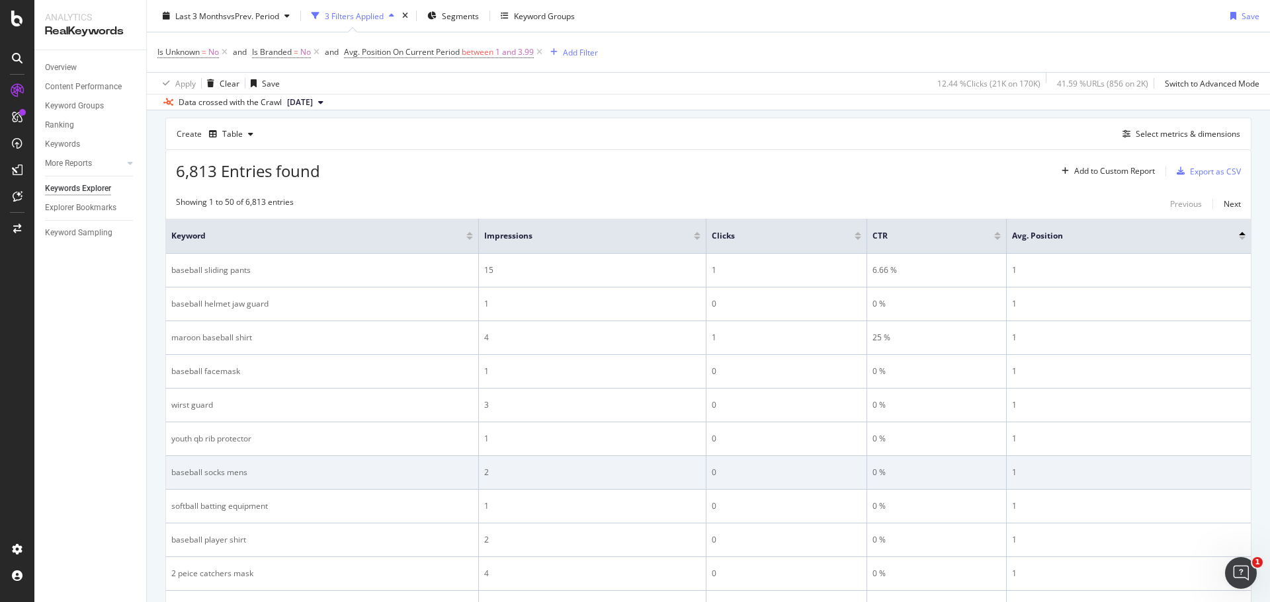
scroll to position [249, 0]
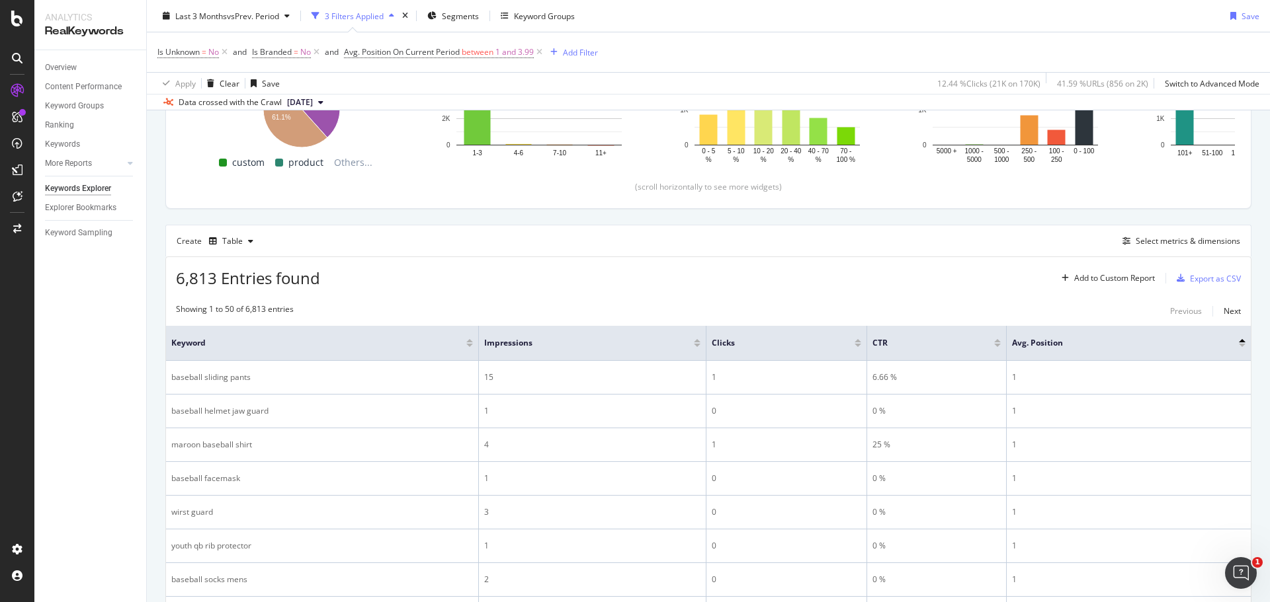
click at [97, 466] on div "Overview Content Performance Keyword Groups Ranking Keywords More Reports Count…" at bounding box center [90, 326] width 112 height 552
click at [1141, 341] on span "Avg. Position" at bounding box center [1115, 343] width 207 height 12
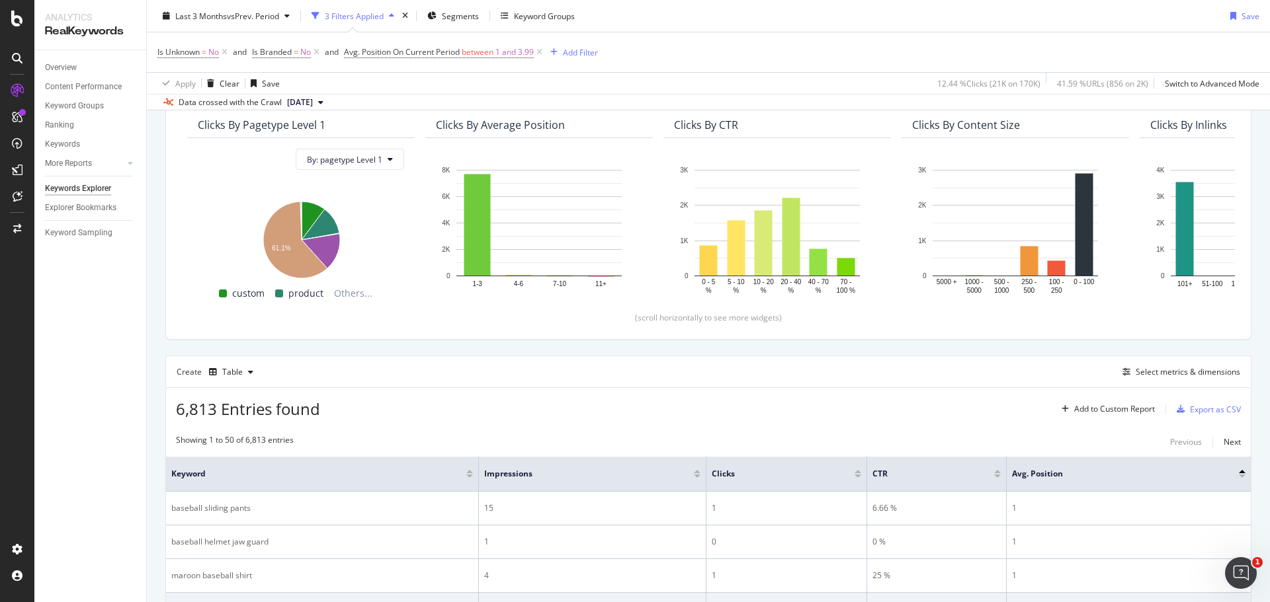
scroll to position [116, 0]
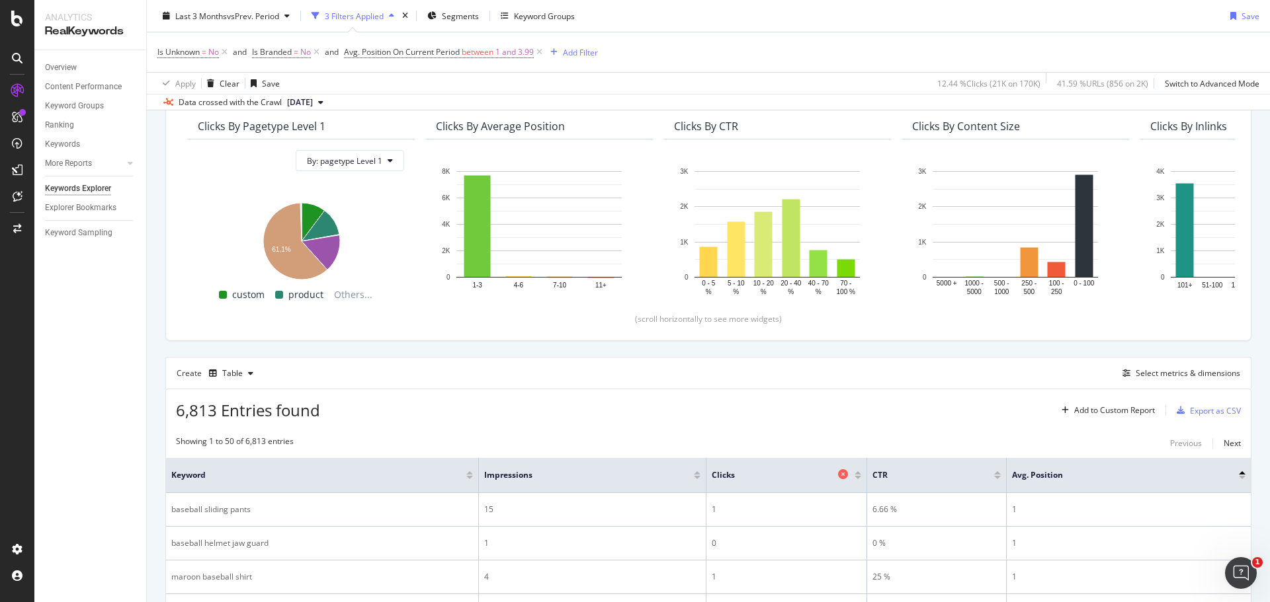
click at [751, 476] on span "Clicks" at bounding box center [773, 476] width 123 height 12
click at [856, 477] on div at bounding box center [857, 477] width 7 height 3
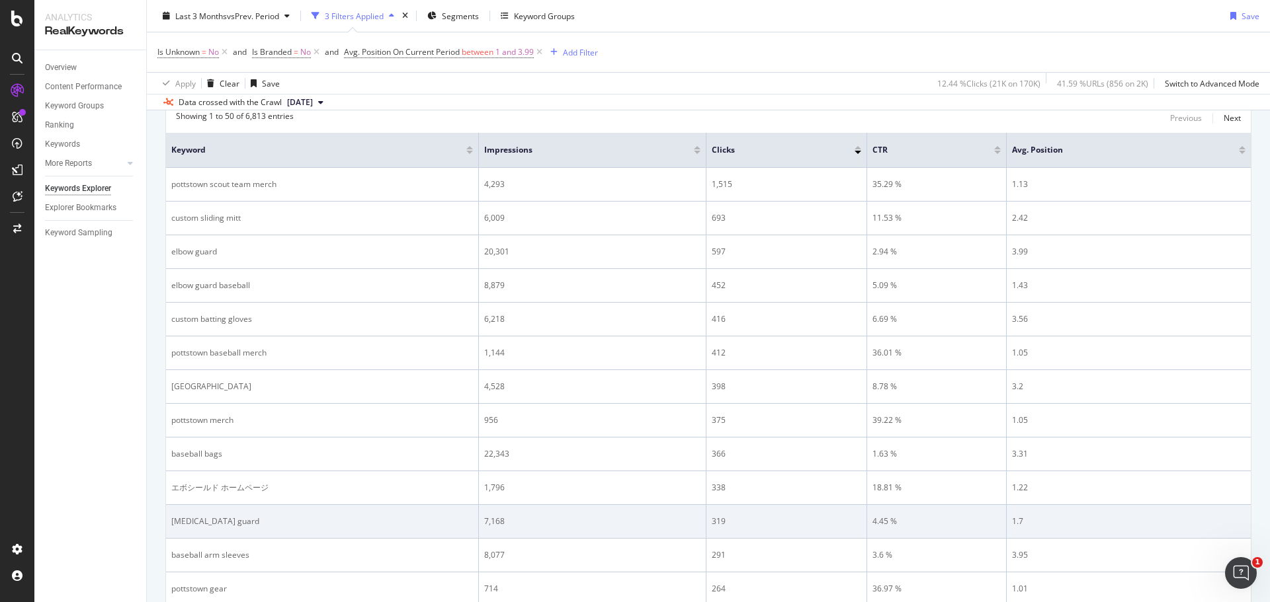
scroll to position [447, 0]
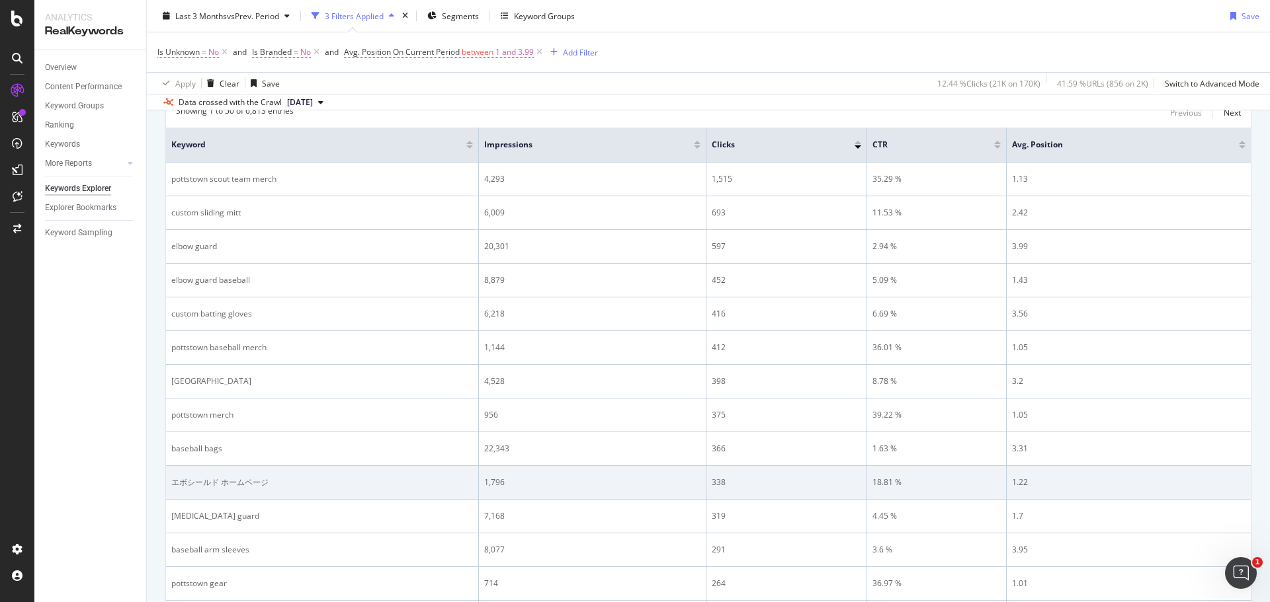
click at [212, 485] on div "エボシールド ホームページ" at bounding box center [322, 483] width 302 height 12
click at [246, 479] on div "エボシールド ホームページ" at bounding box center [322, 483] width 302 height 12
click at [284, 481] on div "エボシールド ホームページ" at bounding box center [322, 483] width 302 height 12
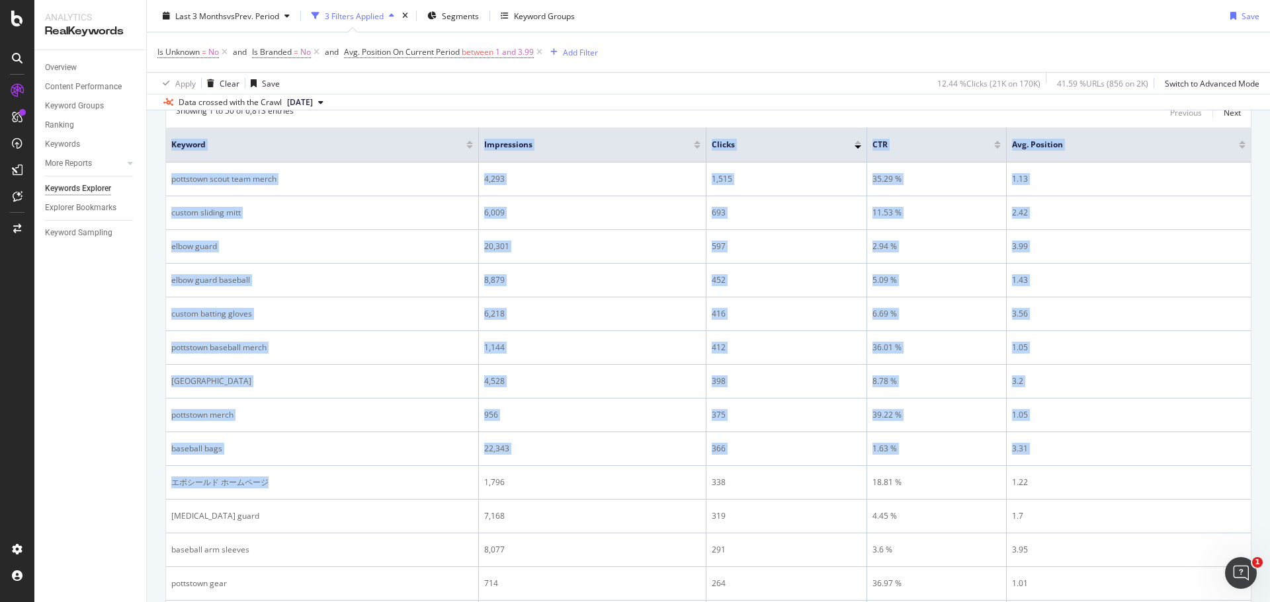
drag, startPoint x: 284, startPoint y: 481, endPoint x: 155, endPoint y: 488, distance: 129.8
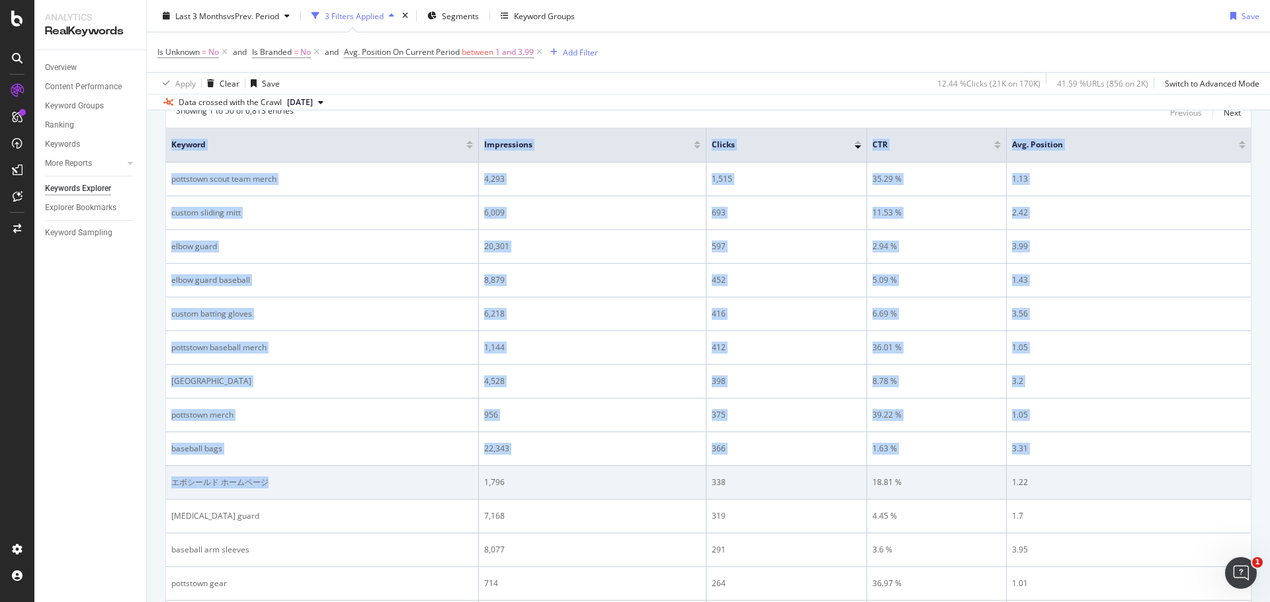
click at [341, 470] on td "エボシールド ホームページ" at bounding box center [322, 483] width 313 height 34
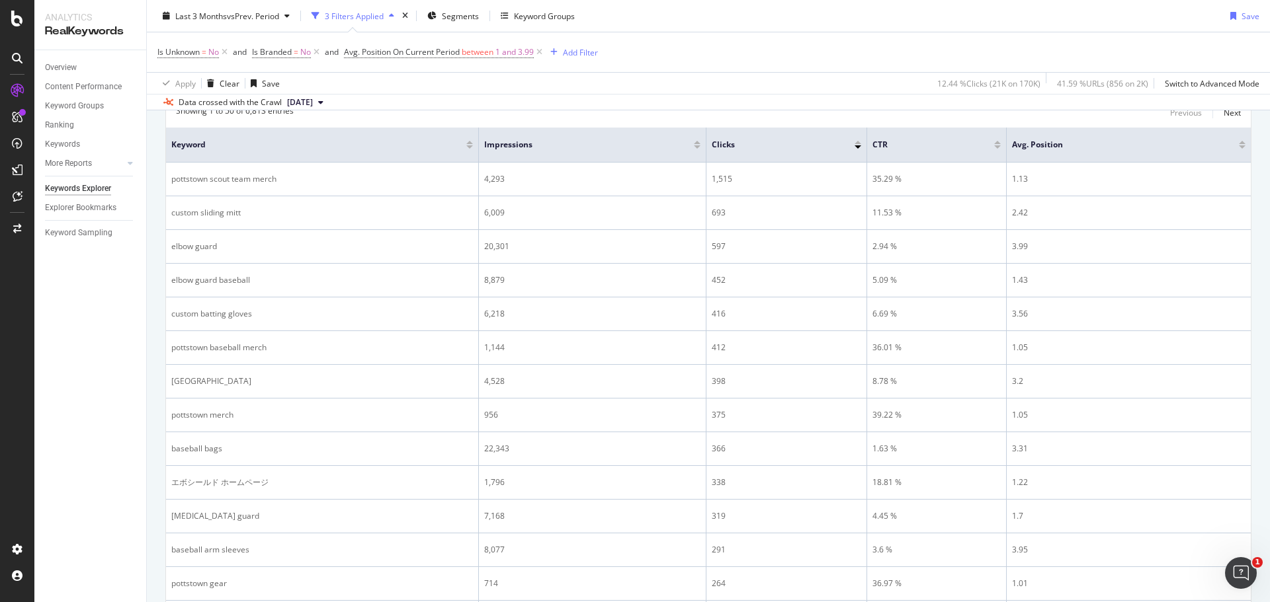
click at [697, 144] on div at bounding box center [697, 142] width 7 height 3
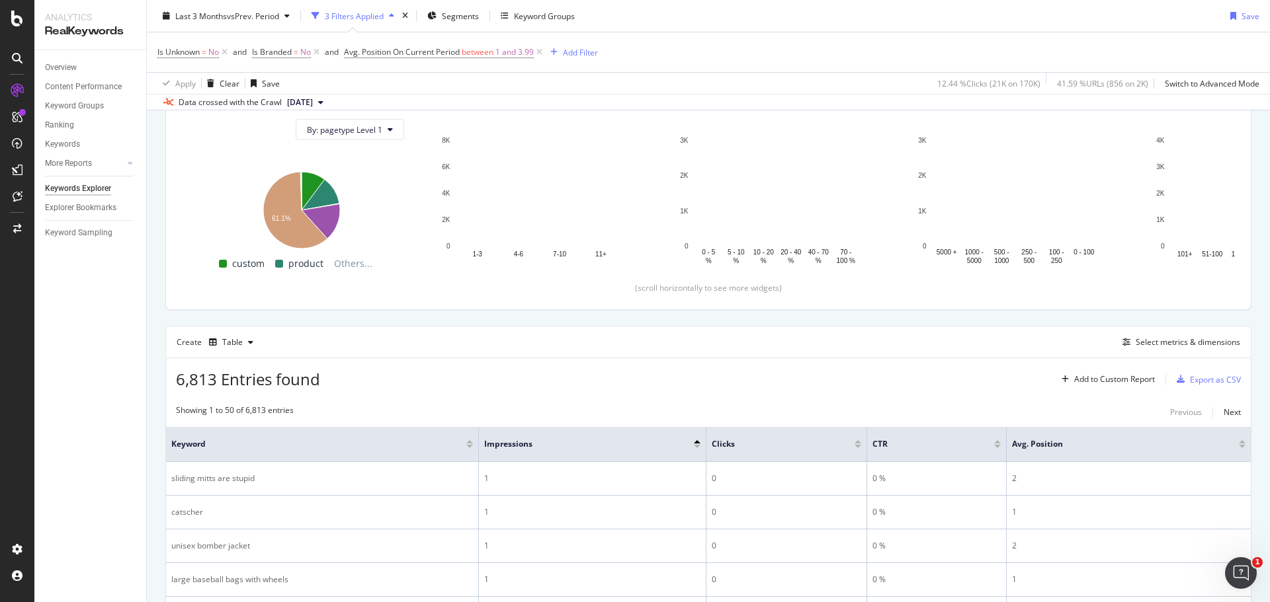
scroll to position [447, 0]
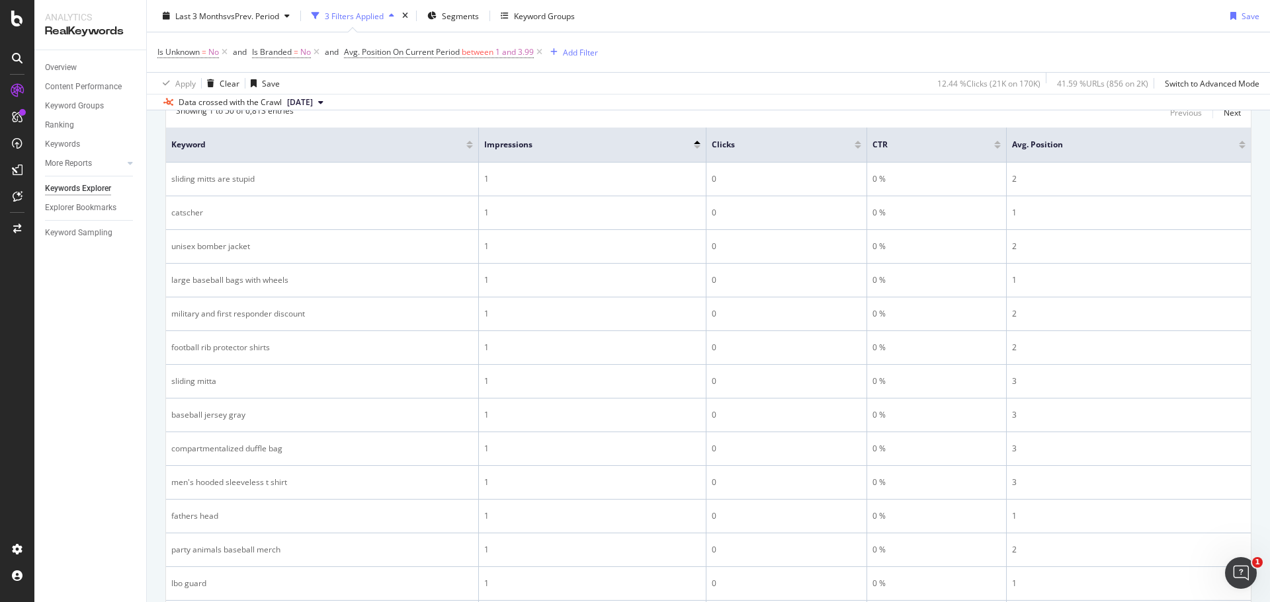
click at [696, 145] on div at bounding box center [697, 146] width 7 height 3
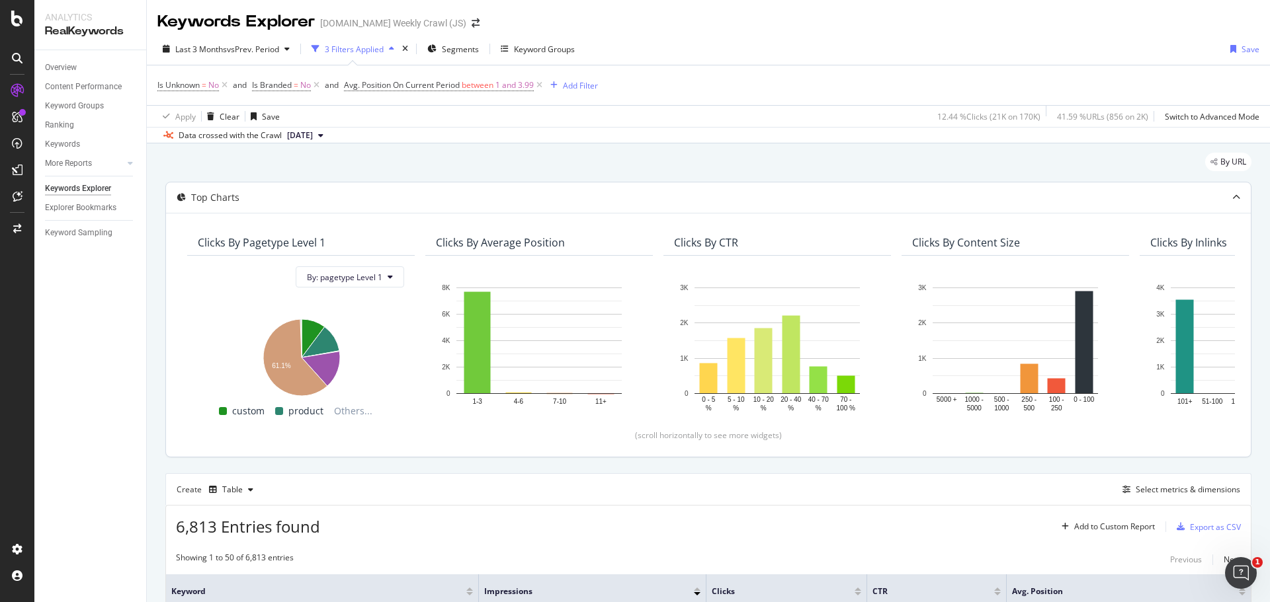
click at [185, 196] on icon at bounding box center [181, 198] width 9 height 8
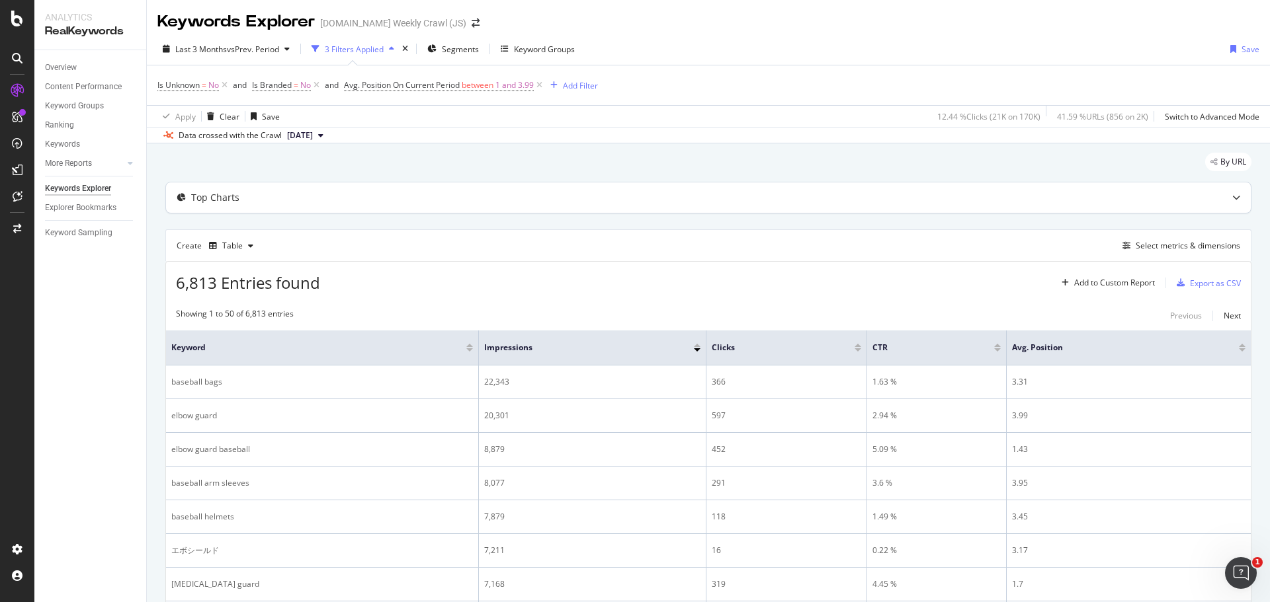
click at [185, 196] on icon at bounding box center [181, 198] width 9 height 8
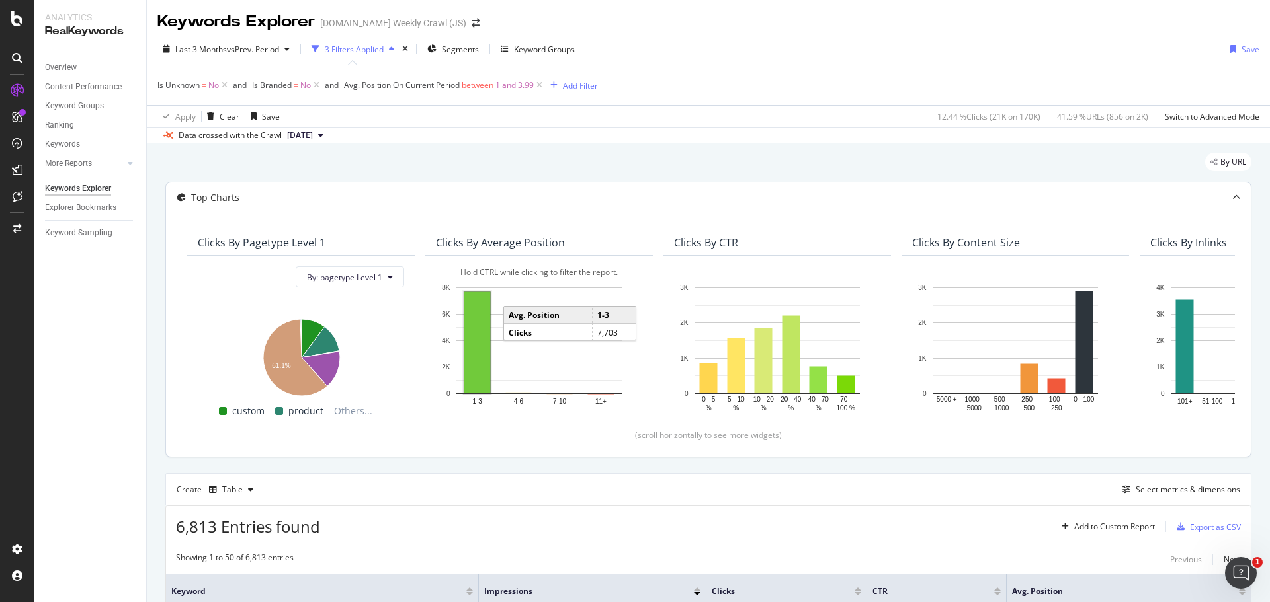
click at [471, 372] on rect "A chart." at bounding box center [477, 342] width 26 height 101
click at [472, 372] on rect "A chart." at bounding box center [477, 343] width 22 height 98
click at [472, 372] on rect "A chart." at bounding box center [477, 342] width 26 height 101
click at [471, 370] on rect "A chart." at bounding box center [477, 343] width 22 height 98
click at [523, 384] on rect "A chart." at bounding box center [538, 341] width 165 height 106
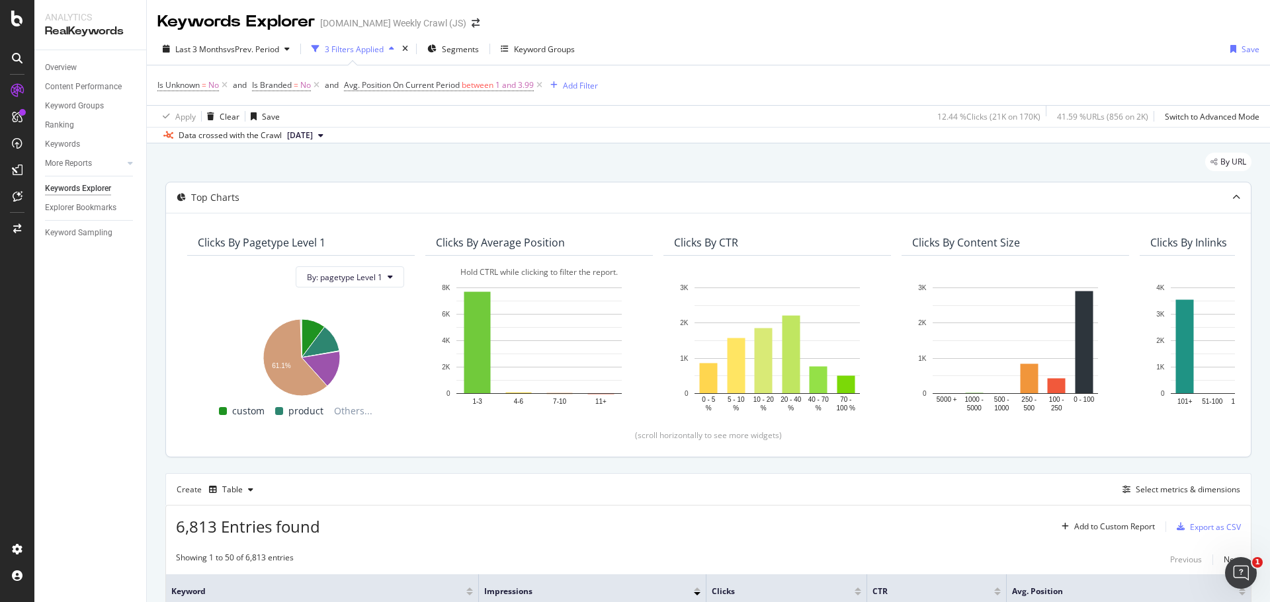
click at [524, 325] on rect "A chart." at bounding box center [538, 341] width 165 height 106
click at [481, 313] on rect "A chart." at bounding box center [477, 342] width 26 height 101
click at [481, 313] on rect "A chart." at bounding box center [477, 343] width 22 height 98
click at [481, 313] on rect "A chart." at bounding box center [477, 342] width 26 height 101
click at [481, 313] on rect "A chart." at bounding box center [477, 343] width 22 height 98
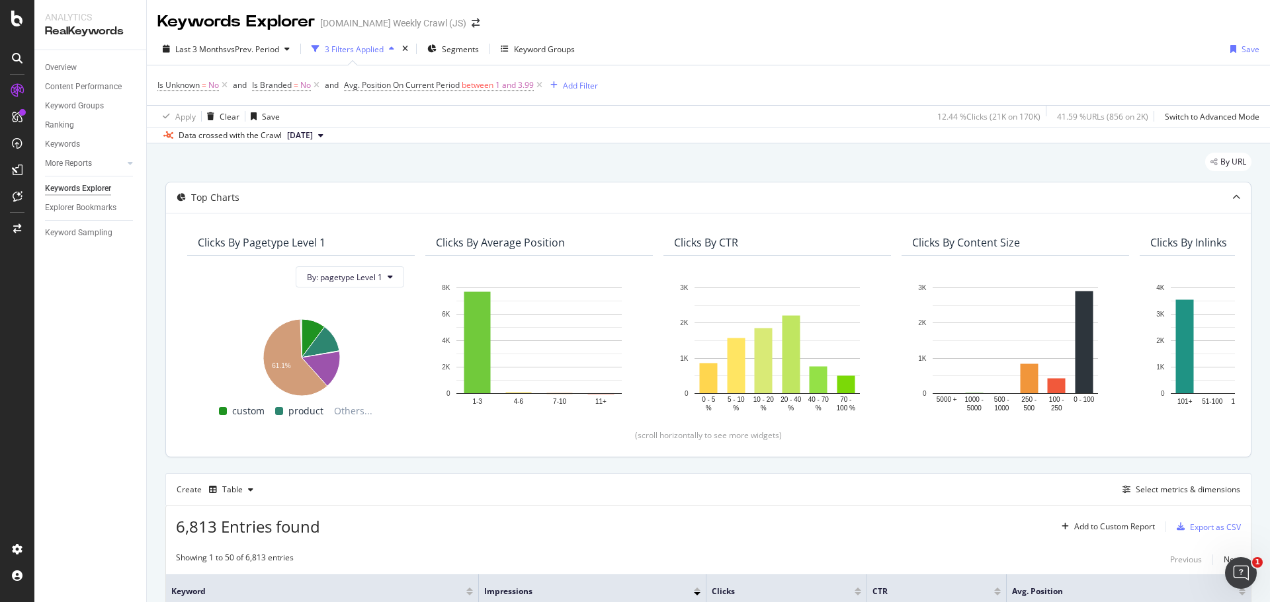
drag, startPoint x: 483, startPoint y: 211, endPoint x: 484, endPoint y: 204, distance: 7.4
click at [484, 204] on div "Top Charts" at bounding box center [708, 198] width 1085 height 30
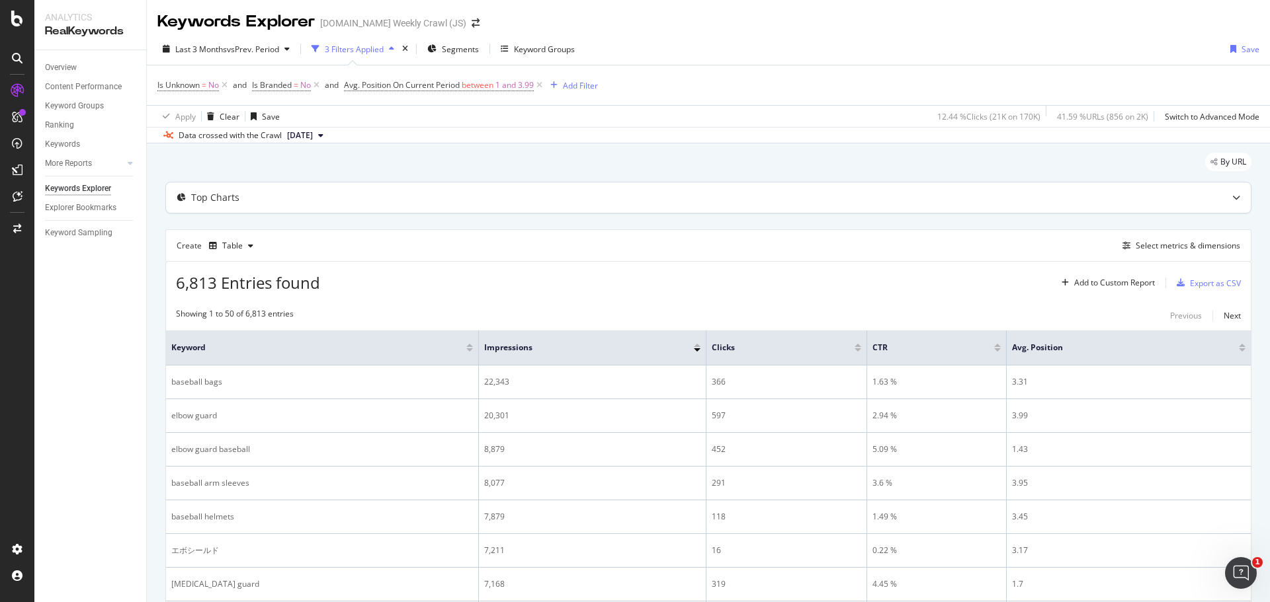
click at [482, 202] on div "Top Charts" at bounding box center [682, 197] width 1032 height 13
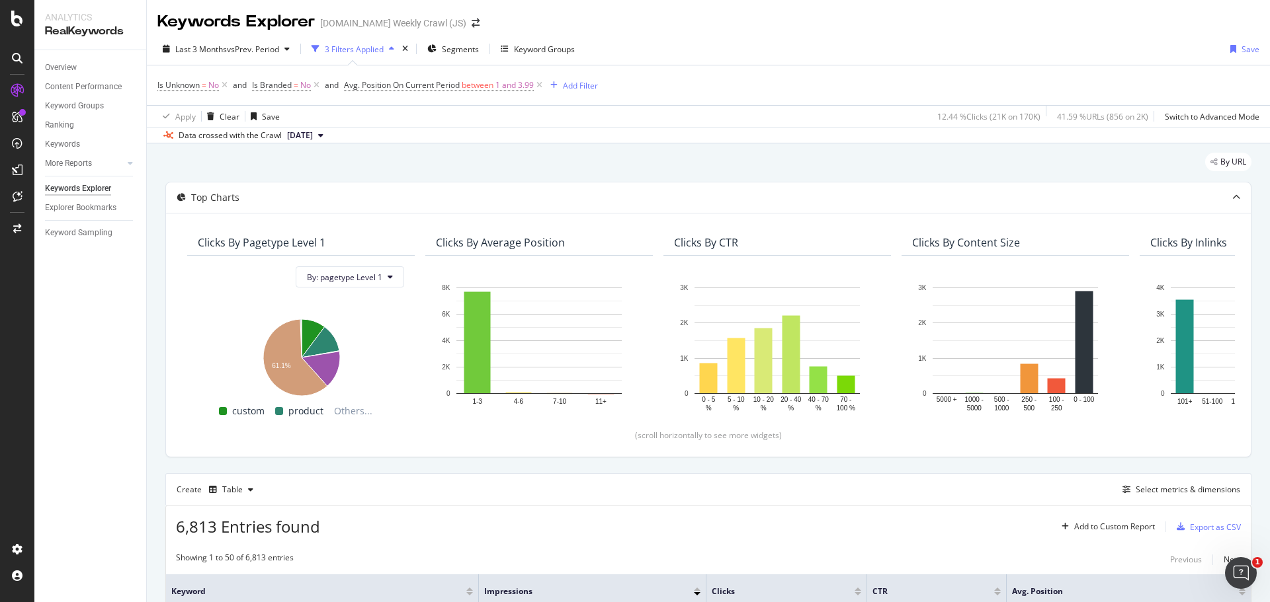
click at [377, 46] on div "3 Filters Applied" at bounding box center [354, 49] width 59 height 11
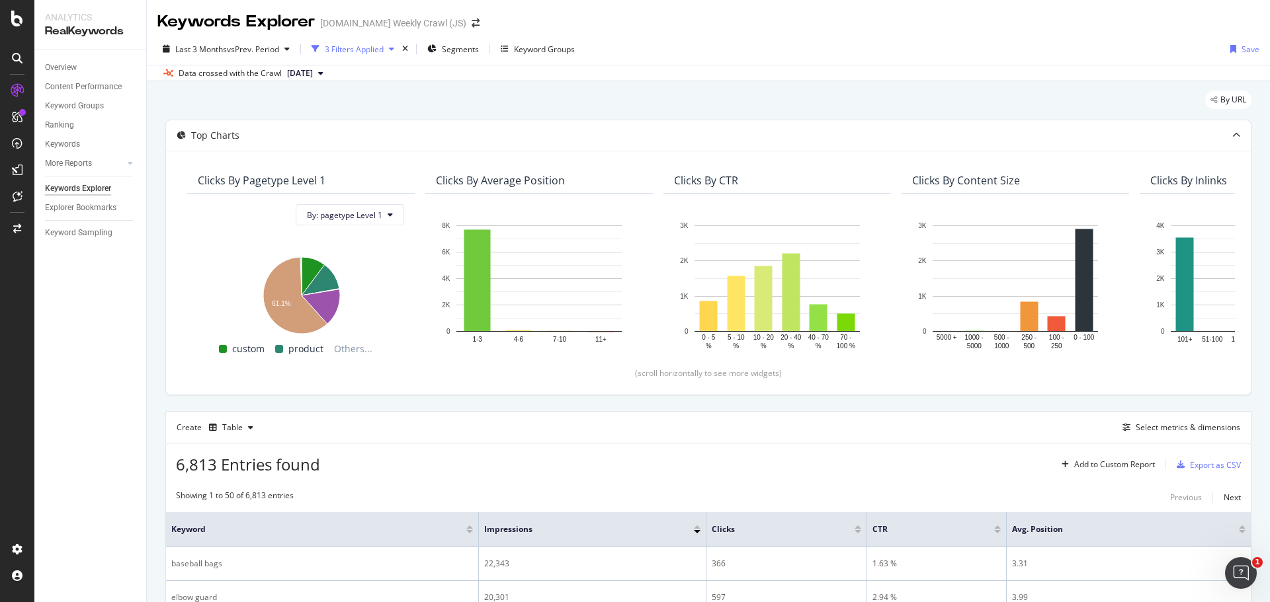
click at [377, 46] on div "3 Filters Applied" at bounding box center [354, 49] width 59 height 11
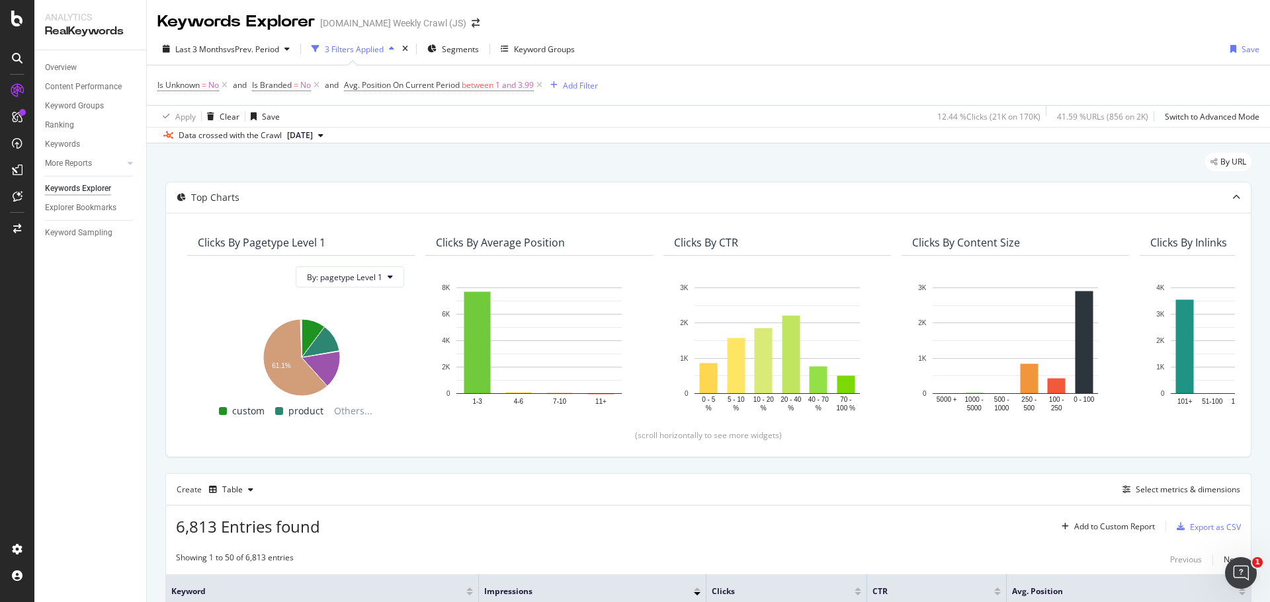
click at [394, 48] on icon "button" at bounding box center [391, 49] width 5 height 8
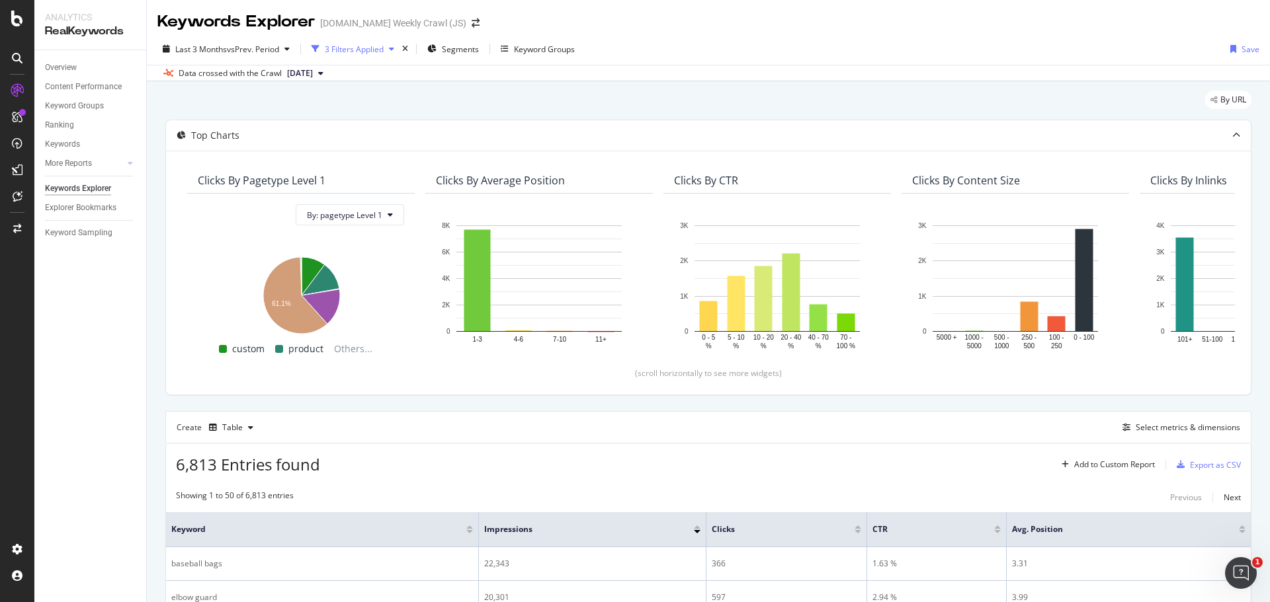
click at [394, 48] on icon "button" at bounding box center [391, 49] width 5 height 8
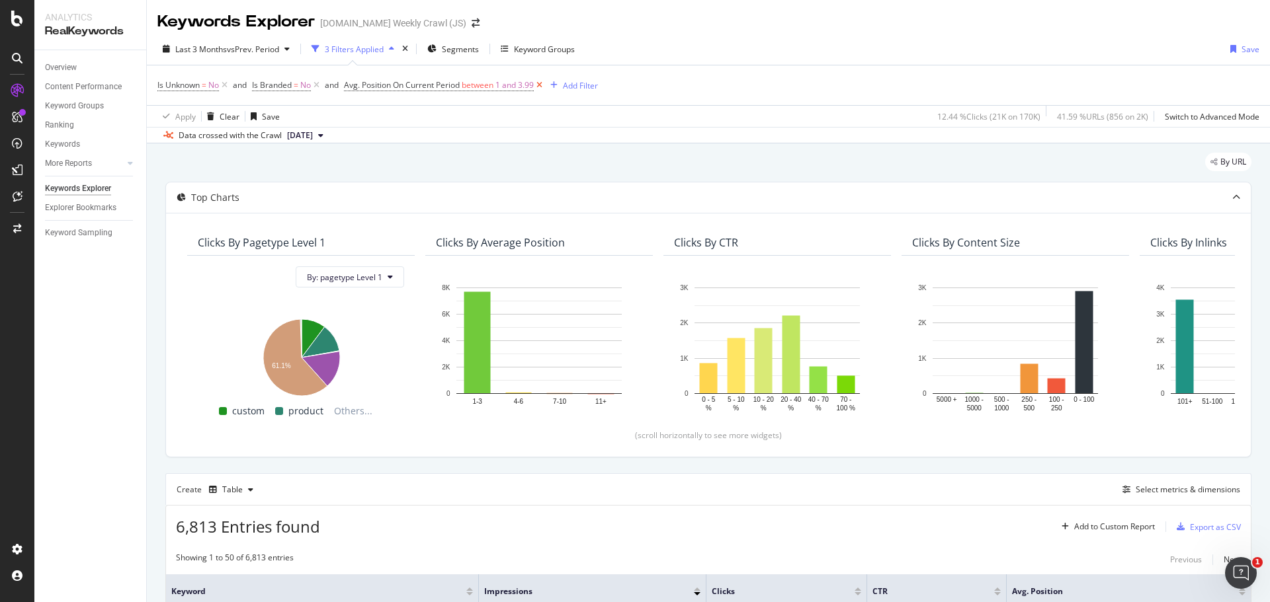
drag, startPoint x: 545, startPoint y: 82, endPoint x: 571, endPoint y: 119, distance: 45.5
click at [544, 82] on icon at bounding box center [539, 85] width 11 height 13
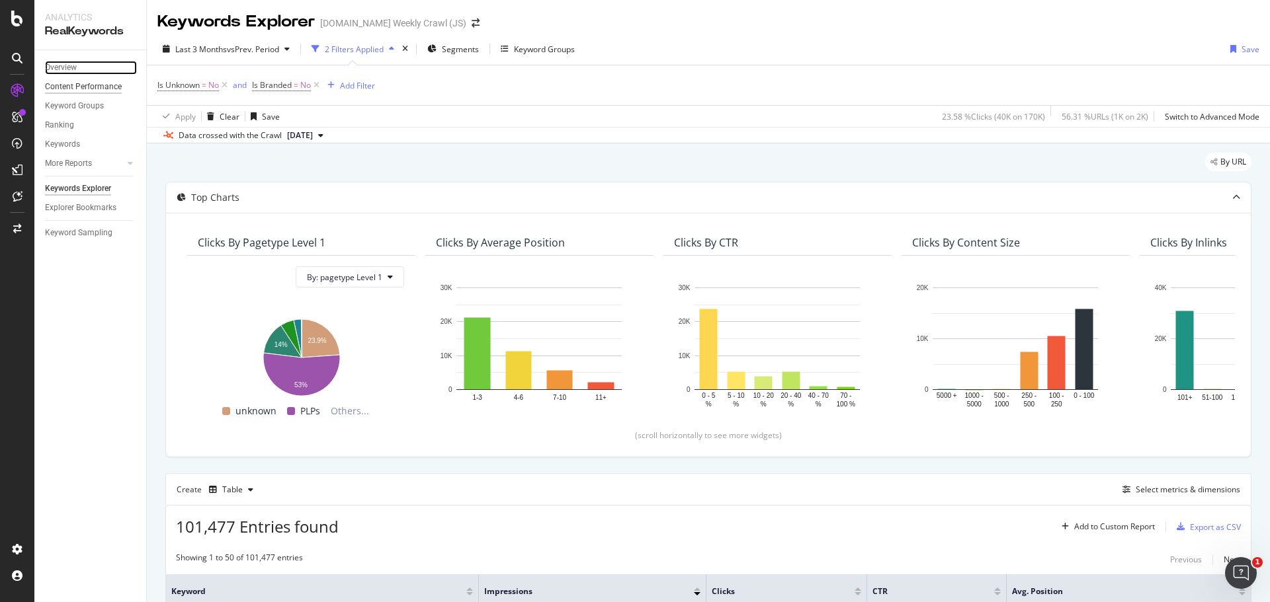
drag, startPoint x: 65, startPoint y: 68, endPoint x: 105, endPoint y: 90, distance: 45.3
click at [65, 68] on div "Overview" at bounding box center [61, 68] width 32 height 14
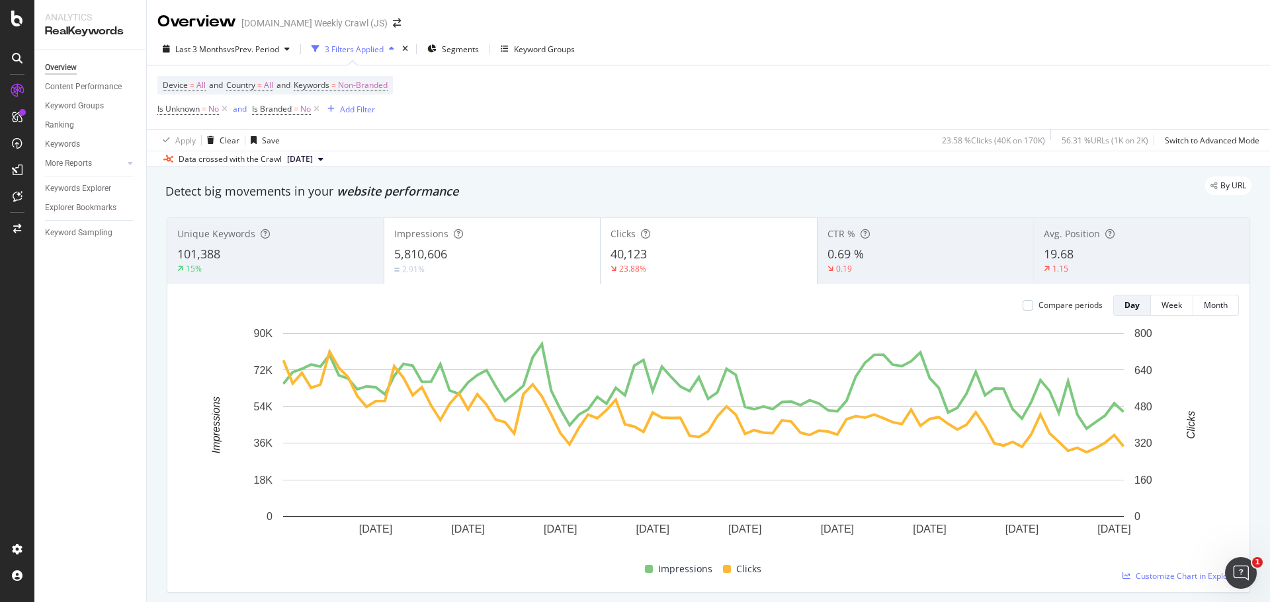
click at [294, 249] on div "101,388" at bounding box center [275, 254] width 196 height 17
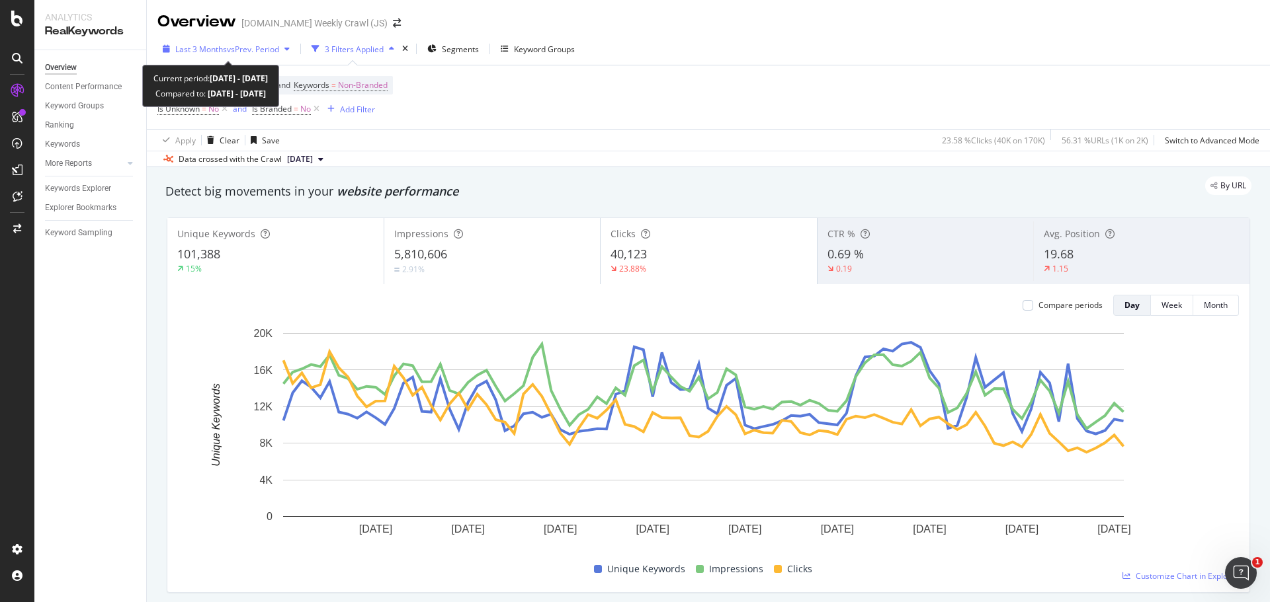
click at [223, 49] on span "Last 3 Months" at bounding box center [201, 49] width 52 height 11
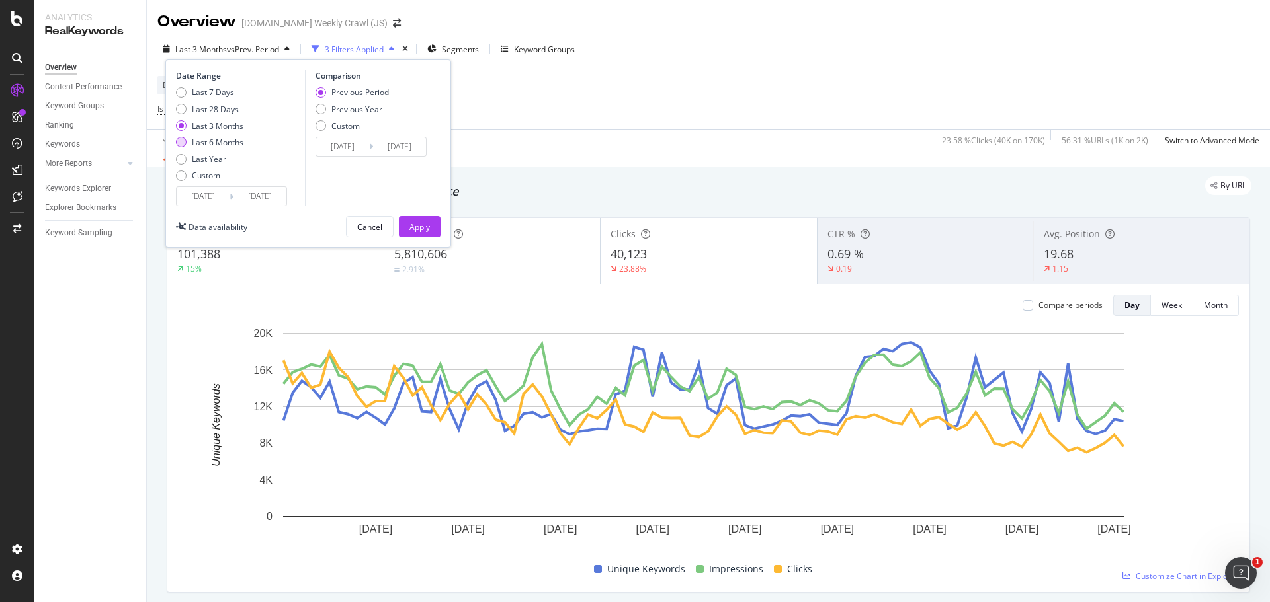
click at [208, 145] on div "Last 6 Months" at bounding box center [218, 142] width 52 height 11
type input "2025/03/03"
type input "2024/08/30"
type input "2025/03/02"
click at [423, 225] on div "Apply" at bounding box center [419, 227] width 21 height 11
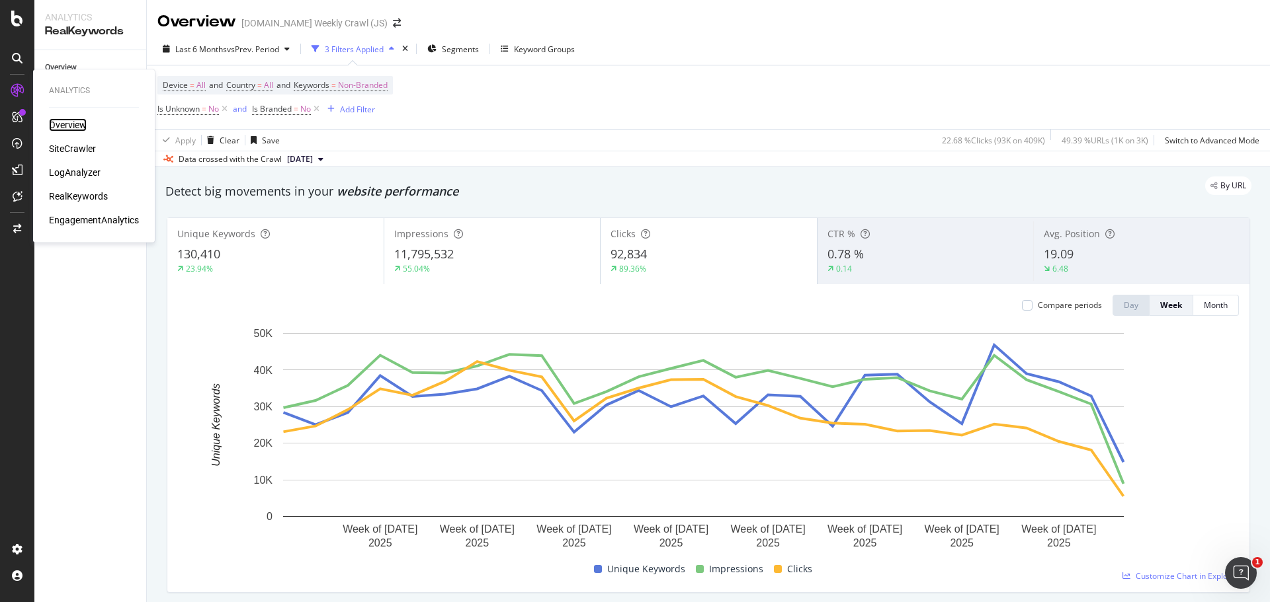
click at [62, 119] on div "Overview" at bounding box center [68, 124] width 38 height 13
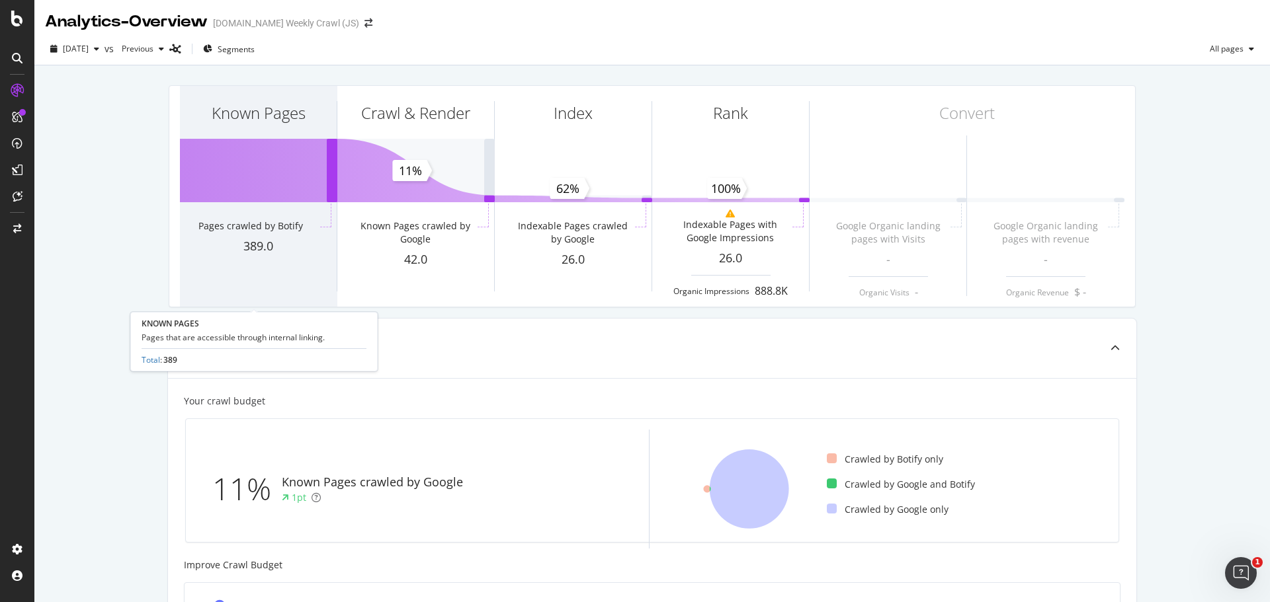
click at [218, 183] on div "Known Pages" at bounding box center [258, 137] width 157 height 102
click at [279, 171] on div "Known Pages" at bounding box center [258, 137] width 157 height 102
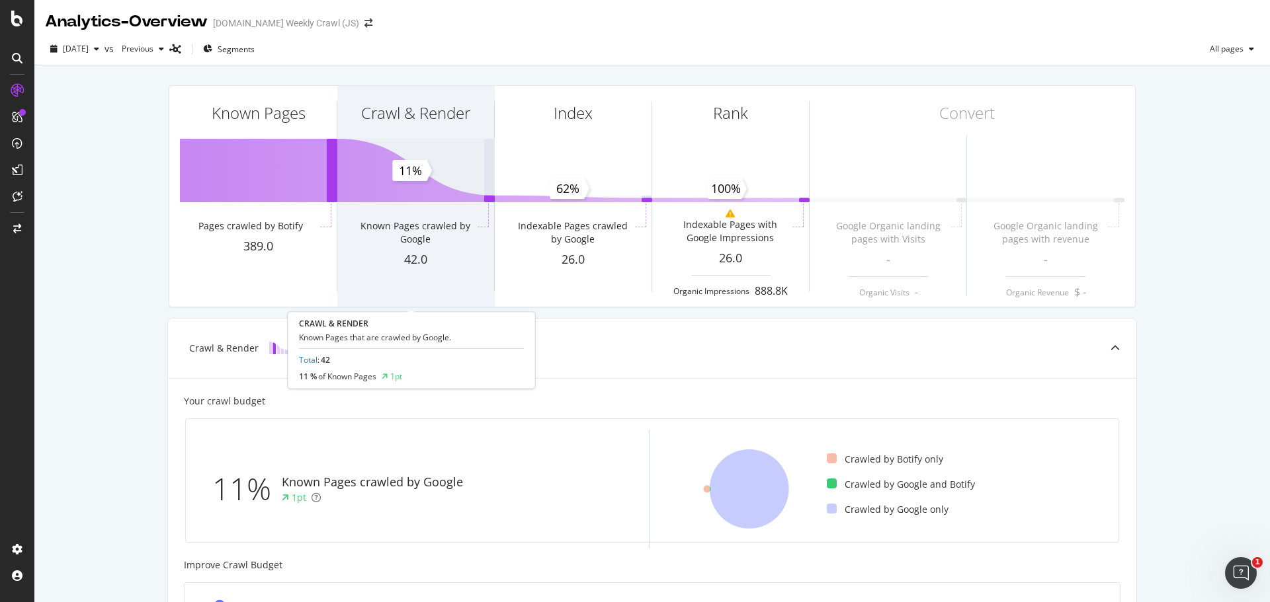
click at [400, 224] on div "Known Pages crawled by Google" at bounding box center [415, 233] width 118 height 26
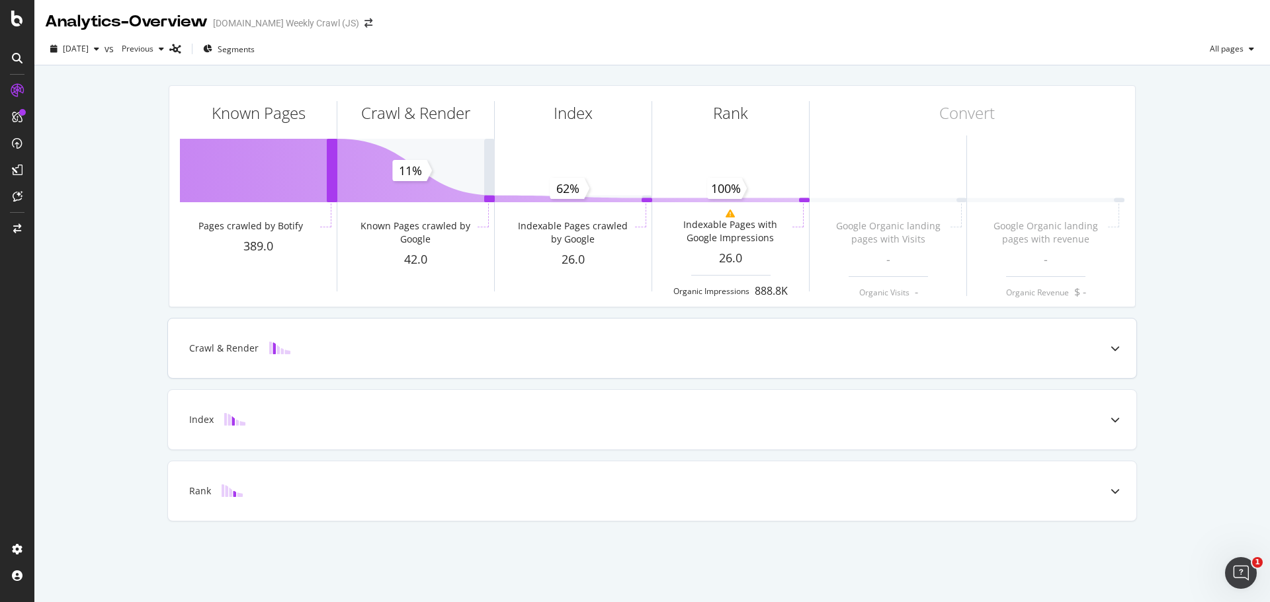
click at [363, 354] on div "Crawl & Render" at bounding box center [631, 348] width 916 height 13
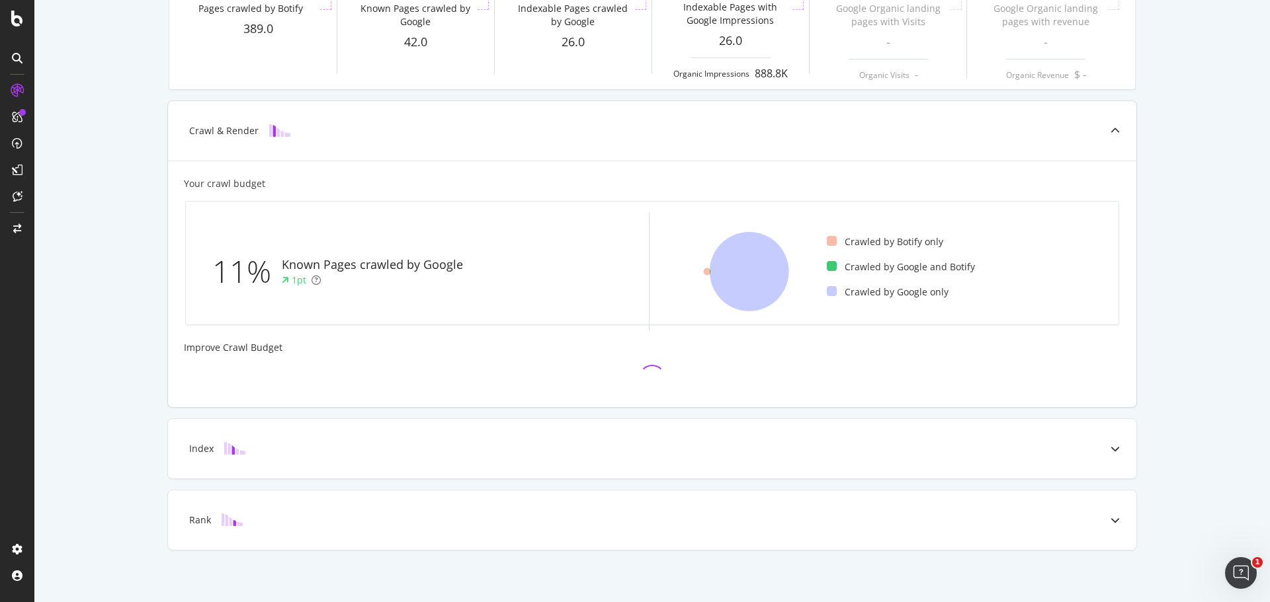
scroll to position [223, 0]
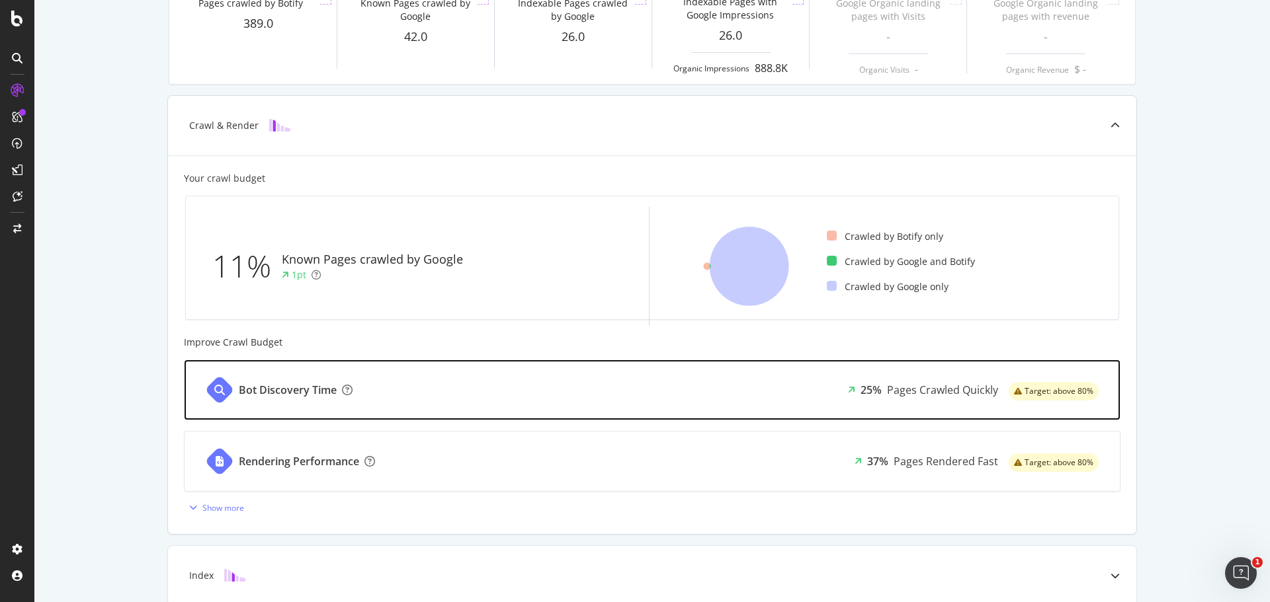
click at [439, 394] on div "Bot Discovery Time 25% Pages Crawled Quickly Target: above 80%" at bounding box center [652, 390] width 935 height 60
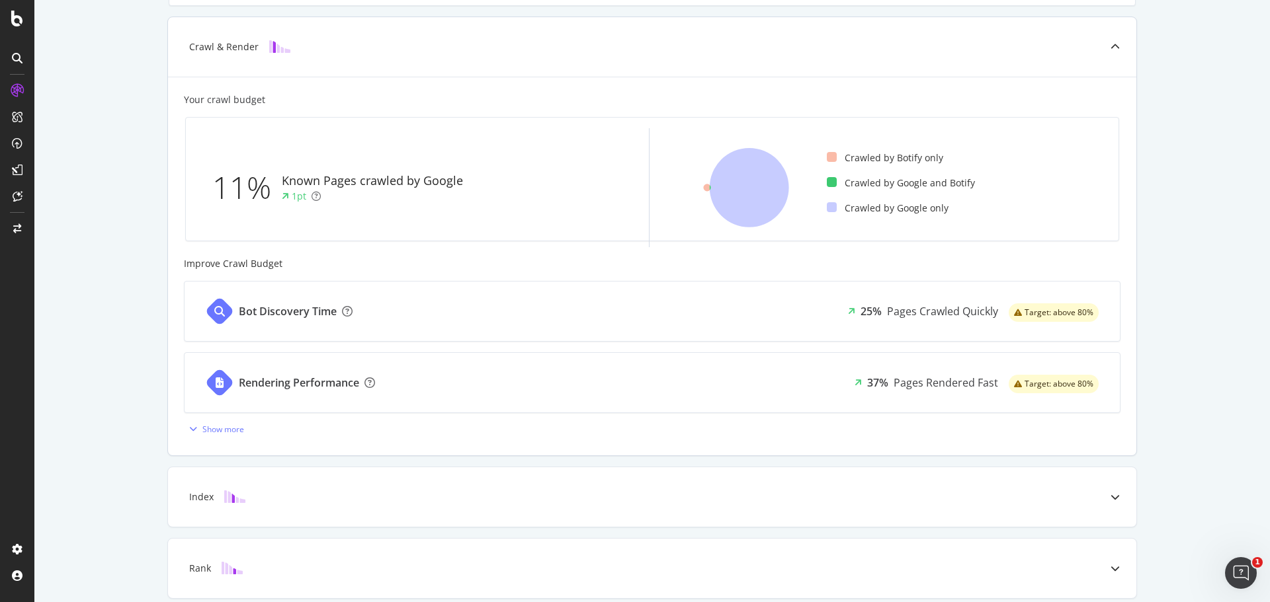
scroll to position [331, 0]
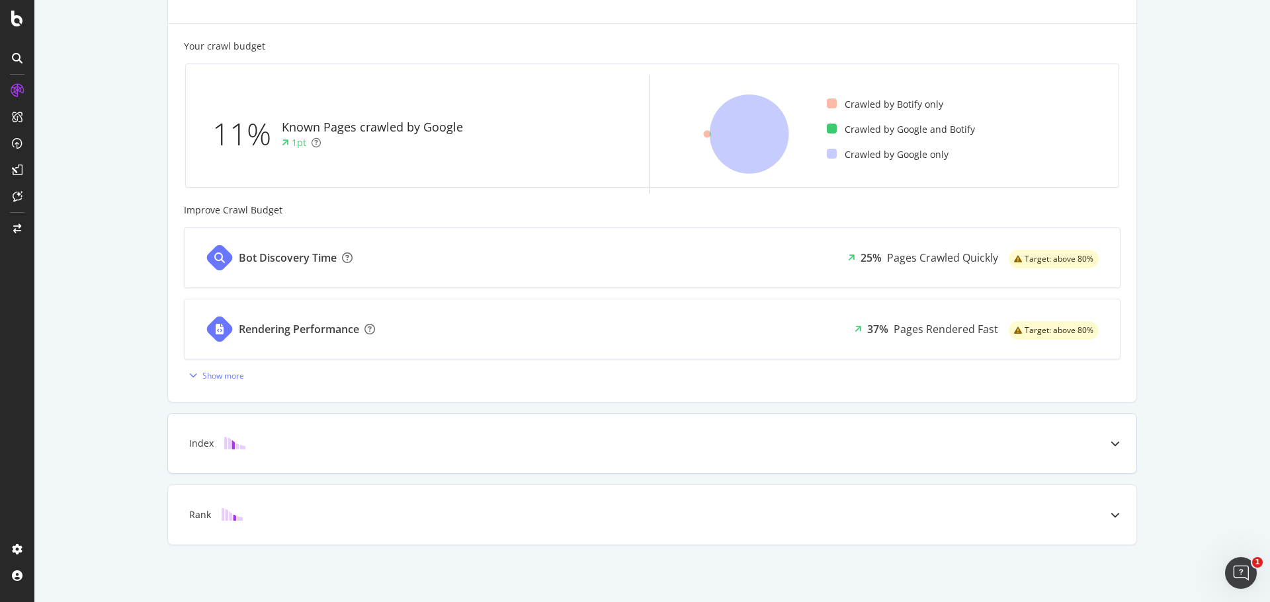
click at [288, 442] on div "Index" at bounding box center [631, 443] width 916 height 13
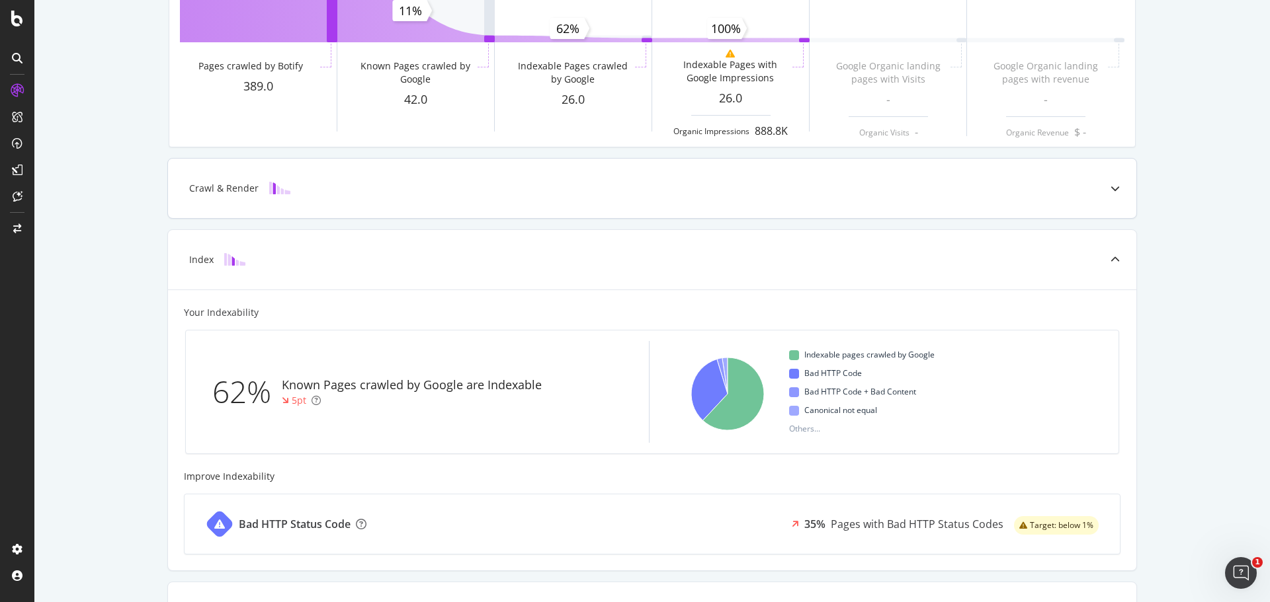
scroll to position [0, 0]
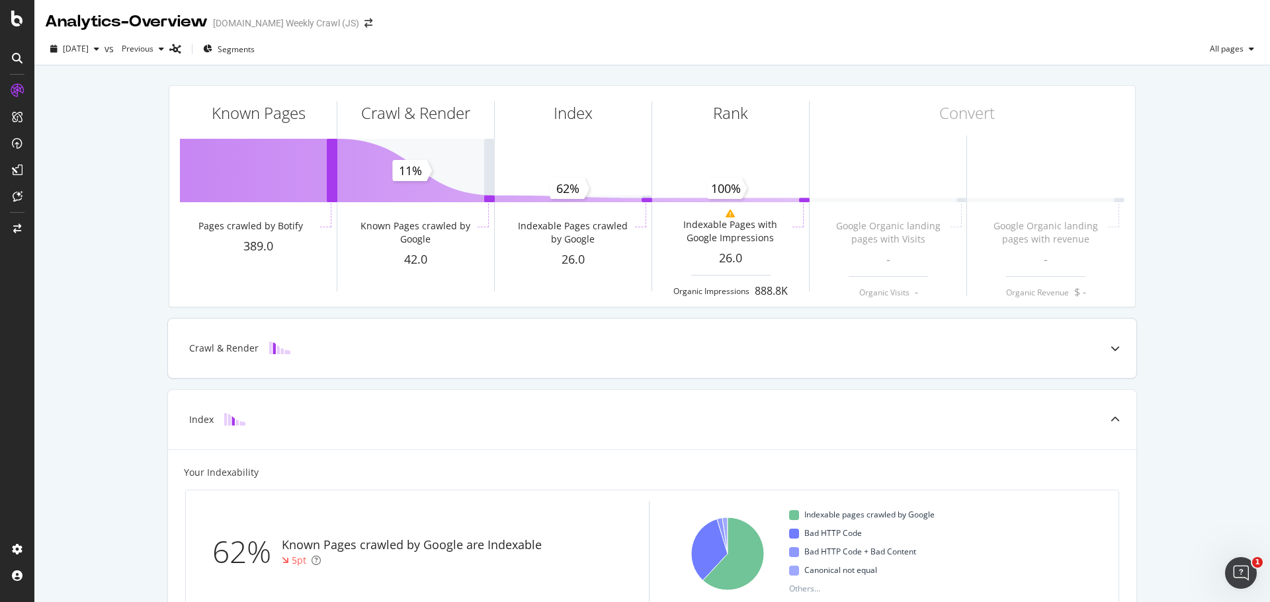
click at [247, 351] on div "Crawl & Render" at bounding box center [223, 348] width 69 height 13
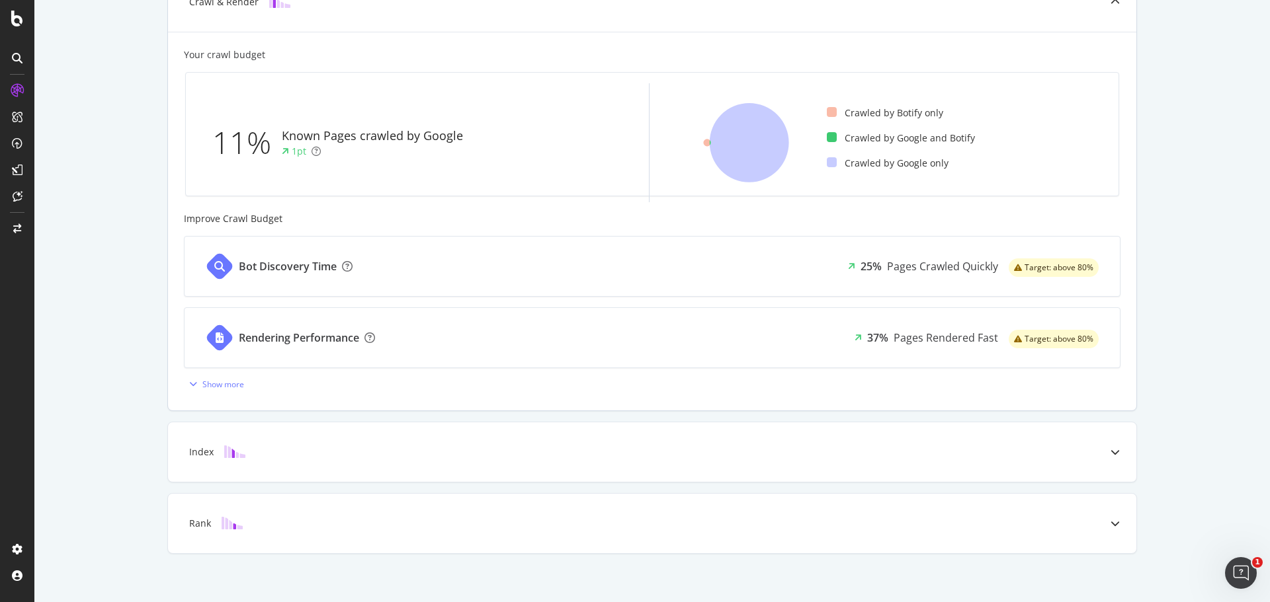
scroll to position [355, 0]
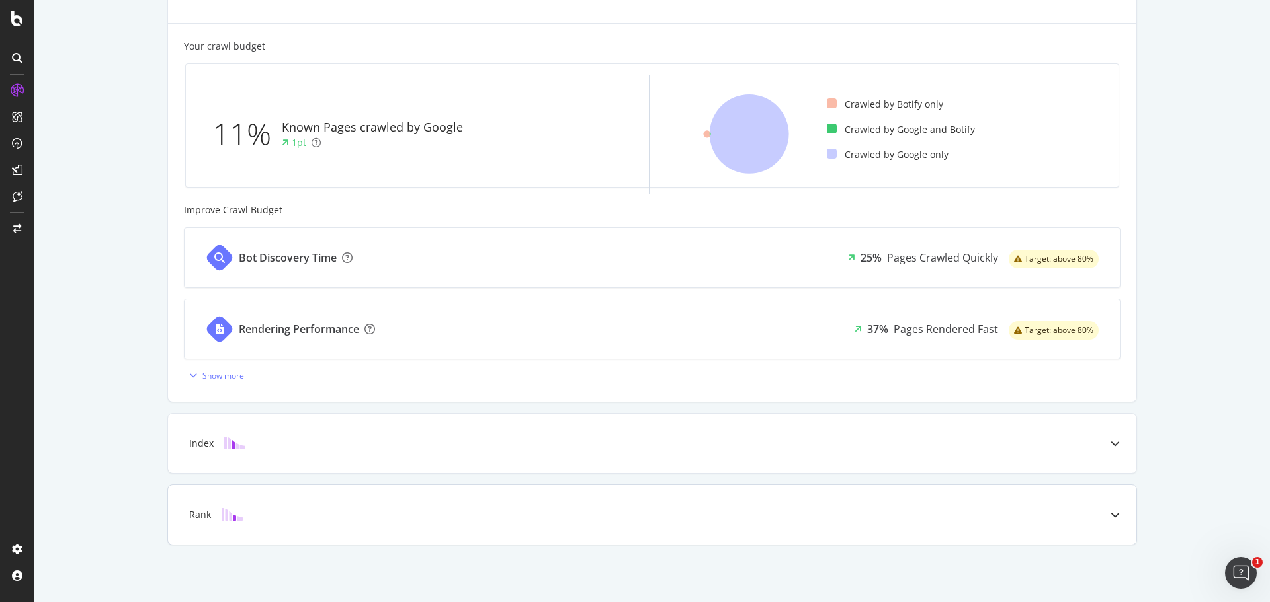
click at [308, 524] on div "Rank" at bounding box center [652, 515] width 968 height 60
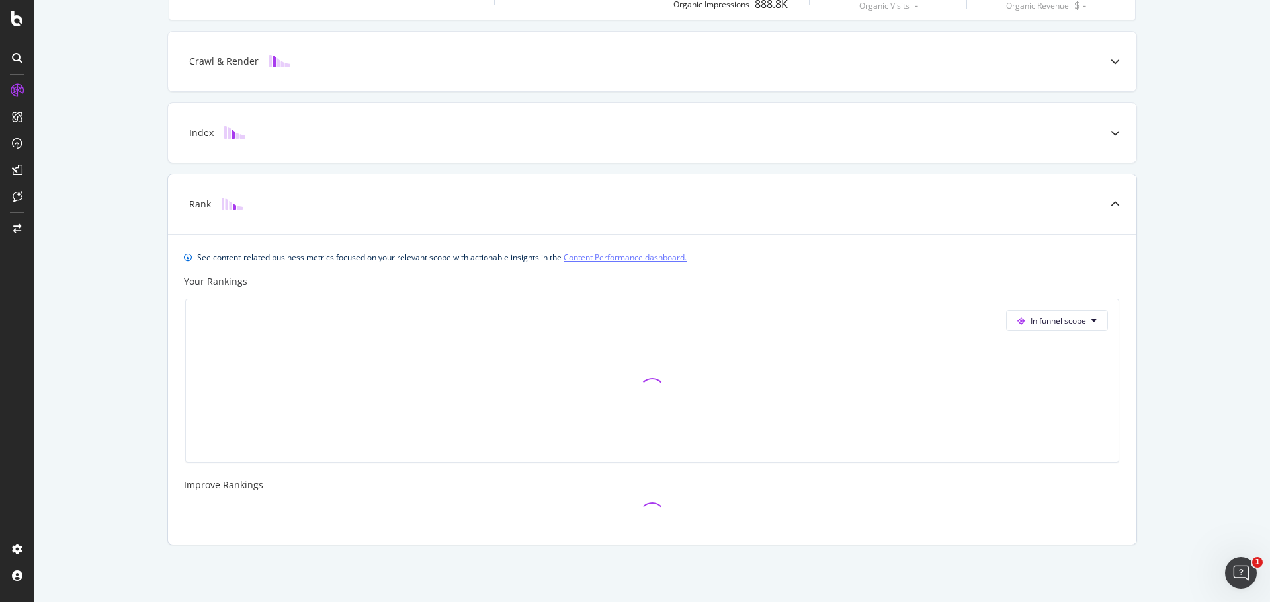
scroll to position [261, 0]
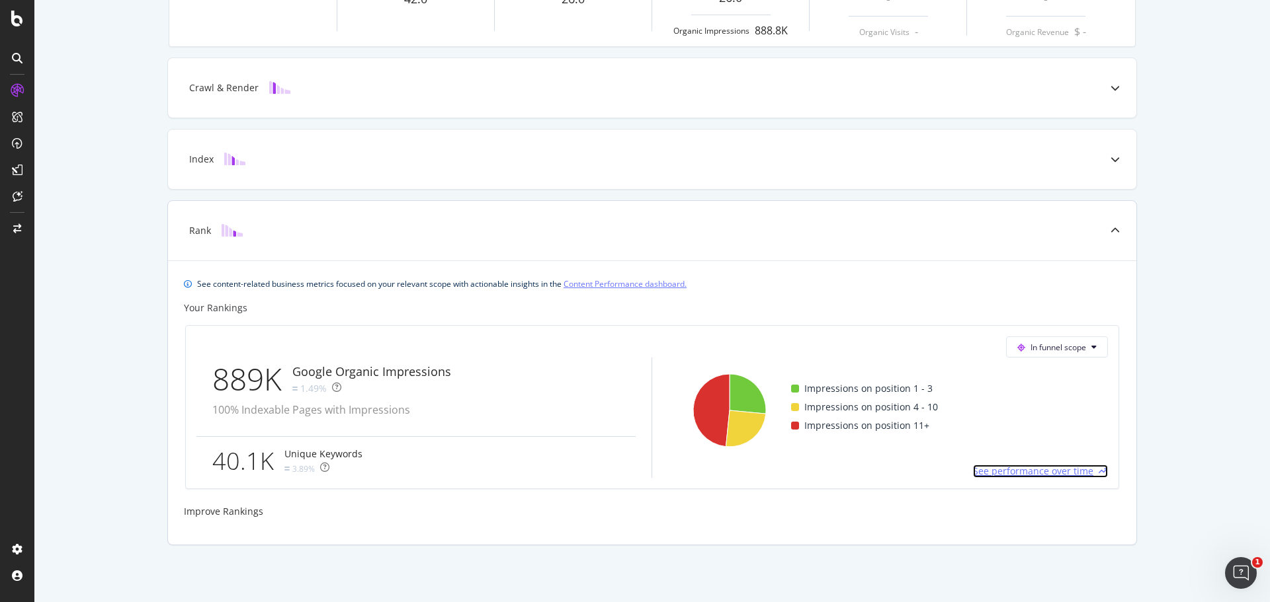
click at [1022, 466] on span "See performance over time" at bounding box center [1033, 471] width 120 height 13
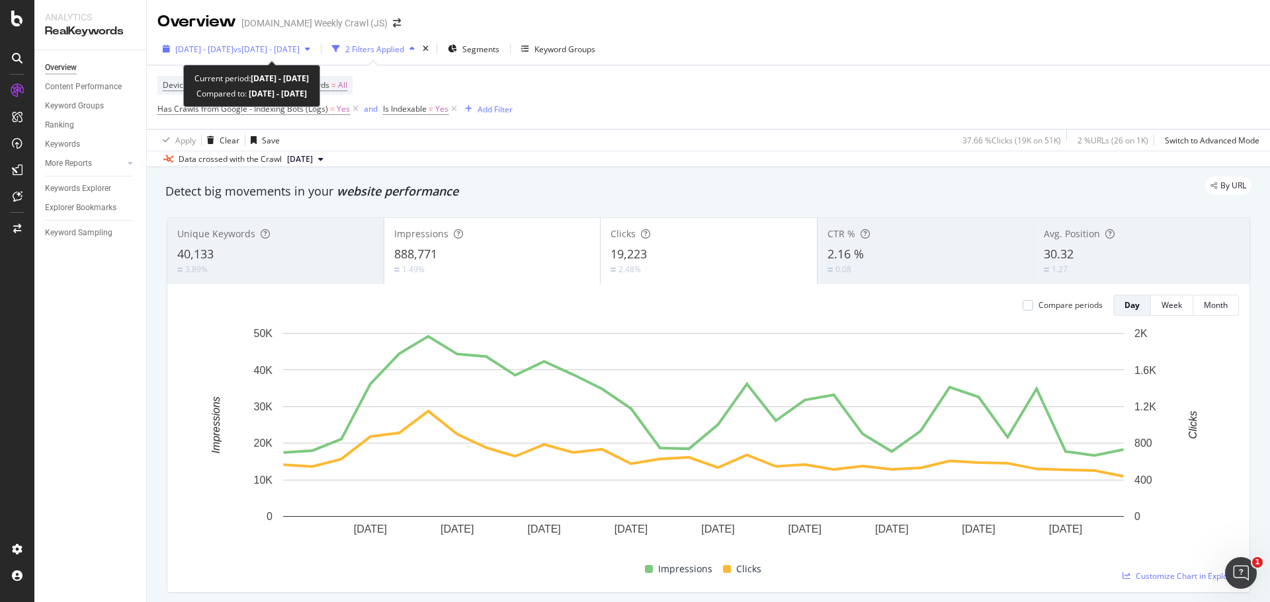
click at [269, 46] on span "vs 2025 Jul. 27th - Aug. 25th" at bounding box center [266, 49] width 66 height 11
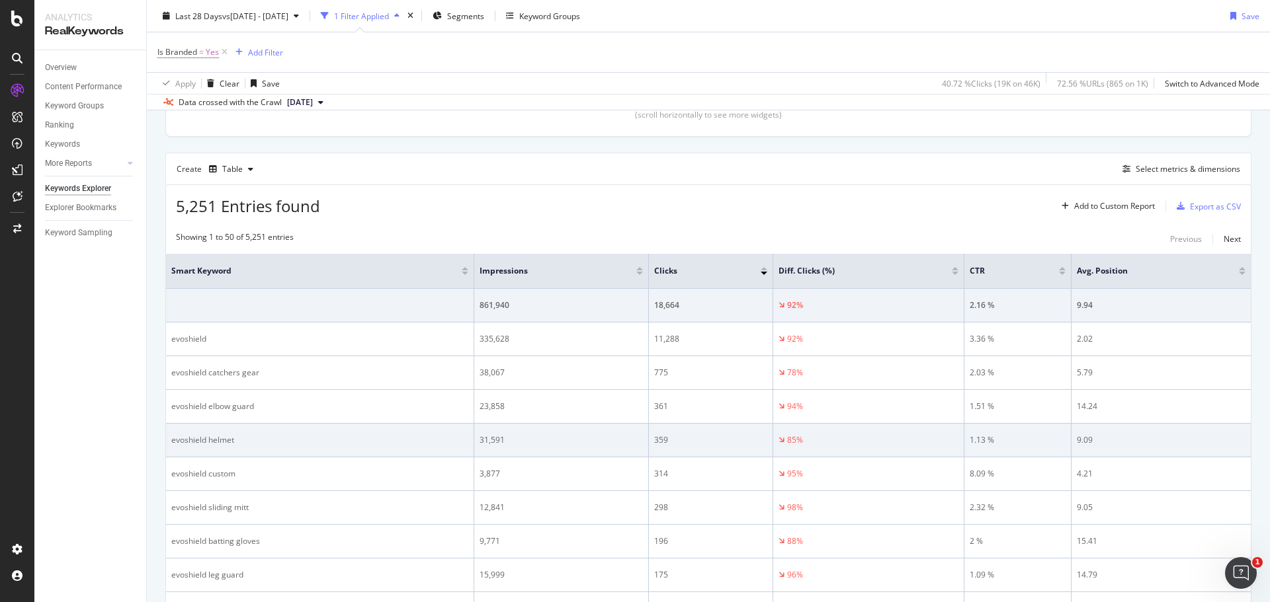
scroll to position [331, 0]
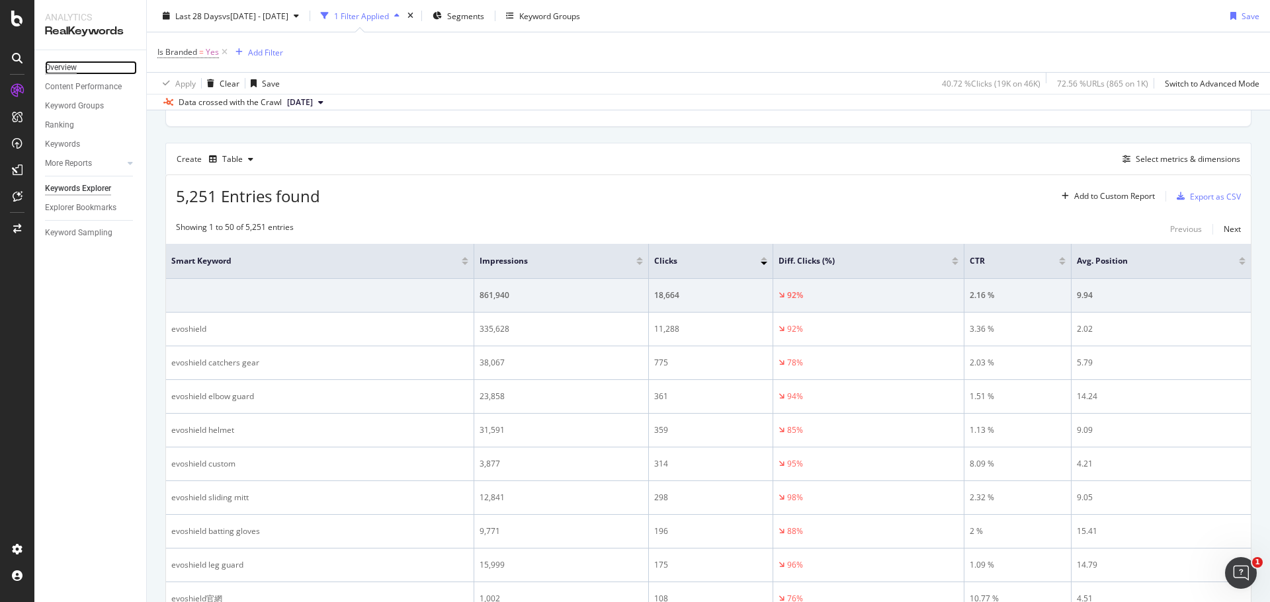
click at [54, 66] on div "Overview" at bounding box center [61, 68] width 32 height 14
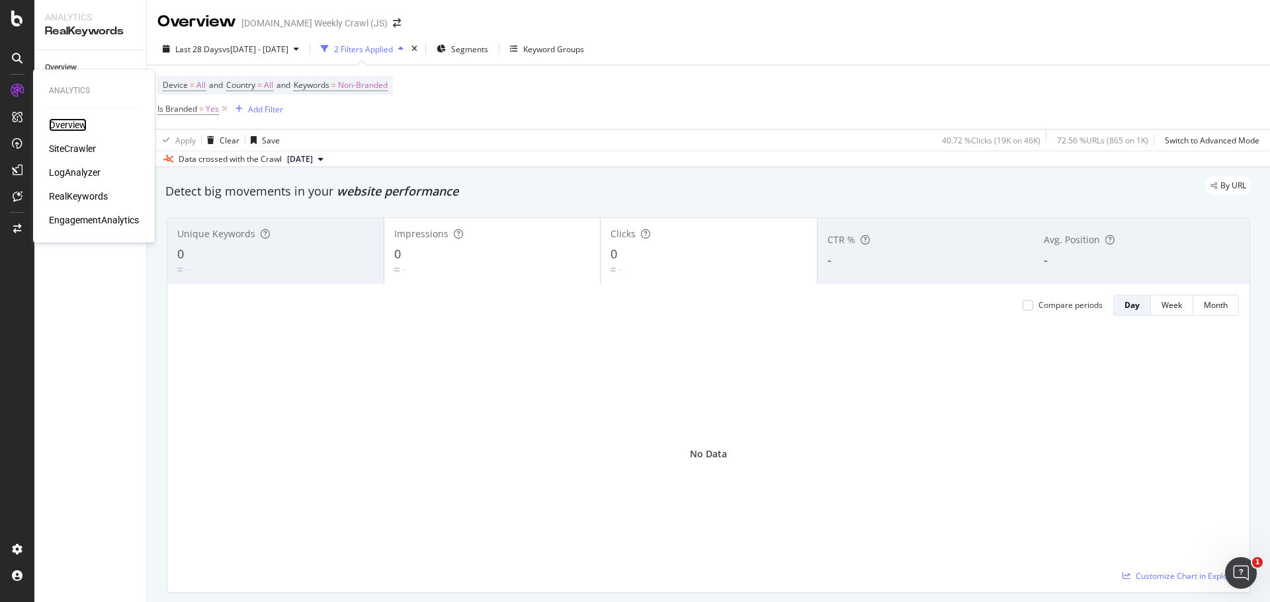
drag, startPoint x: 56, startPoint y: 123, endPoint x: 79, endPoint y: 118, distance: 23.1
click at [57, 123] on div "Overview" at bounding box center [68, 124] width 38 height 13
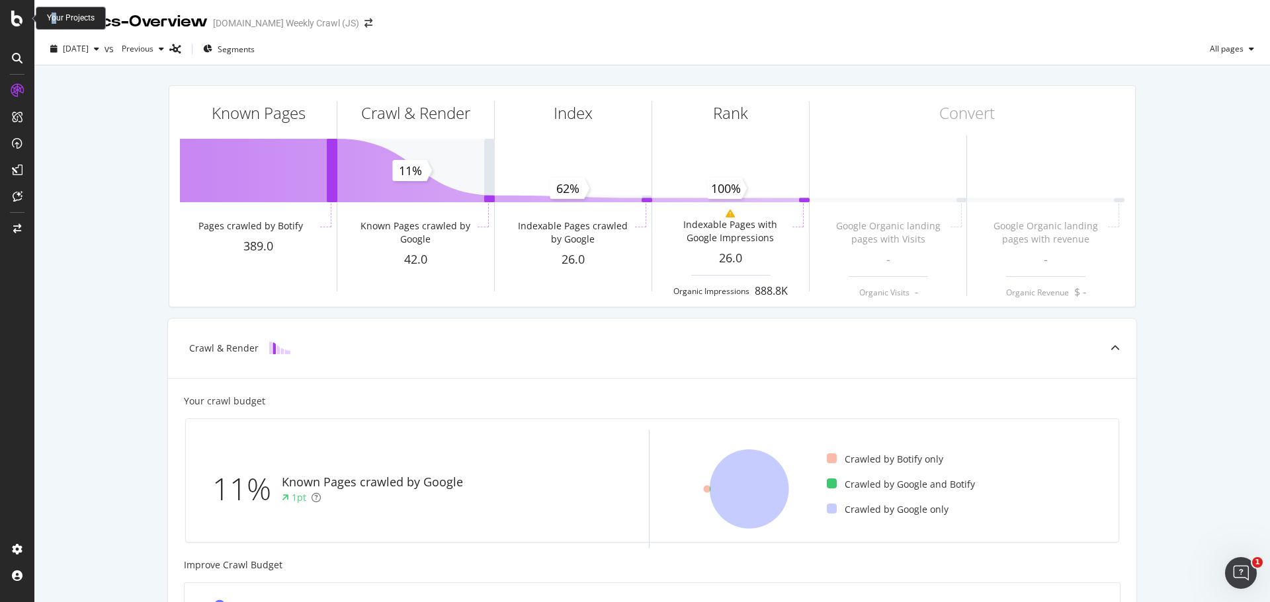
click at [54, 18] on div "Your Projects" at bounding box center [71, 18] width 48 height 11
click at [54, 17] on div "Your Projects" at bounding box center [71, 18] width 48 height 11
click at [54, 19] on div "Your Projects" at bounding box center [71, 18] width 48 height 11
click at [23, 21] on div at bounding box center [17, 19] width 32 height 16
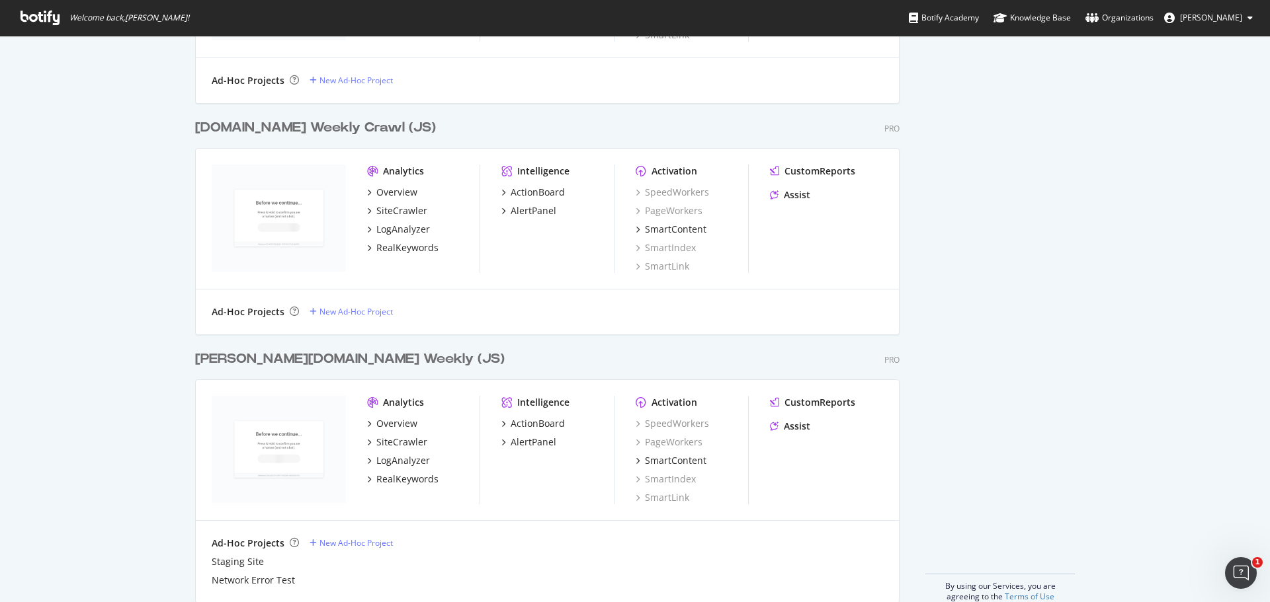
scroll to position [928, 0]
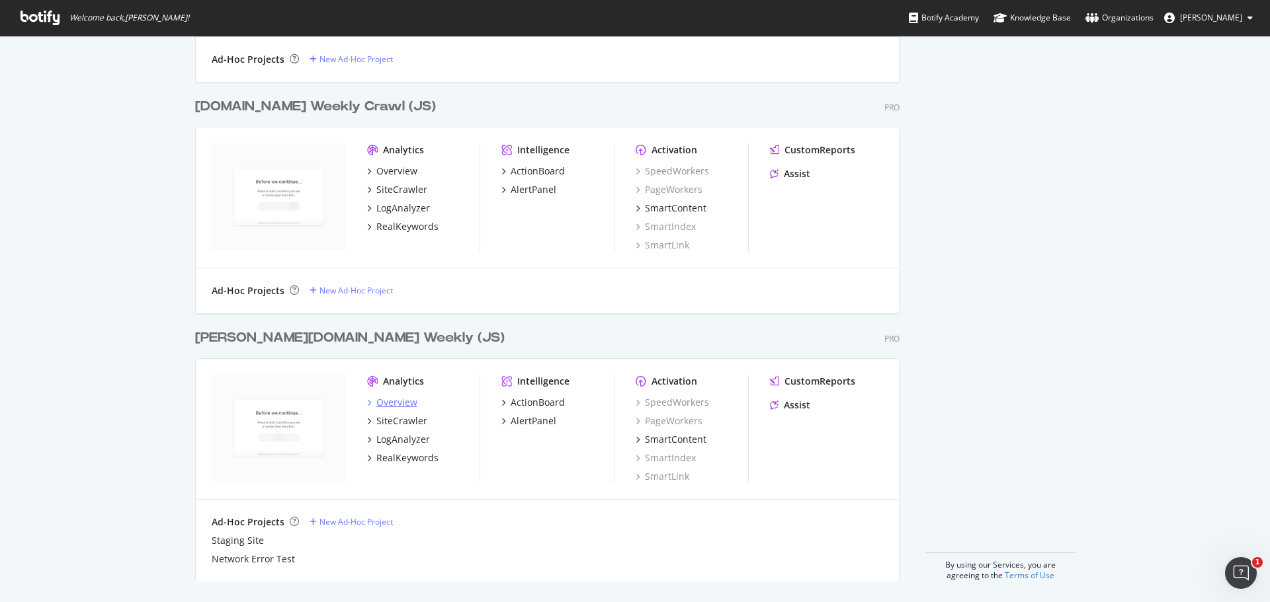
click at [384, 399] on div "Overview" at bounding box center [396, 402] width 41 height 13
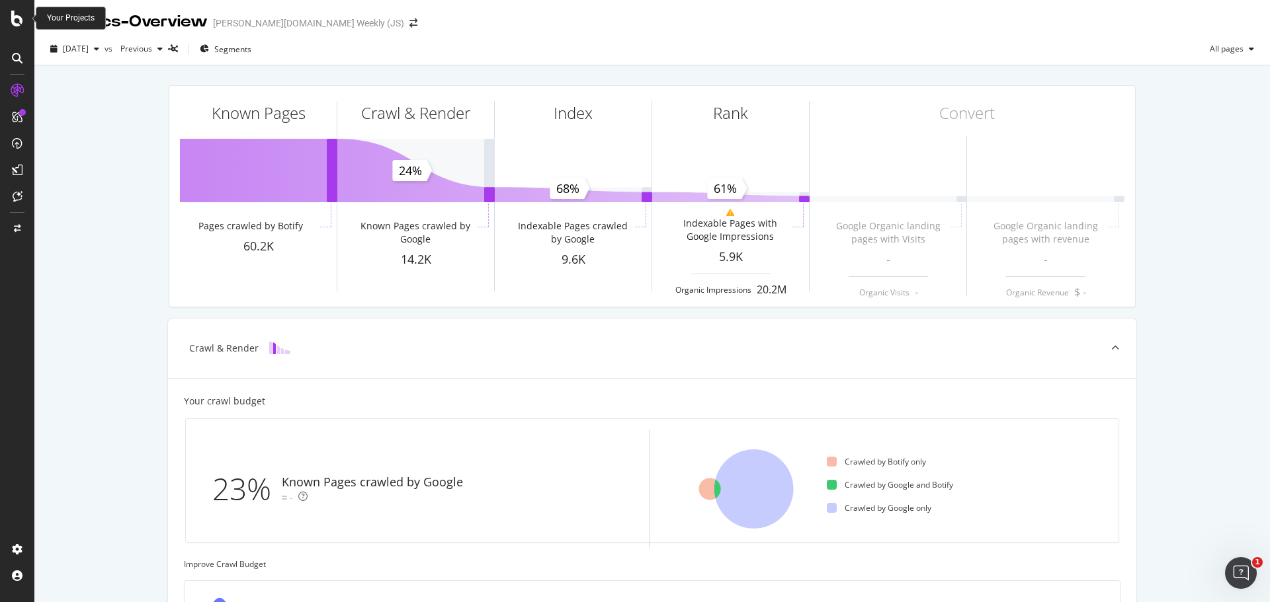
click at [67, 13] on div "Your Projects" at bounding box center [71, 18] width 48 height 11
click at [21, 21] on icon at bounding box center [17, 19] width 12 height 16
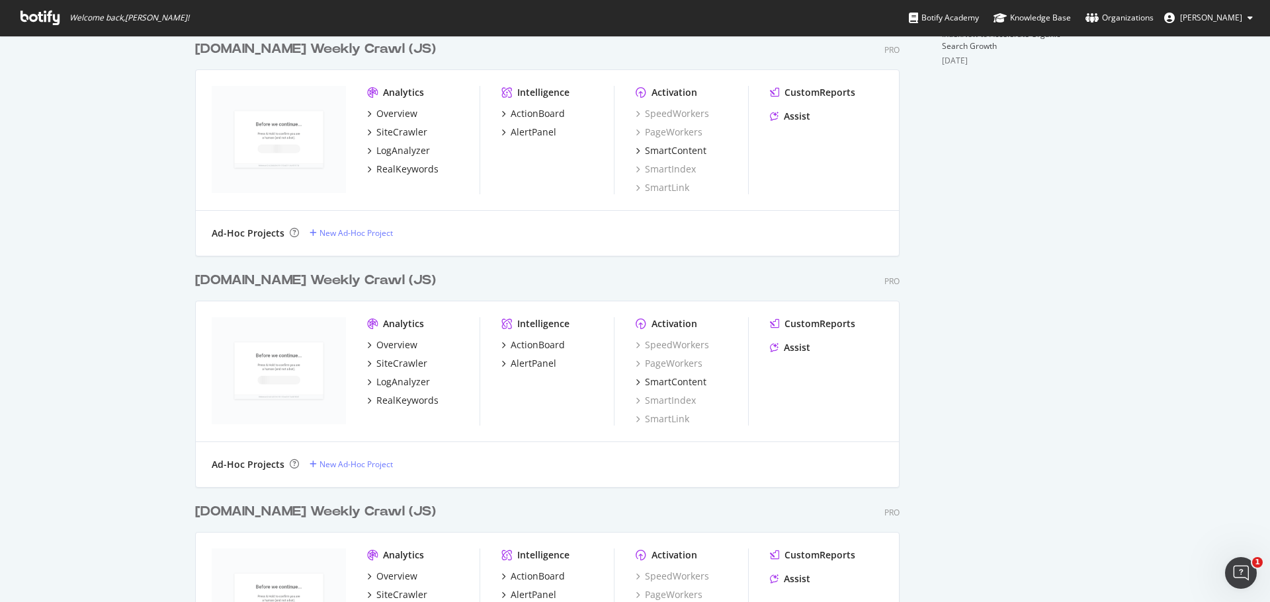
scroll to position [595, 0]
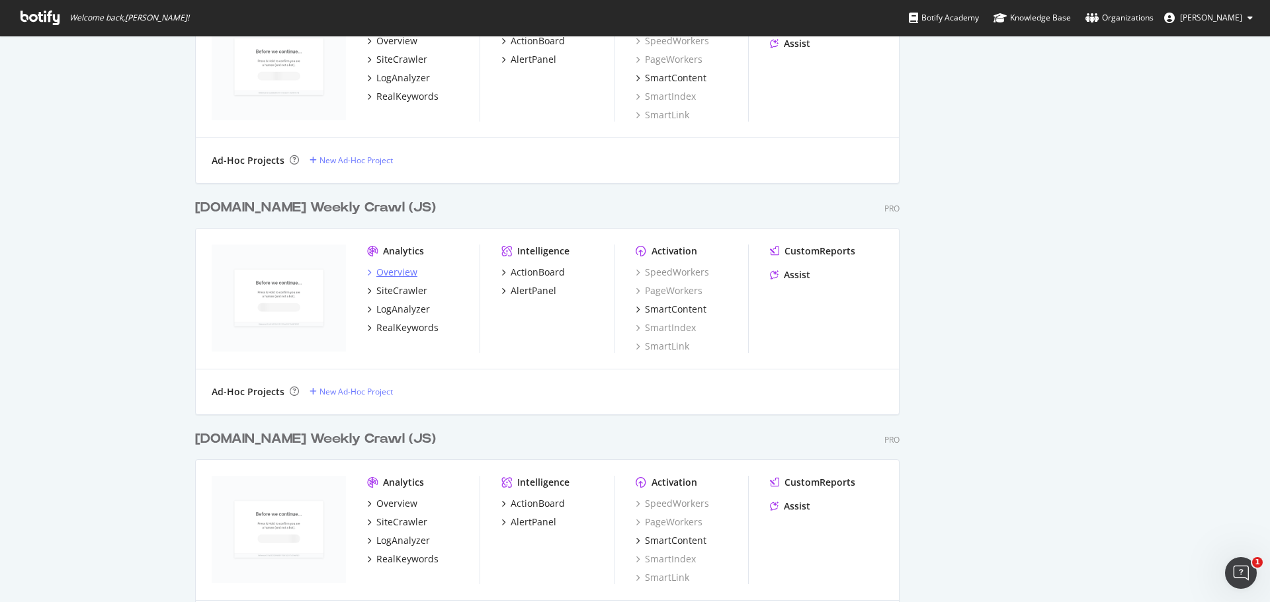
click at [397, 269] on div "Overview" at bounding box center [396, 272] width 41 height 13
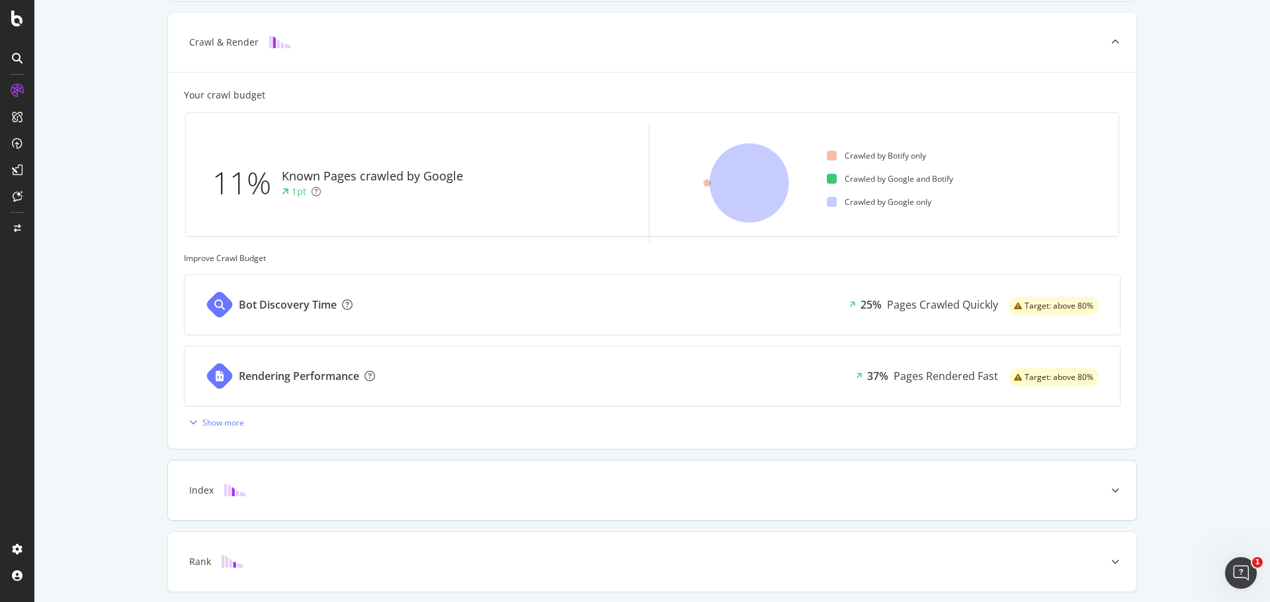
scroll to position [353, 0]
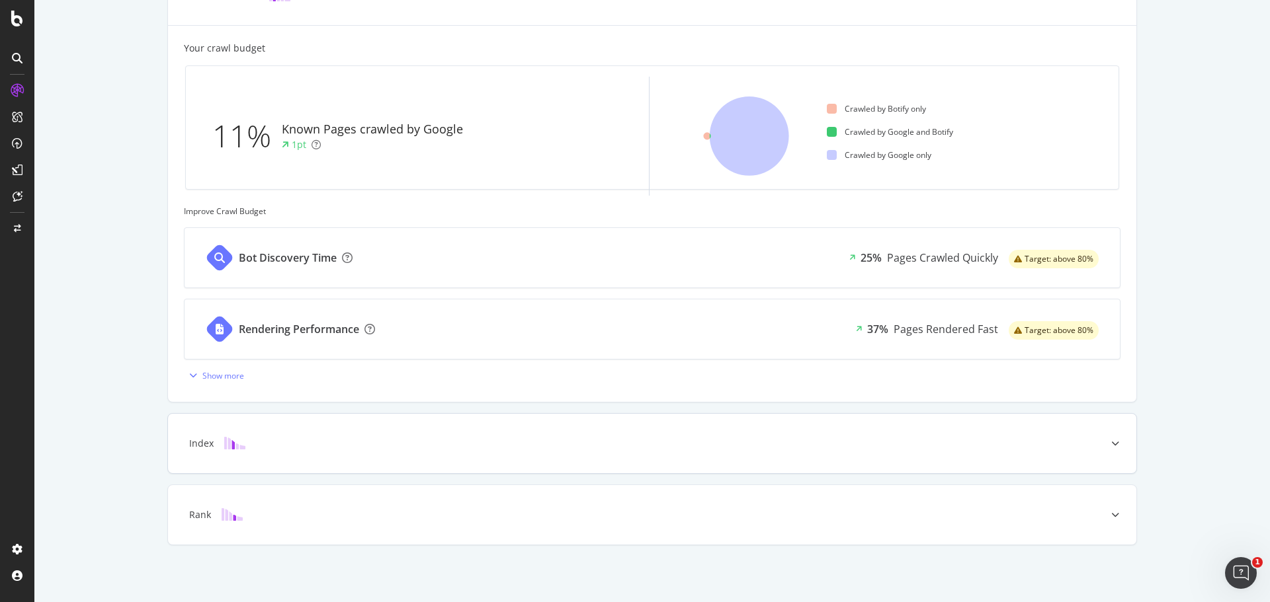
click at [321, 454] on div "Index" at bounding box center [652, 444] width 968 height 60
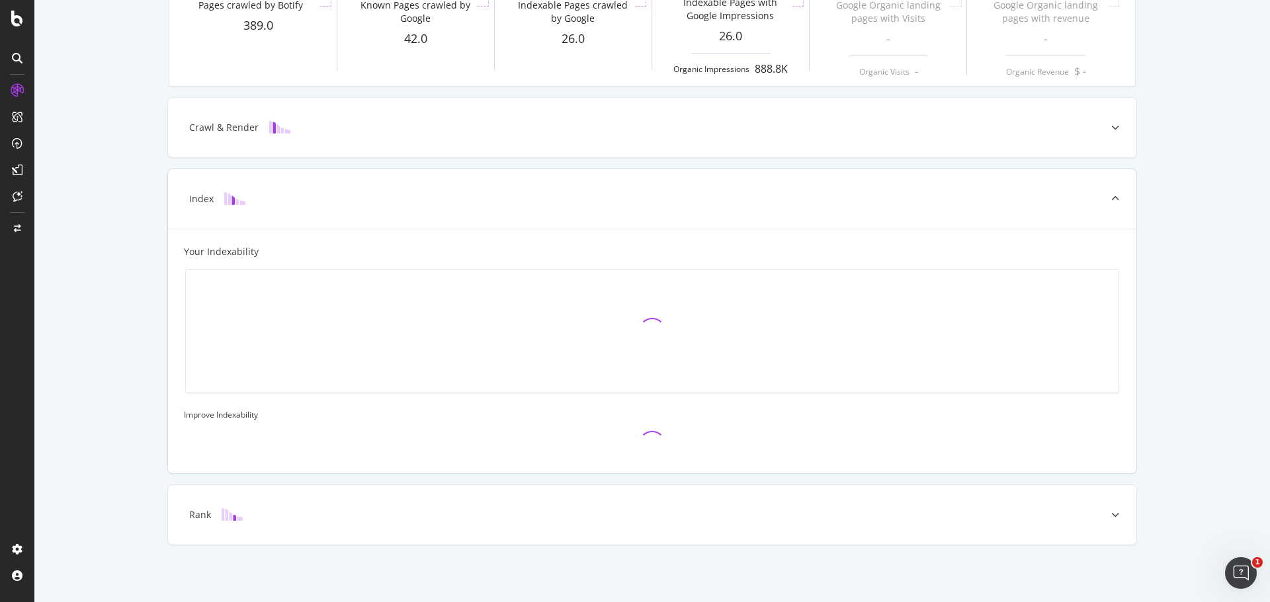
scroll to position [255, 0]
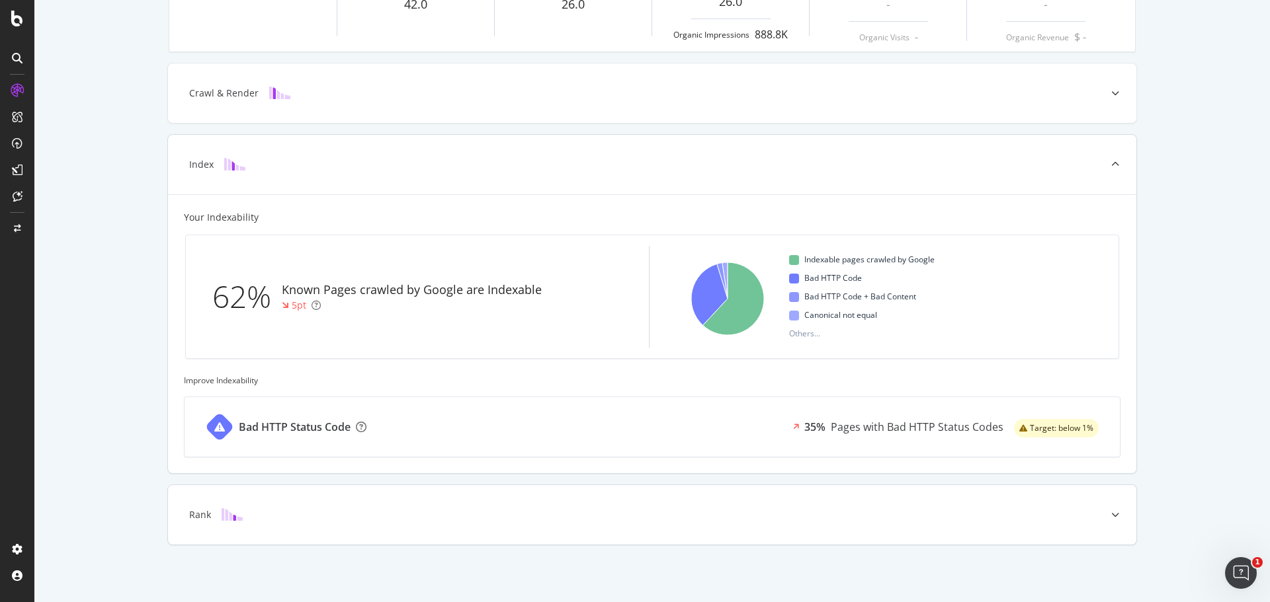
click at [367, 513] on div "Rank" at bounding box center [631, 515] width 916 height 13
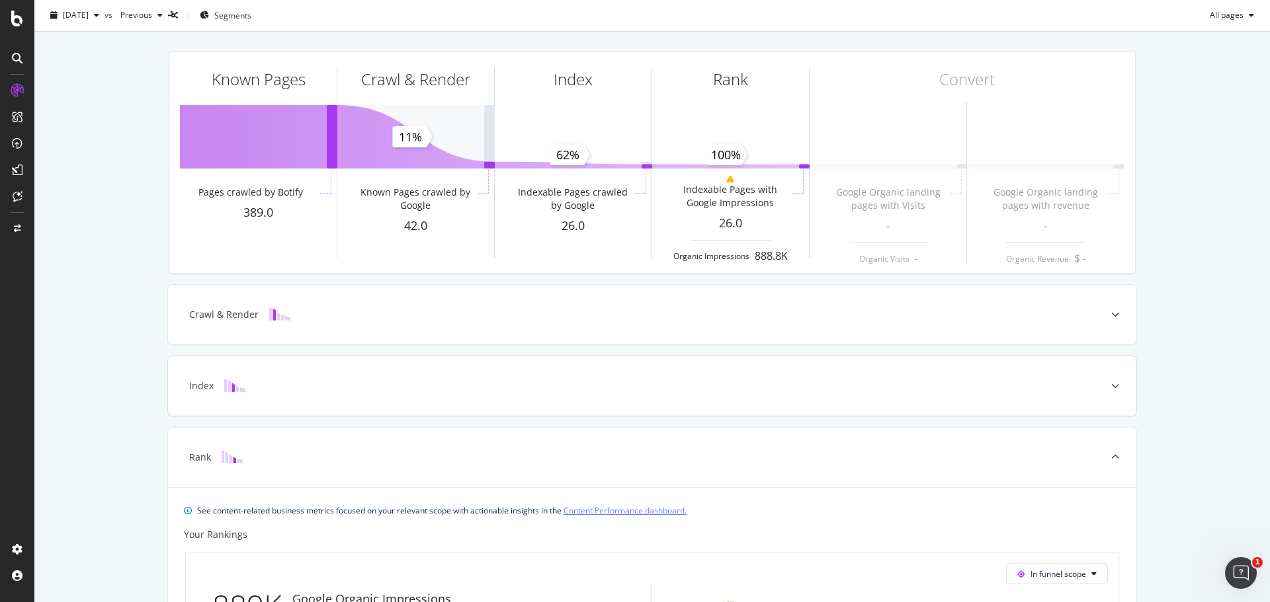
scroll to position [0, 0]
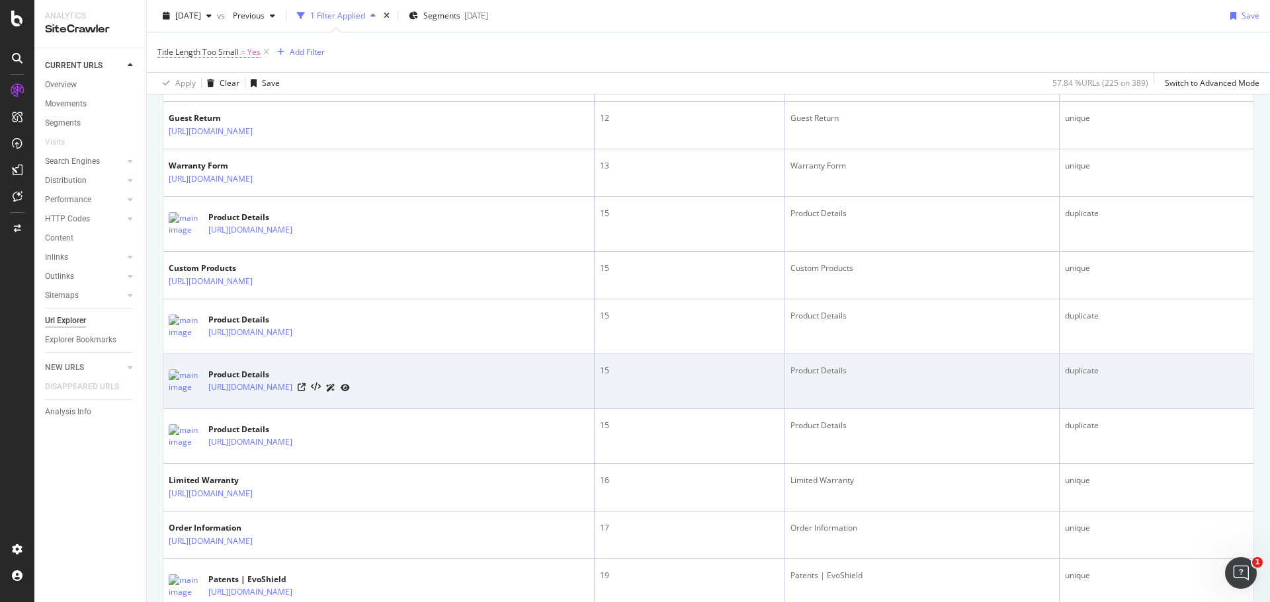
scroll to position [860, 0]
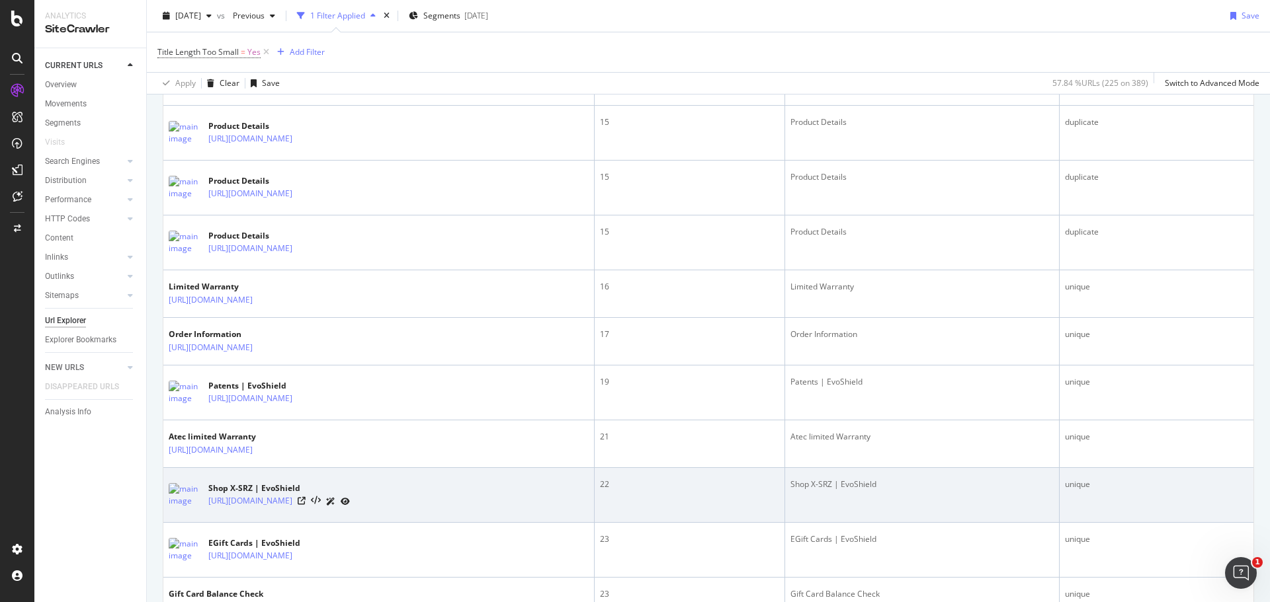
click at [528, 503] on div "Shop X-SRZ | EvoShield [URL][DOMAIN_NAME]" at bounding box center [379, 495] width 420 height 33
click at [589, 499] on div "Shop X-SRZ | EvoShield [URL][DOMAIN_NAME]" at bounding box center [379, 495] width 420 height 33
click at [335, 501] on icon at bounding box center [330, 502] width 9 height 8
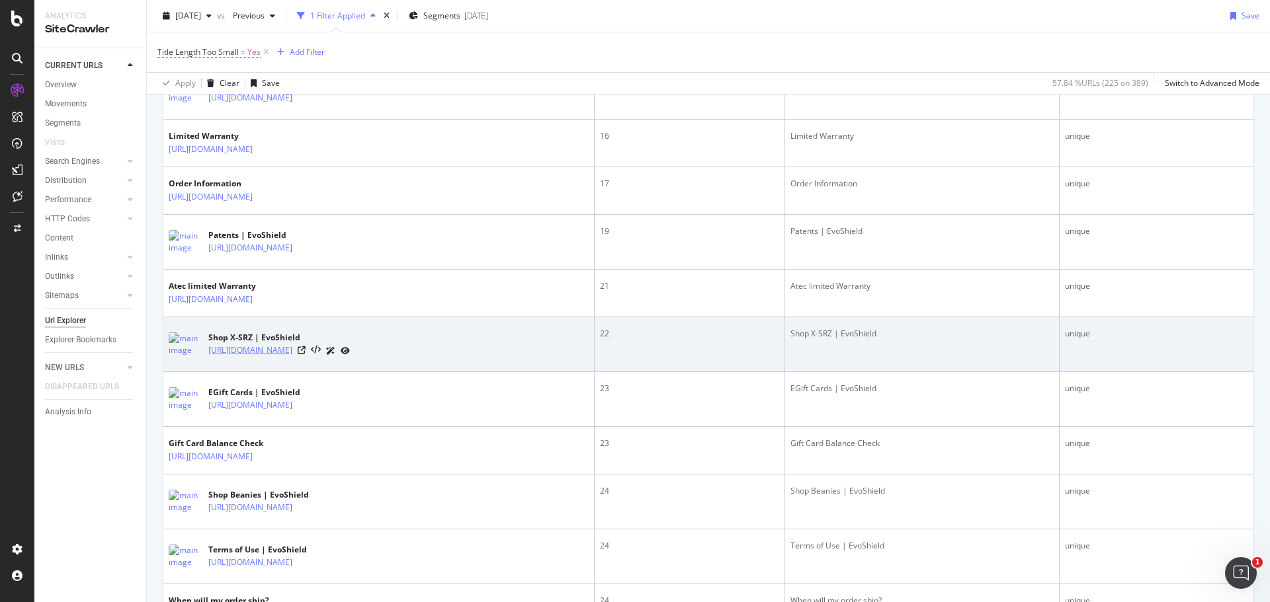
scroll to position [1058, 0]
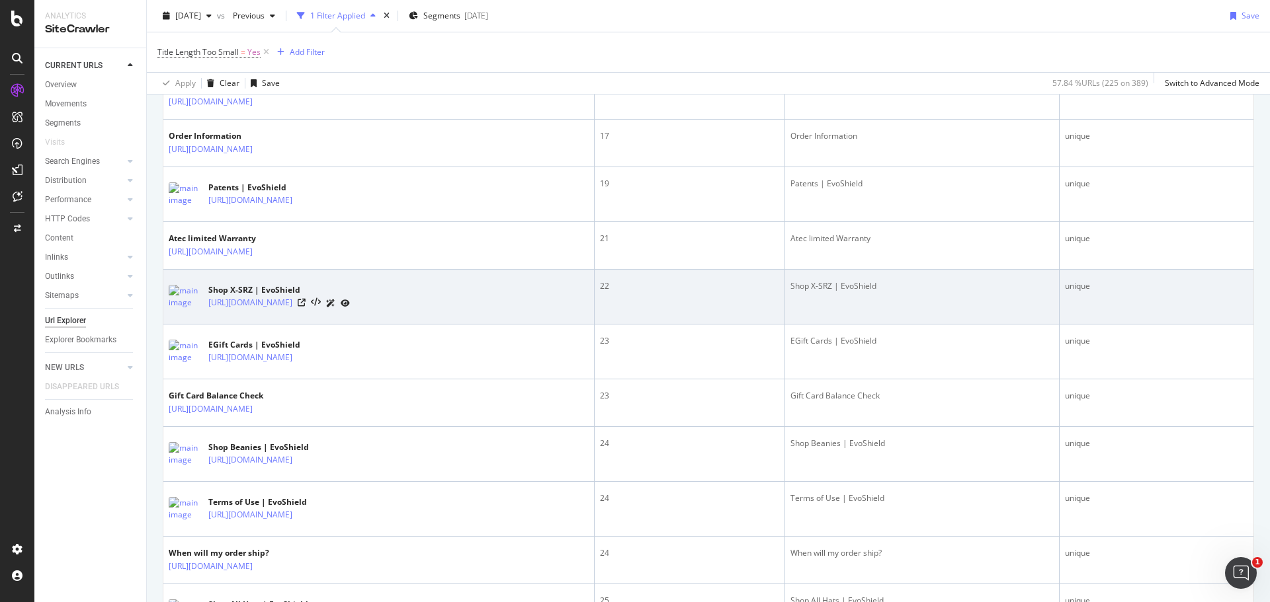
click at [589, 290] on div "Shop X-SRZ | EvoShield [URL][DOMAIN_NAME]" at bounding box center [379, 296] width 420 height 33
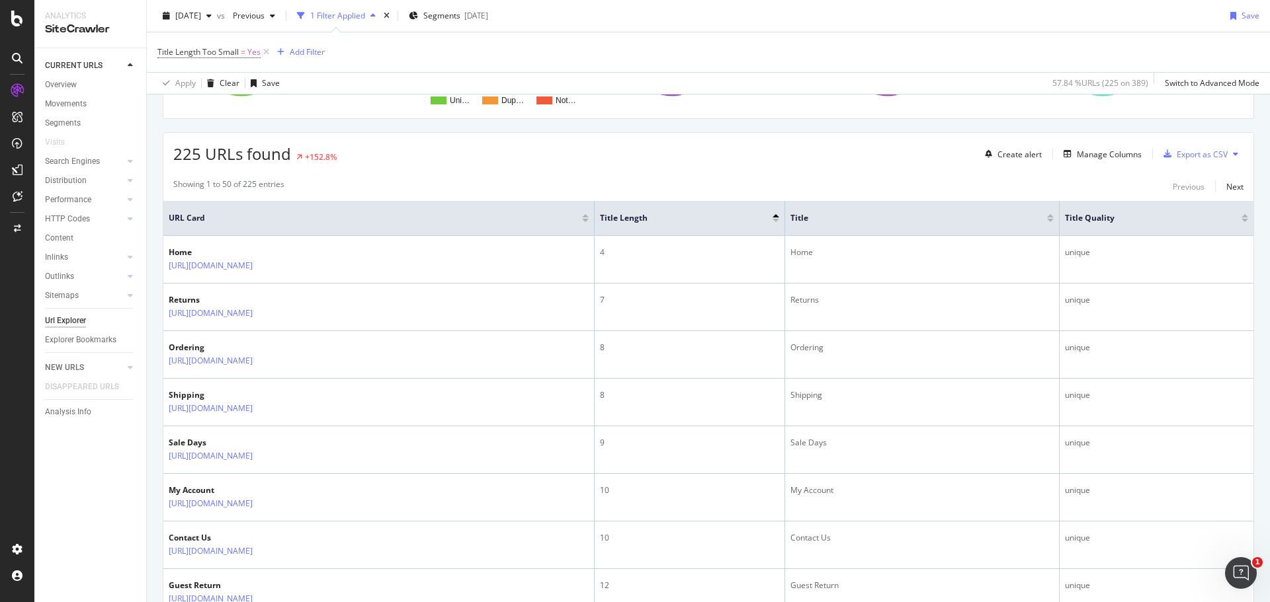
scroll to position [0, 0]
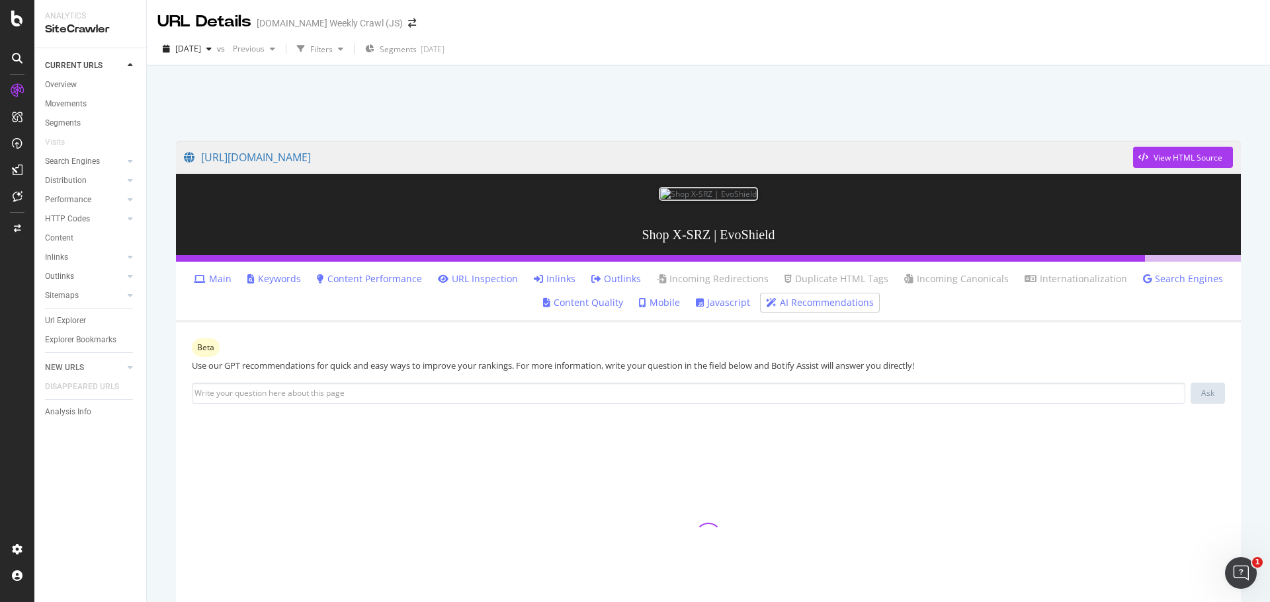
click at [270, 276] on link "Keywords" at bounding box center [274, 278] width 54 height 13
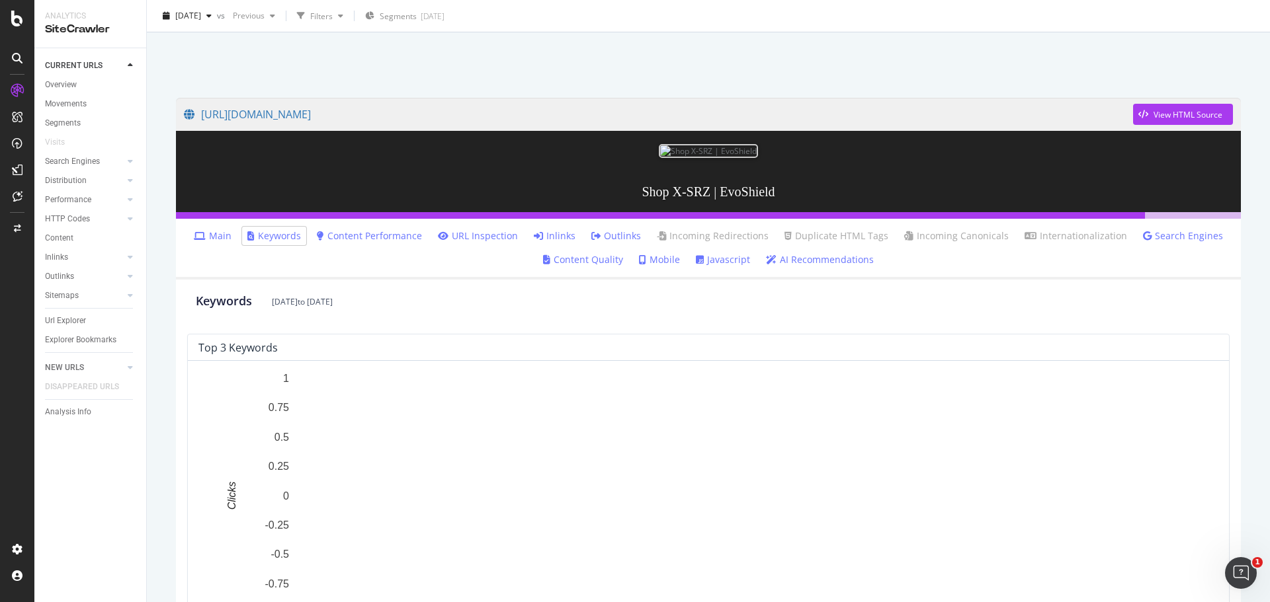
scroll to position [1, 0]
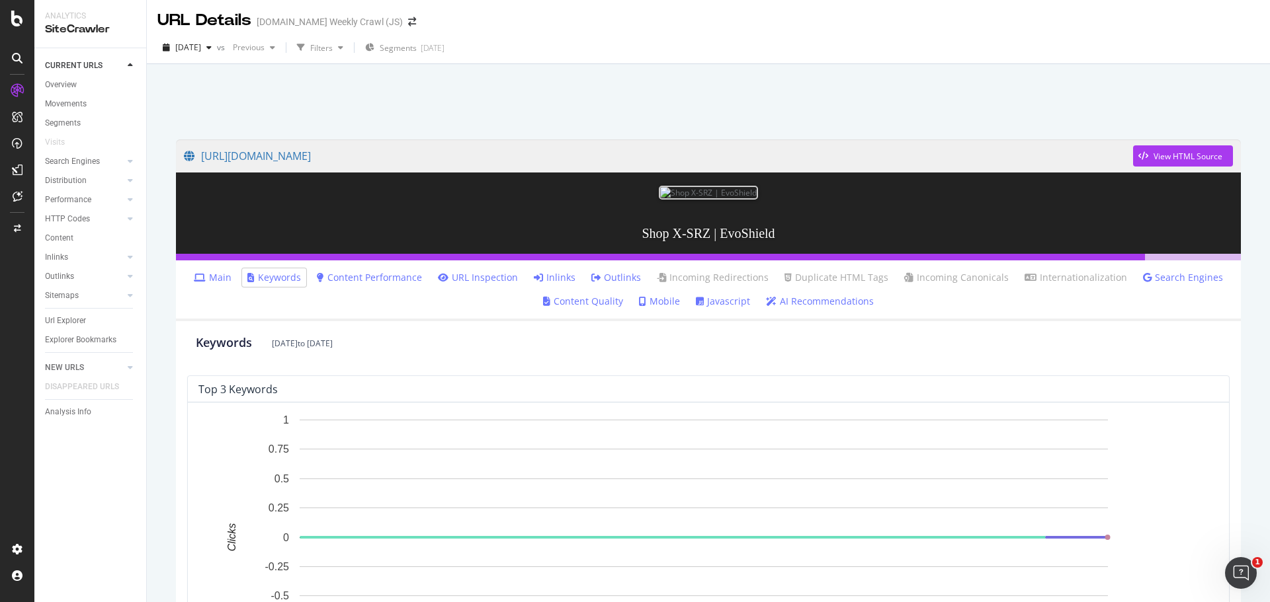
click at [366, 278] on link "Content Performance" at bounding box center [369, 277] width 105 height 13
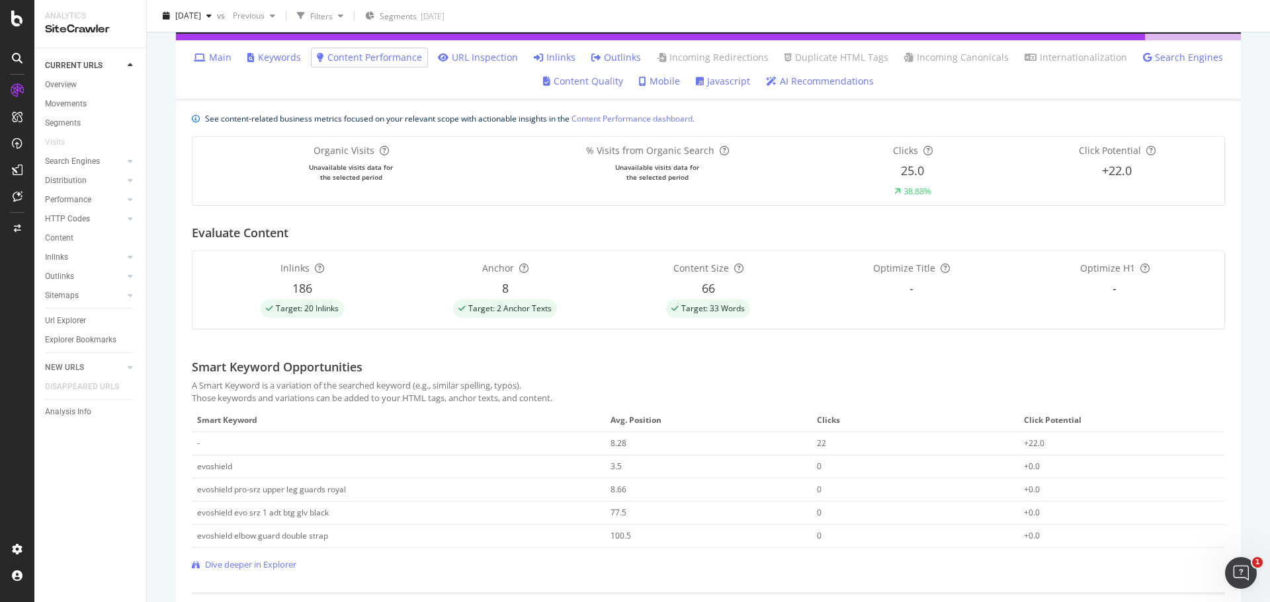
scroll to position [85, 0]
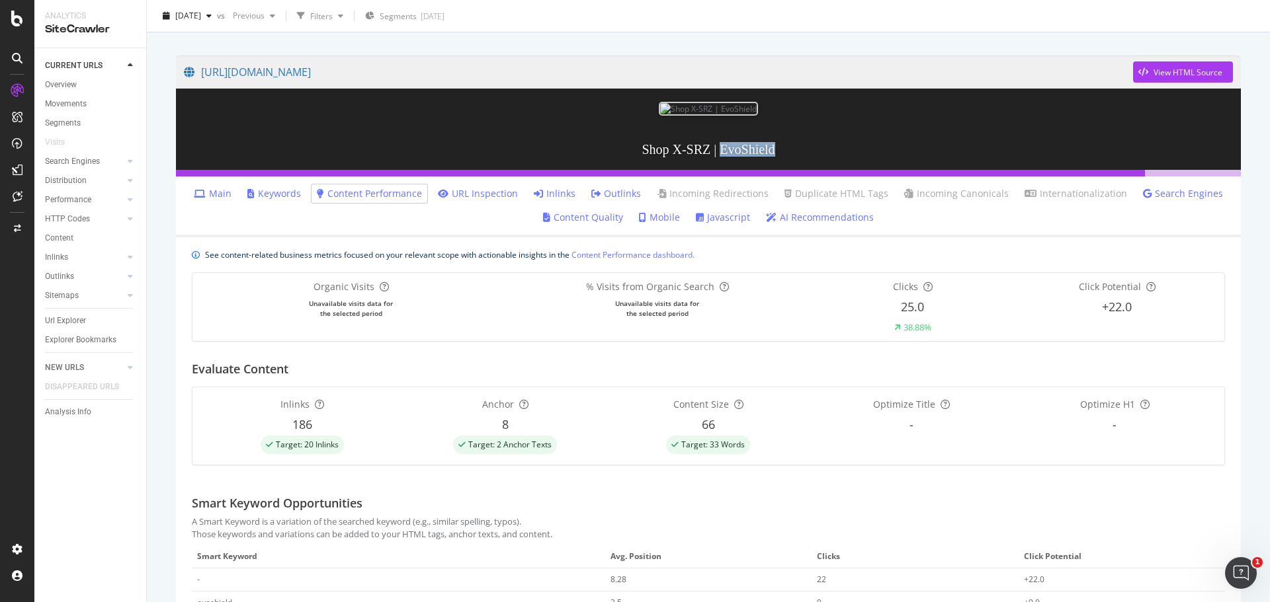
drag, startPoint x: 718, startPoint y: 152, endPoint x: 794, endPoint y: 146, distance: 75.6
click at [794, 146] on h3 "Shop X-SRZ | EvoShield" at bounding box center [708, 149] width 1065 height 41
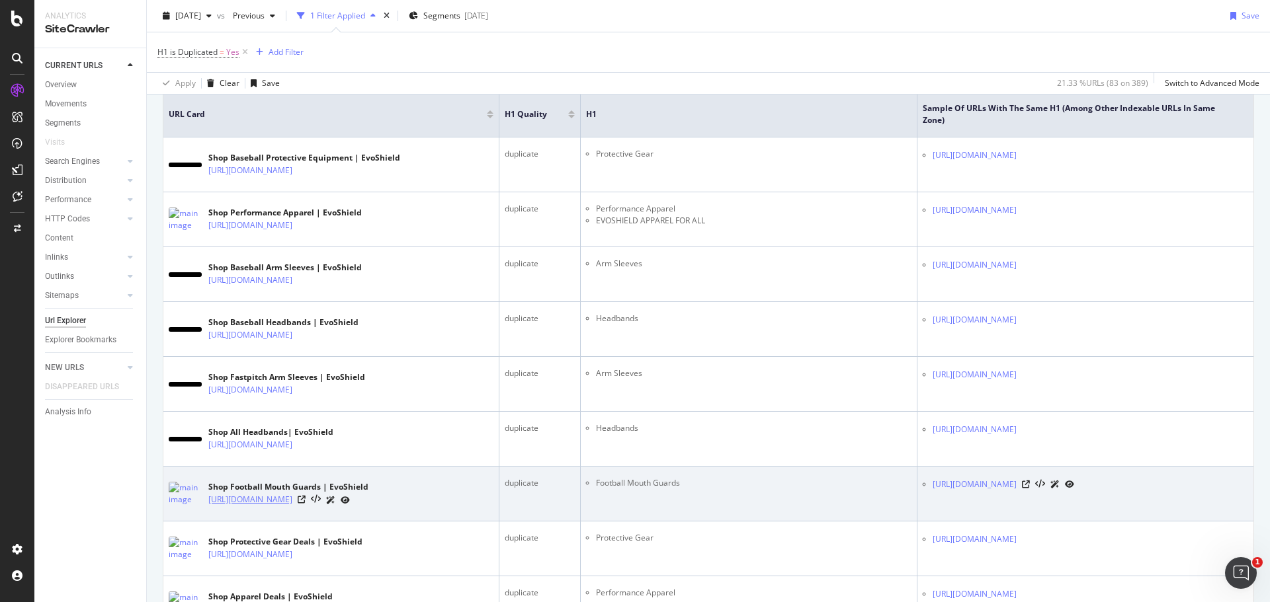
scroll to position [331, 0]
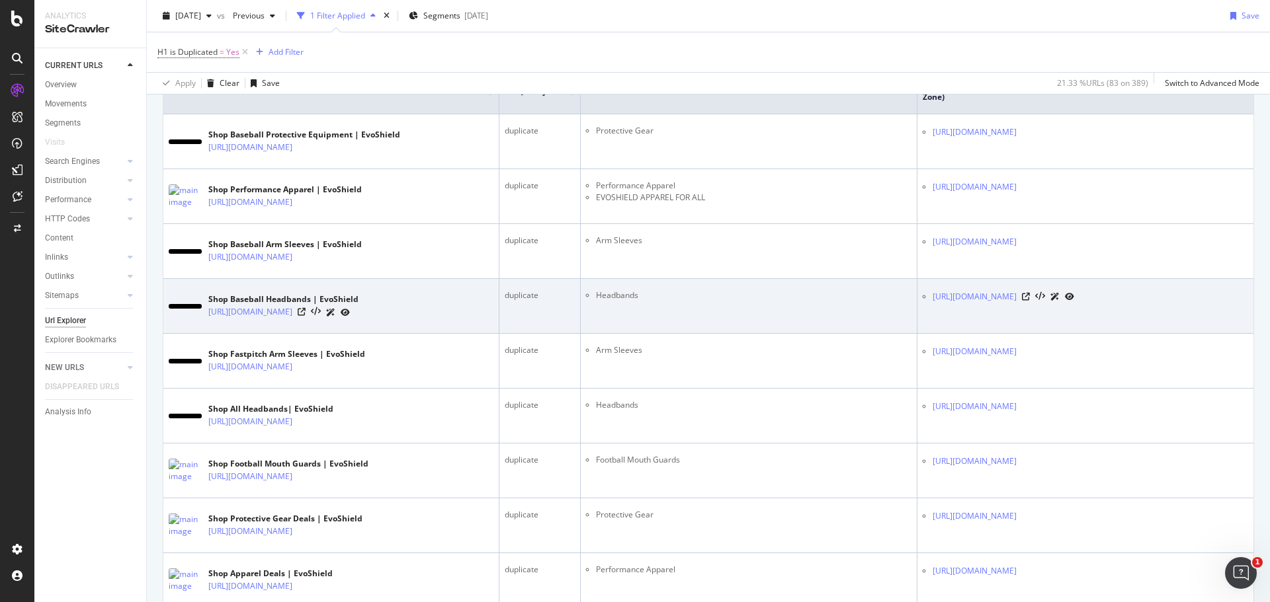
drag, startPoint x: 634, startPoint y: 306, endPoint x: 714, endPoint y: 321, distance: 81.5
click at [714, 321] on td "Headbands" at bounding box center [749, 306] width 336 height 55
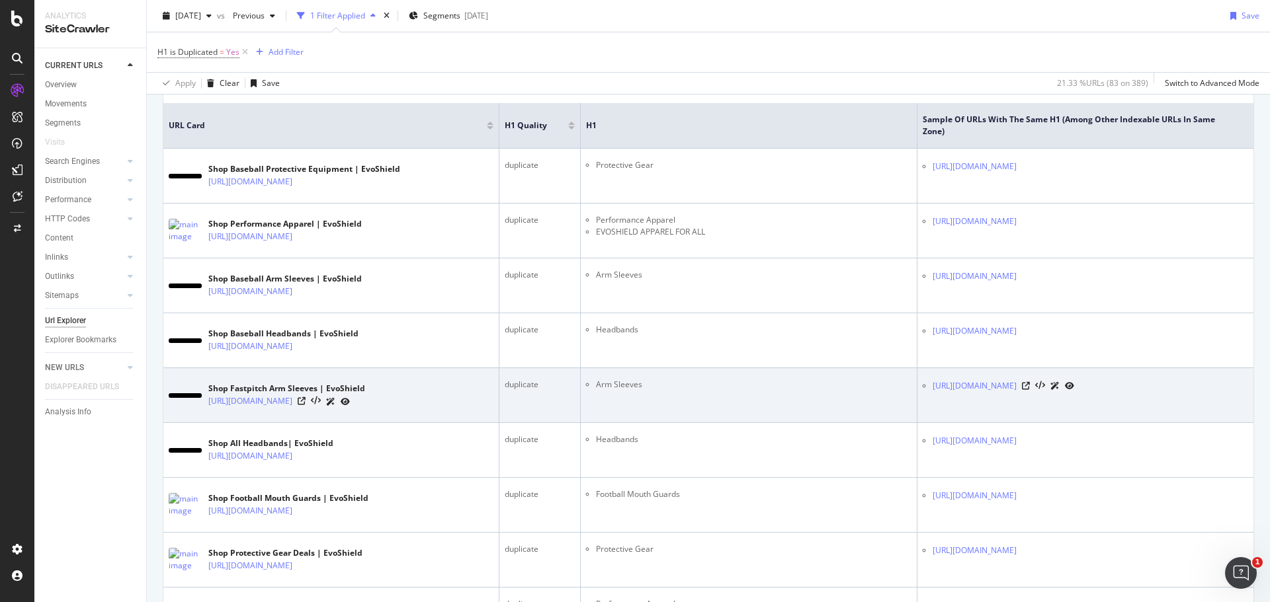
scroll to position [265, 0]
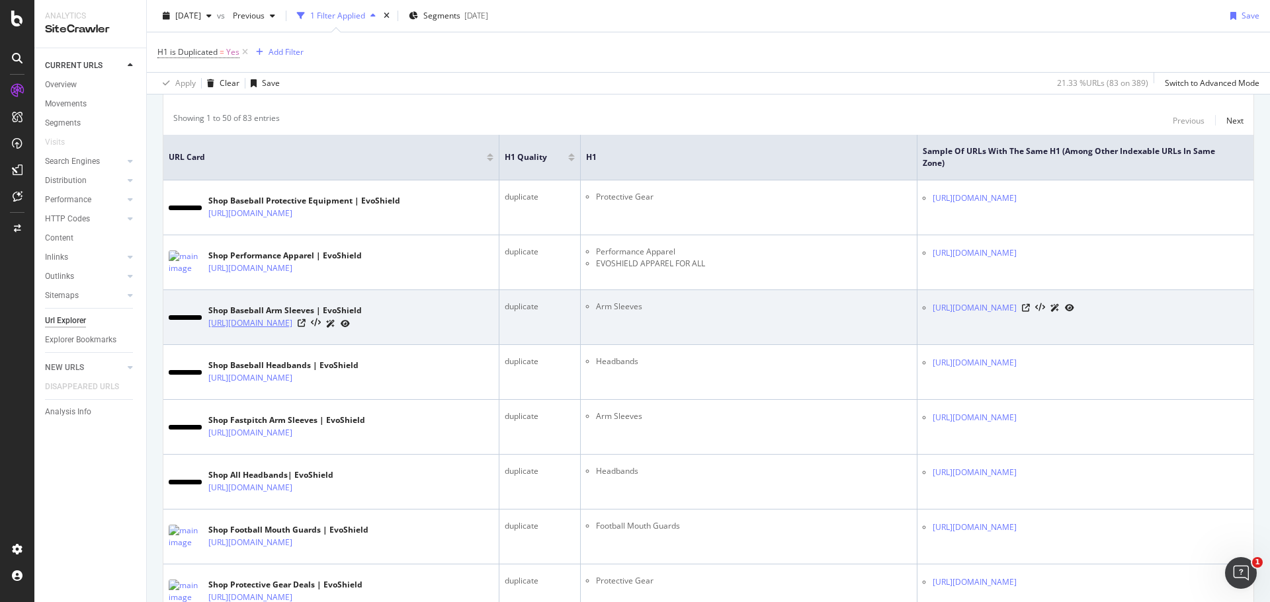
click at [279, 327] on link "[URL][DOMAIN_NAME]" at bounding box center [250, 323] width 84 height 13
click at [306, 320] on icon at bounding box center [302, 323] width 8 height 8
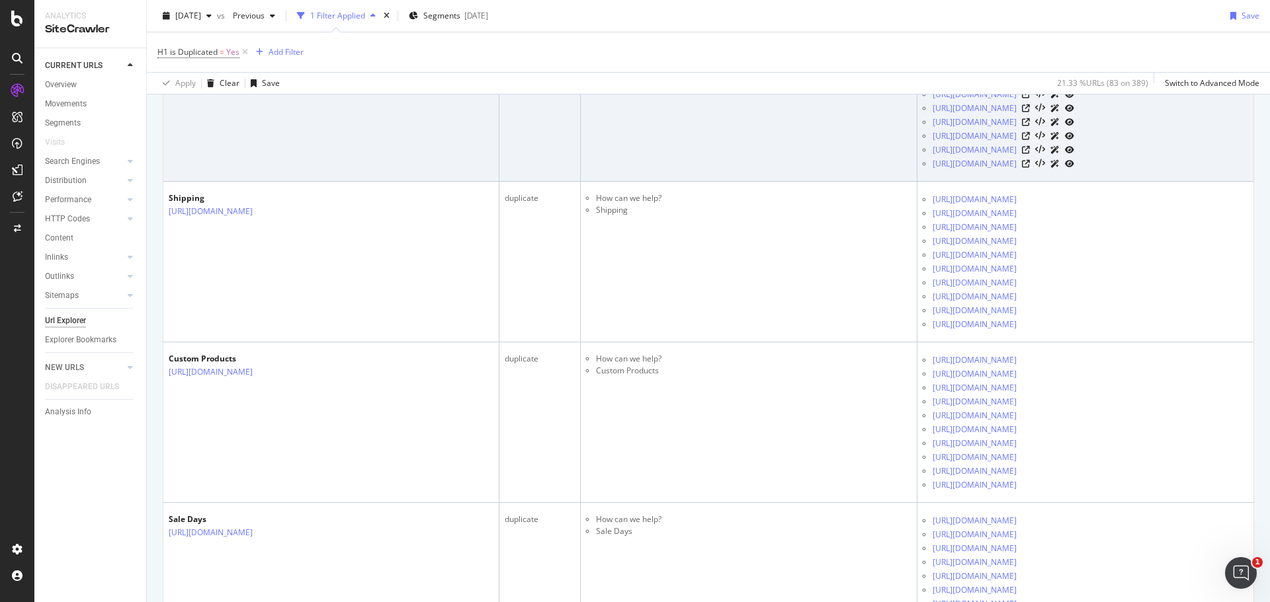
scroll to position [1852, 0]
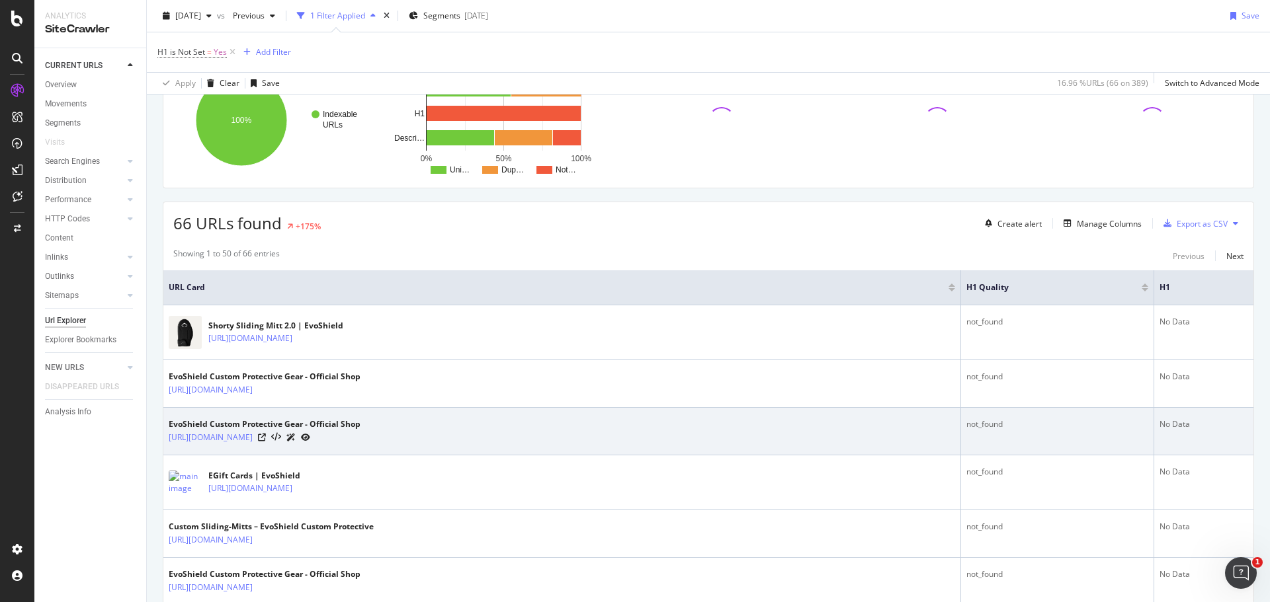
scroll to position [132, 0]
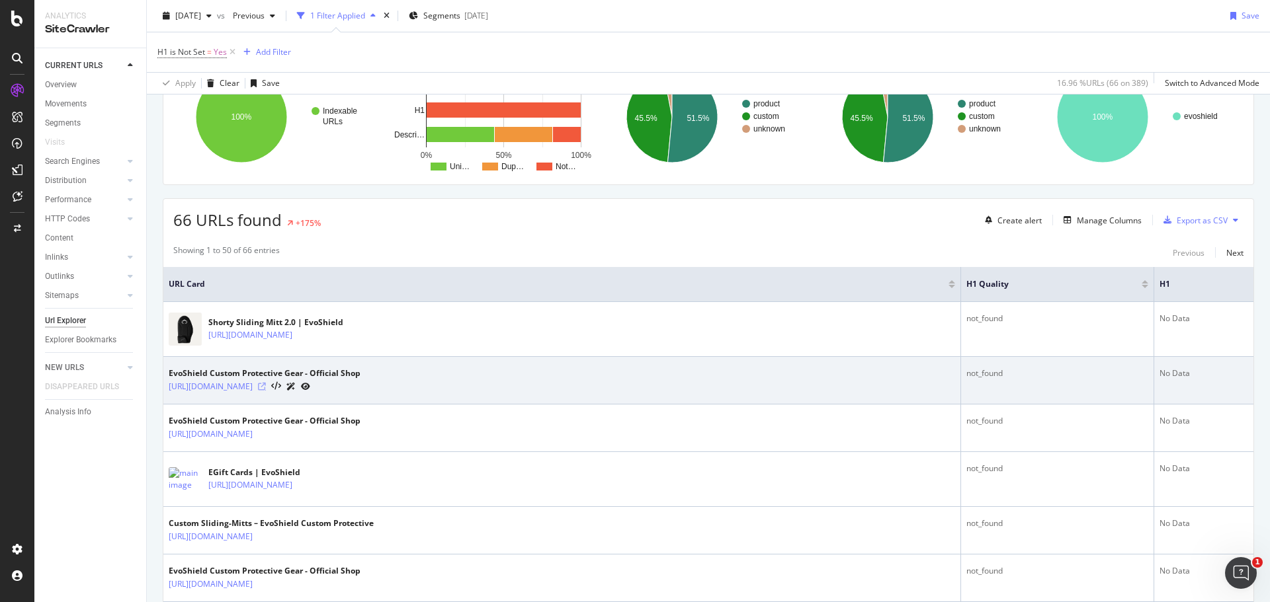
click at [266, 386] on icon at bounding box center [262, 387] width 8 height 8
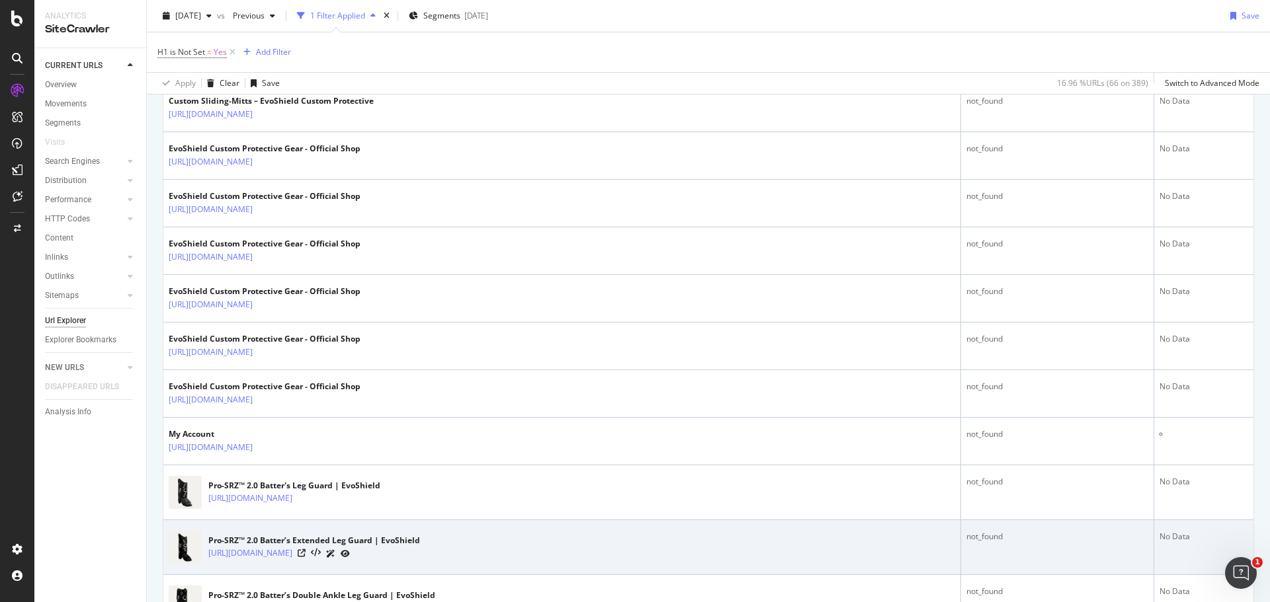
scroll to position [595, 0]
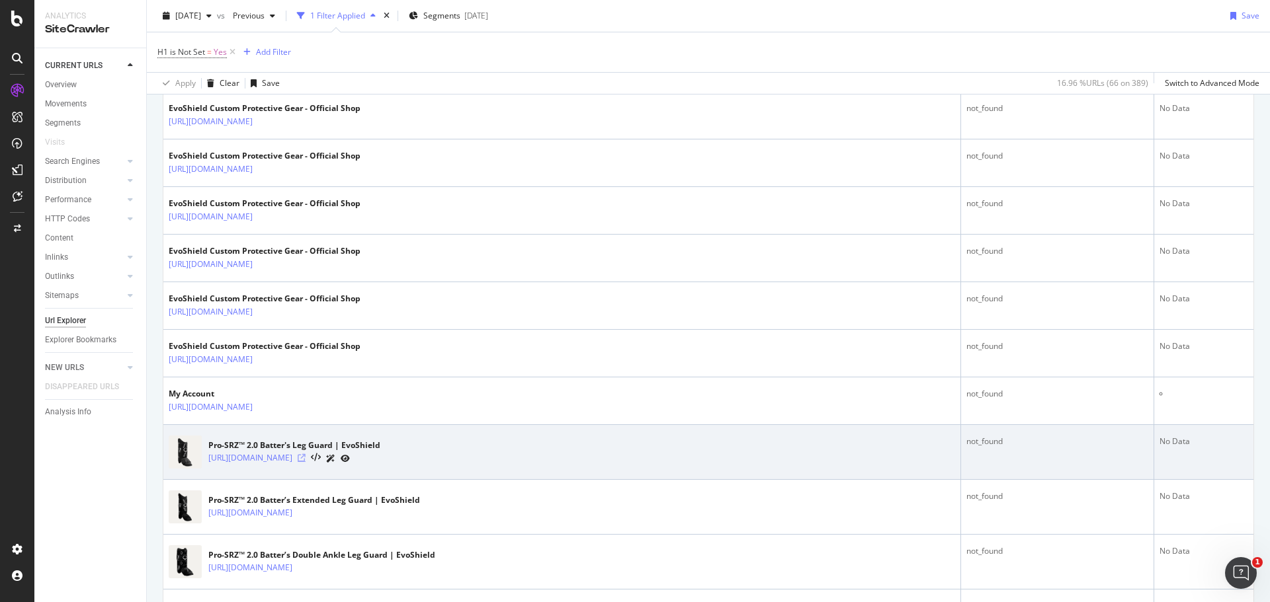
click at [306, 461] on icon at bounding box center [302, 458] width 8 height 8
click at [306, 460] on icon at bounding box center [302, 458] width 8 height 8
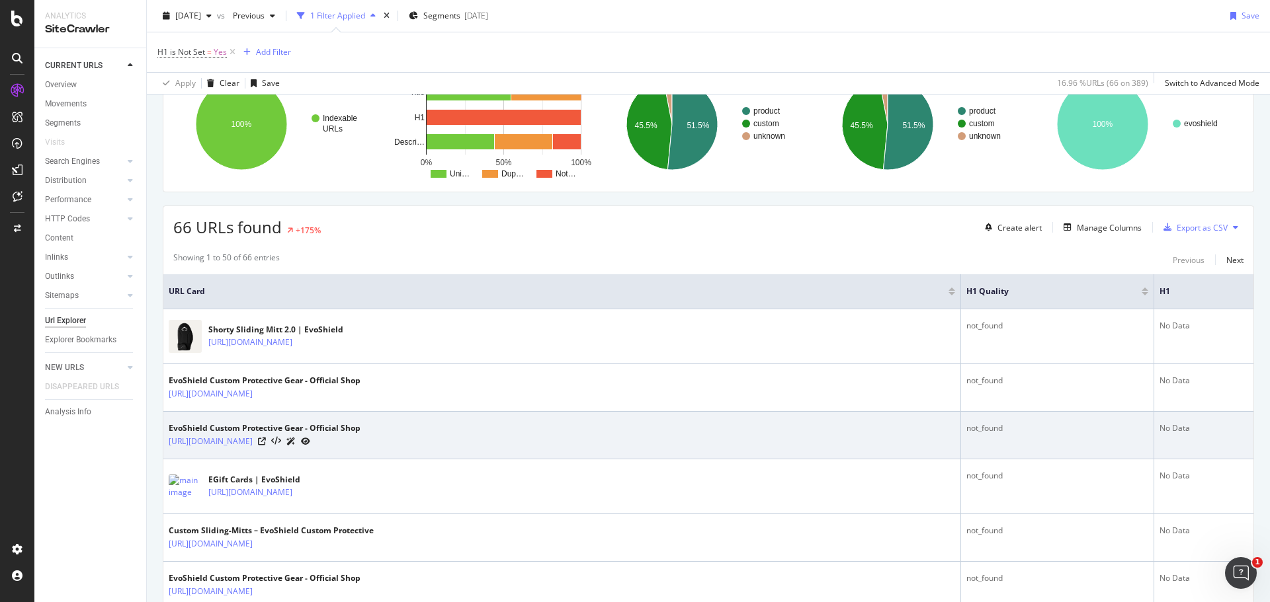
scroll to position [0, 0]
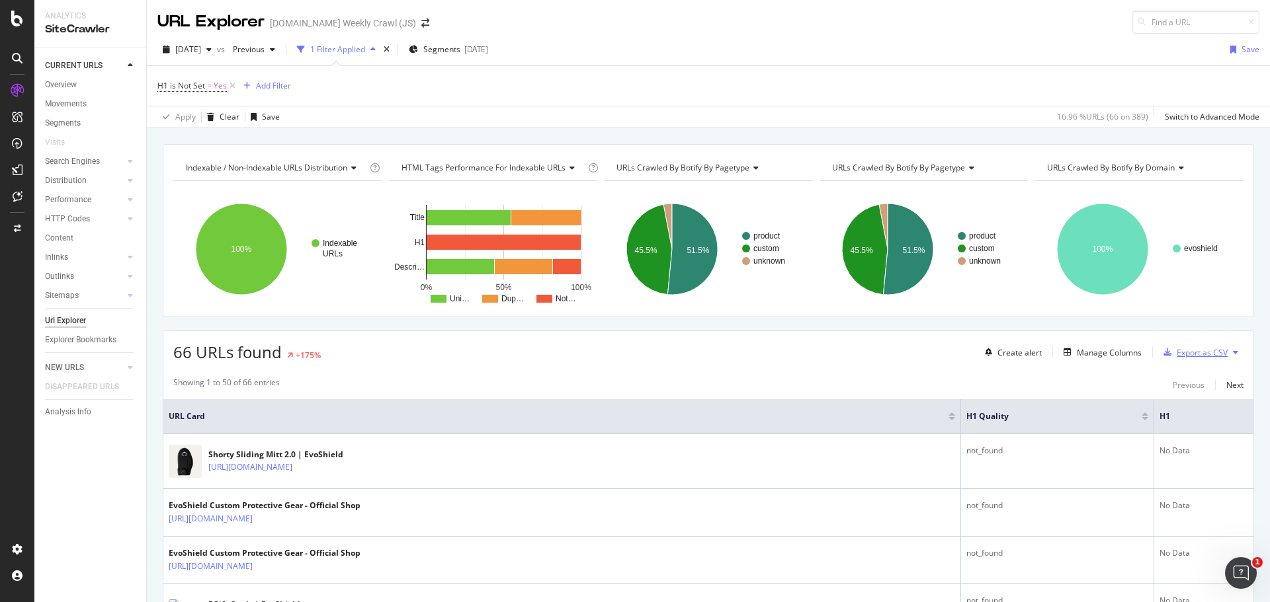
click at [1196, 353] on div "Export as CSV" at bounding box center [1202, 352] width 51 height 11
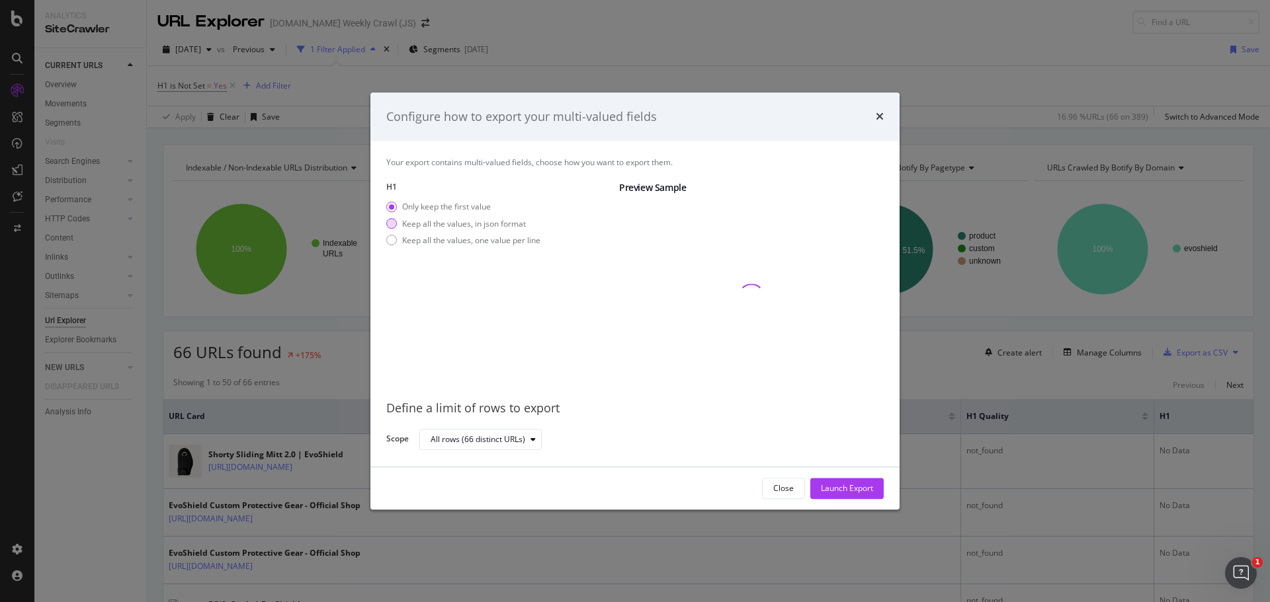
click at [416, 225] on div "Keep all the values, in json format" at bounding box center [464, 223] width 124 height 11
click at [413, 241] on div "Keep all the values, one value per line" at bounding box center [471, 240] width 138 height 11
click at [408, 213] on div "Only keep the first value Keep all the values, in json format Keep all the valu…" at bounding box center [463, 227] width 154 height 50
click at [394, 208] on div "Only keep the first value" at bounding box center [391, 207] width 11 height 11
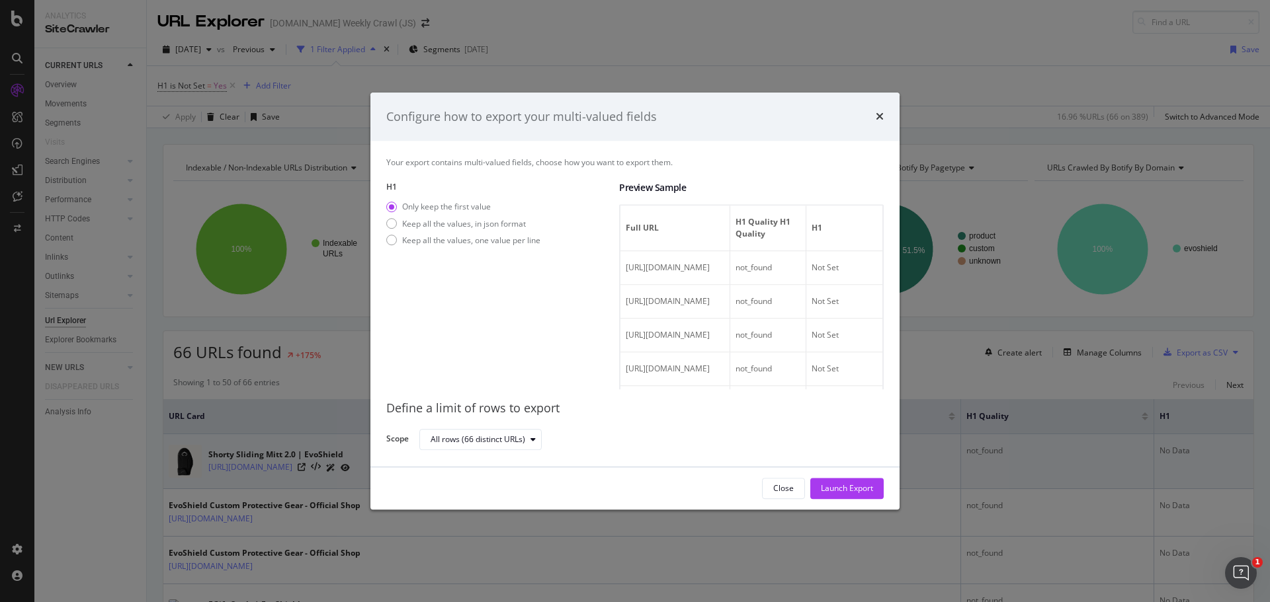
click at [856, 489] on div "Launch Export" at bounding box center [847, 488] width 52 height 11
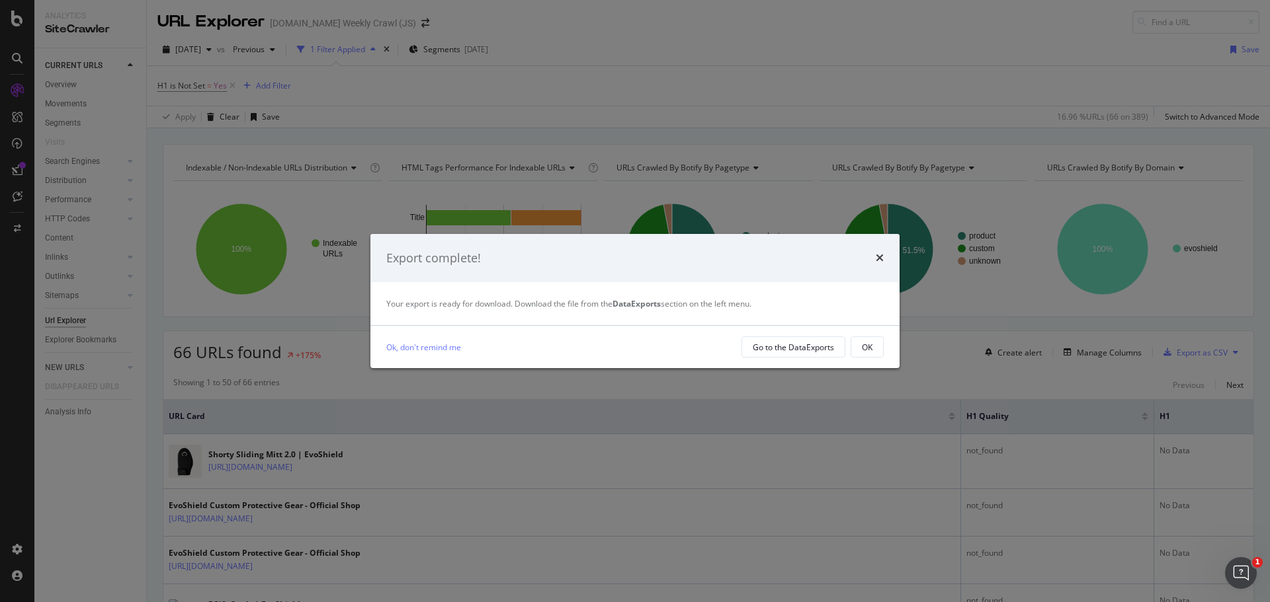
click at [884, 259] on div "Export complete!" at bounding box center [634, 258] width 529 height 49
click at [867, 353] on div "OK" at bounding box center [867, 347] width 11 height 11
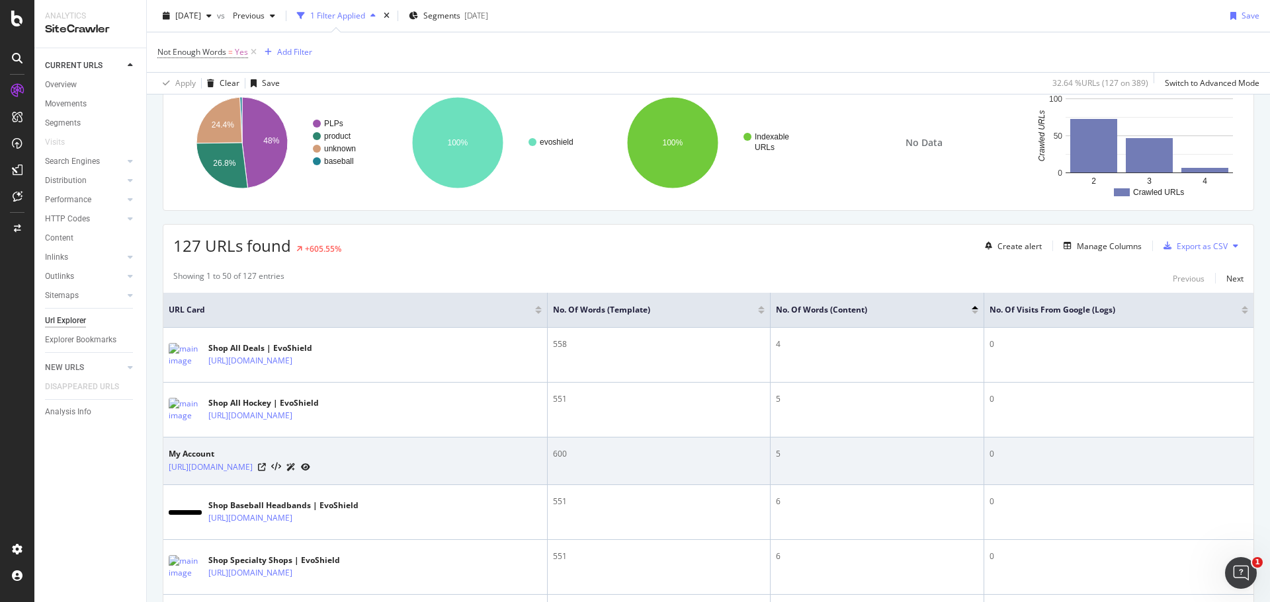
scroll to position [132, 0]
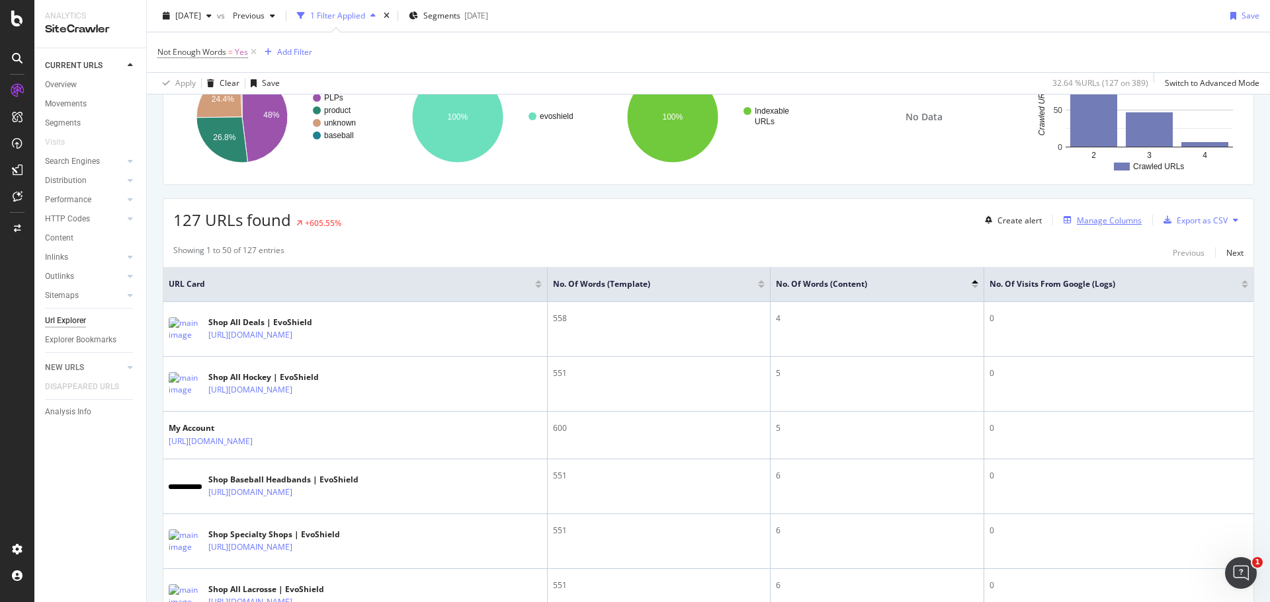
click at [1086, 221] on div "Manage Columns" at bounding box center [1109, 220] width 65 height 11
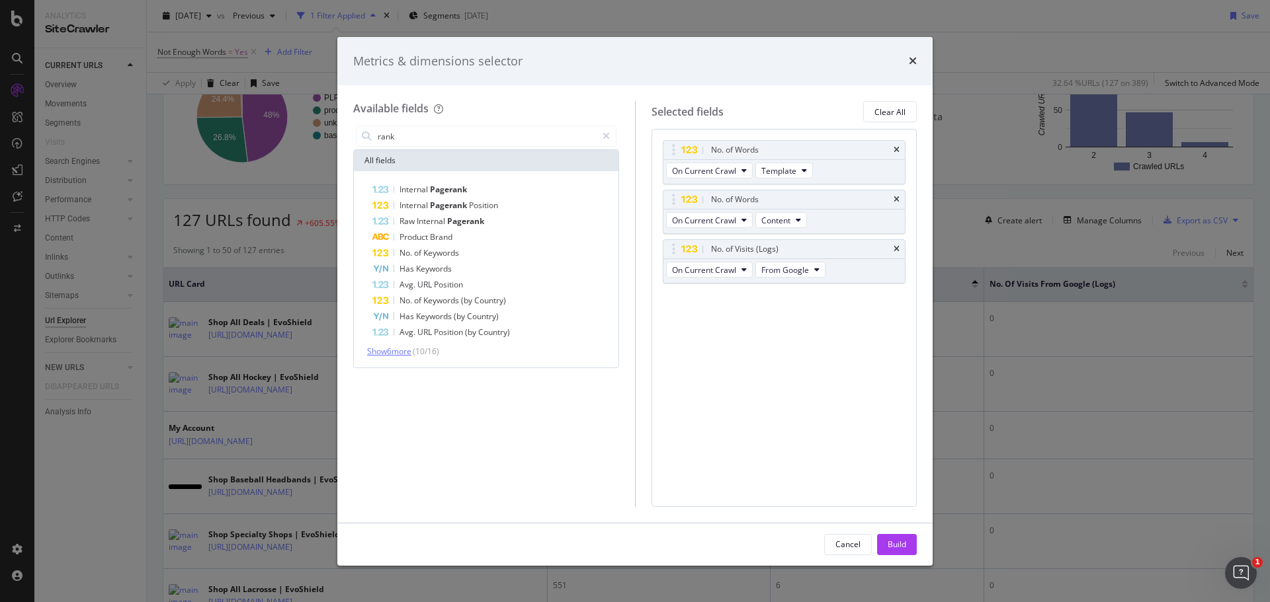
type input "rank"
click at [407, 347] on span "Show 6 more" at bounding box center [389, 351] width 44 height 11
click at [462, 467] on div "rank All fields Internal Pagerank Internal Pagerank Position Raw Internal Pager…" at bounding box center [486, 315] width 266 height 384
click at [836, 548] on div "Cancel" at bounding box center [847, 544] width 25 height 11
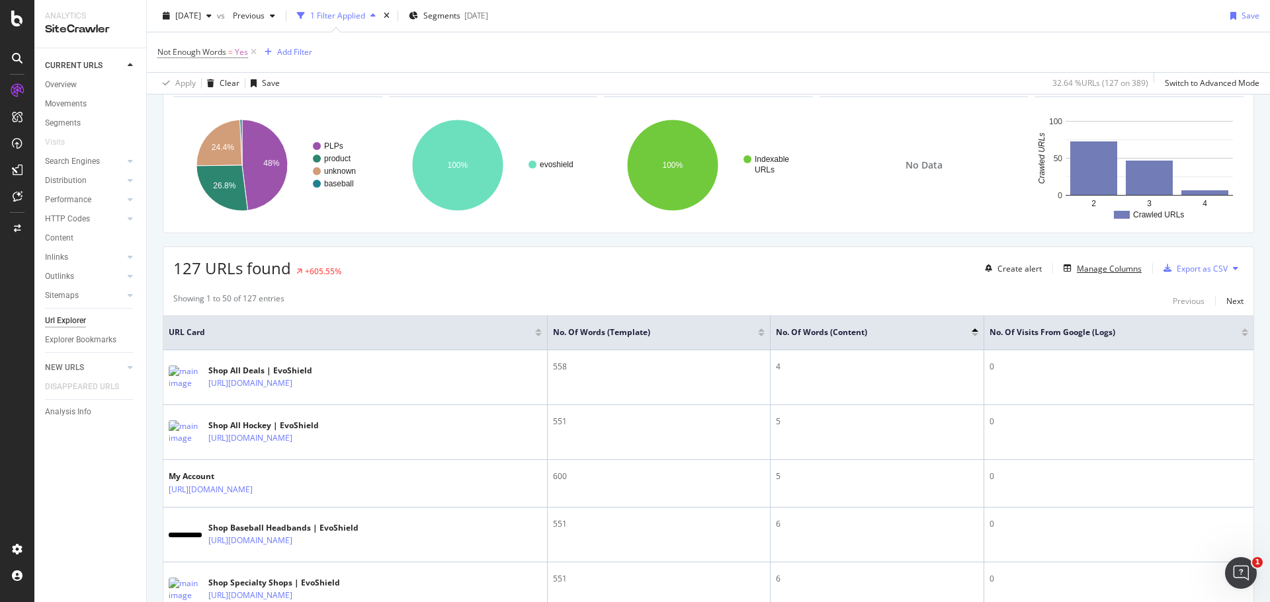
scroll to position [0, 0]
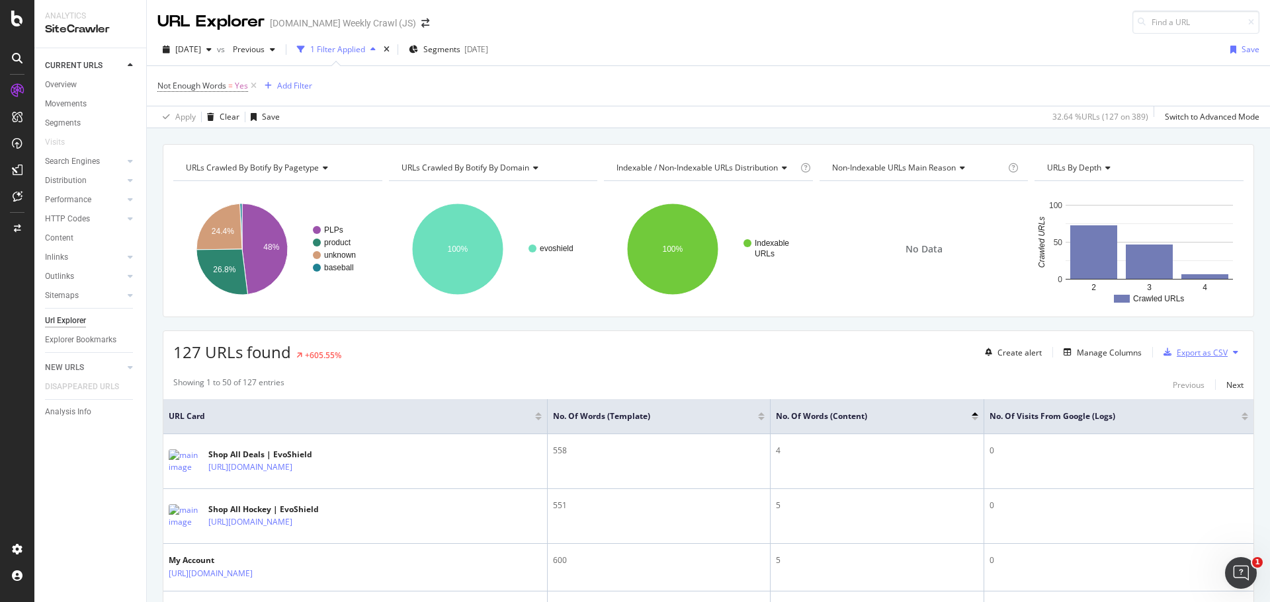
click at [1182, 354] on div "Export as CSV" at bounding box center [1202, 352] width 51 height 11
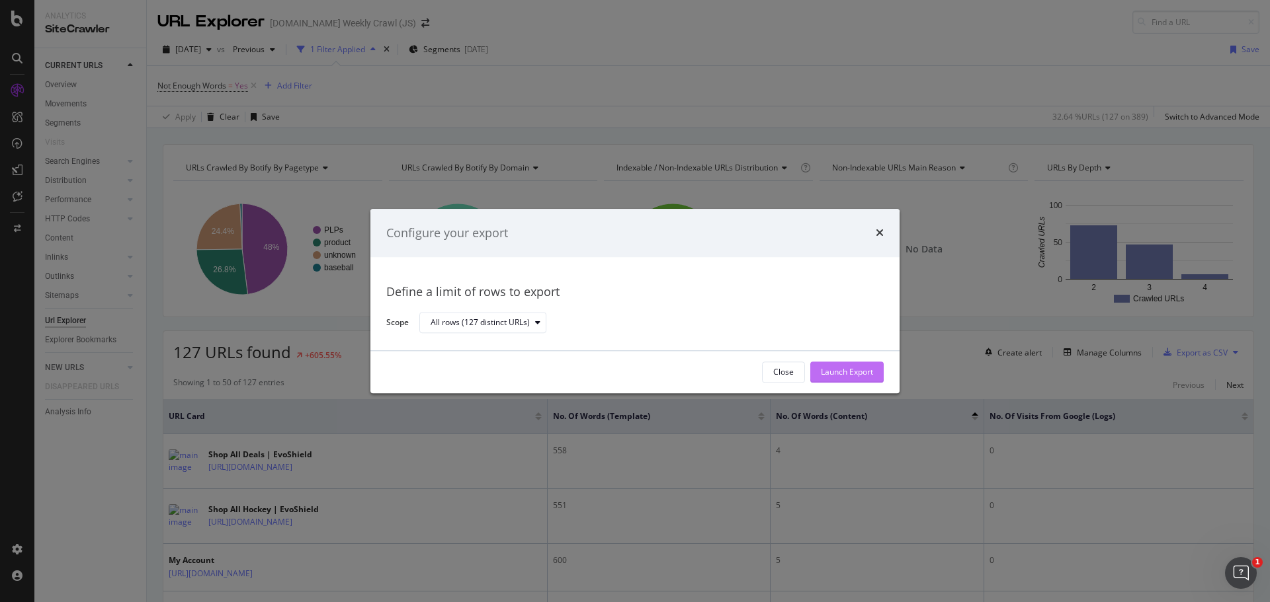
click at [837, 371] on div "Launch Export" at bounding box center [847, 372] width 52 height 11
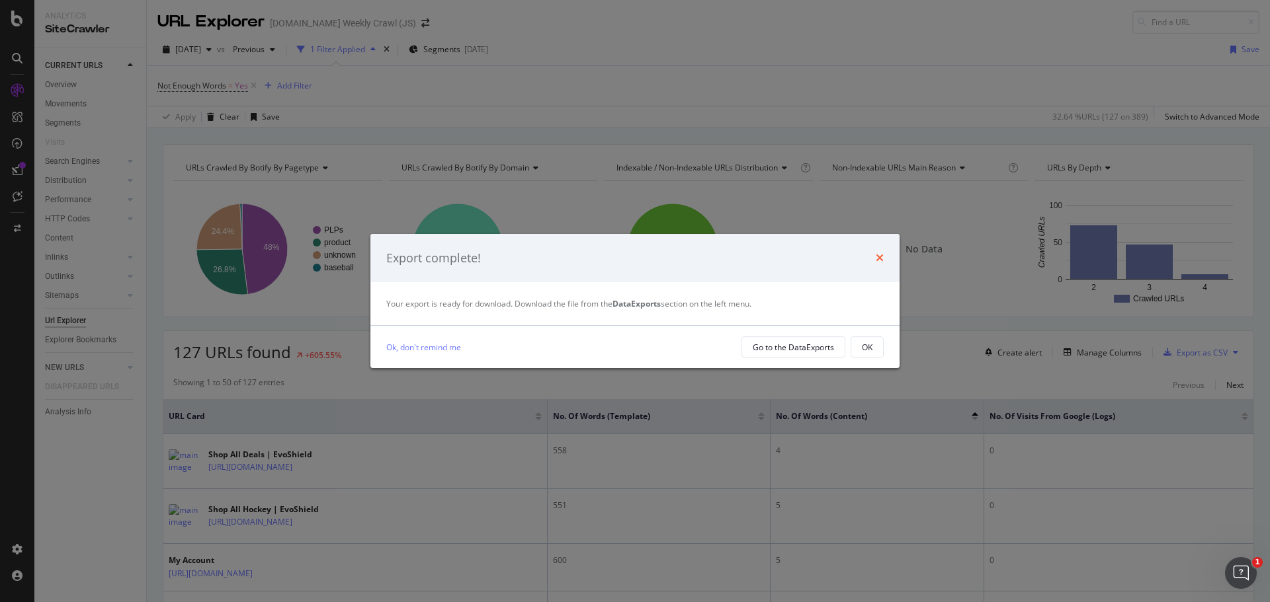
click at [881, 257] on icon "times" at bounding box center [880, 258] width 8 height 11
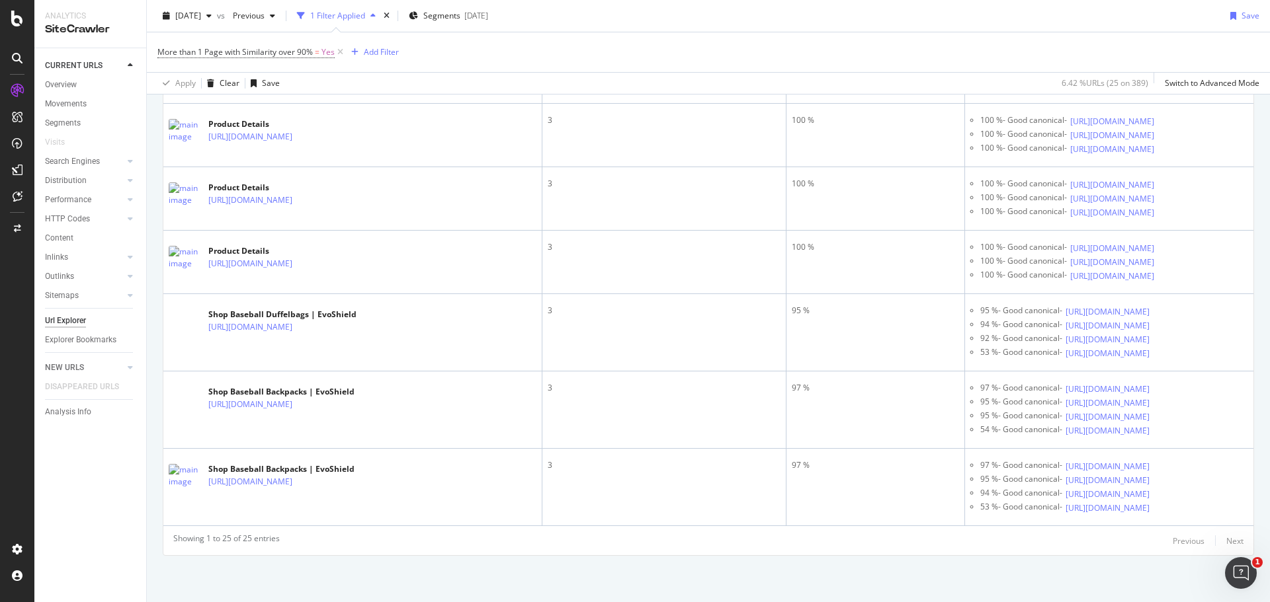
scroll to position [5622, 0]
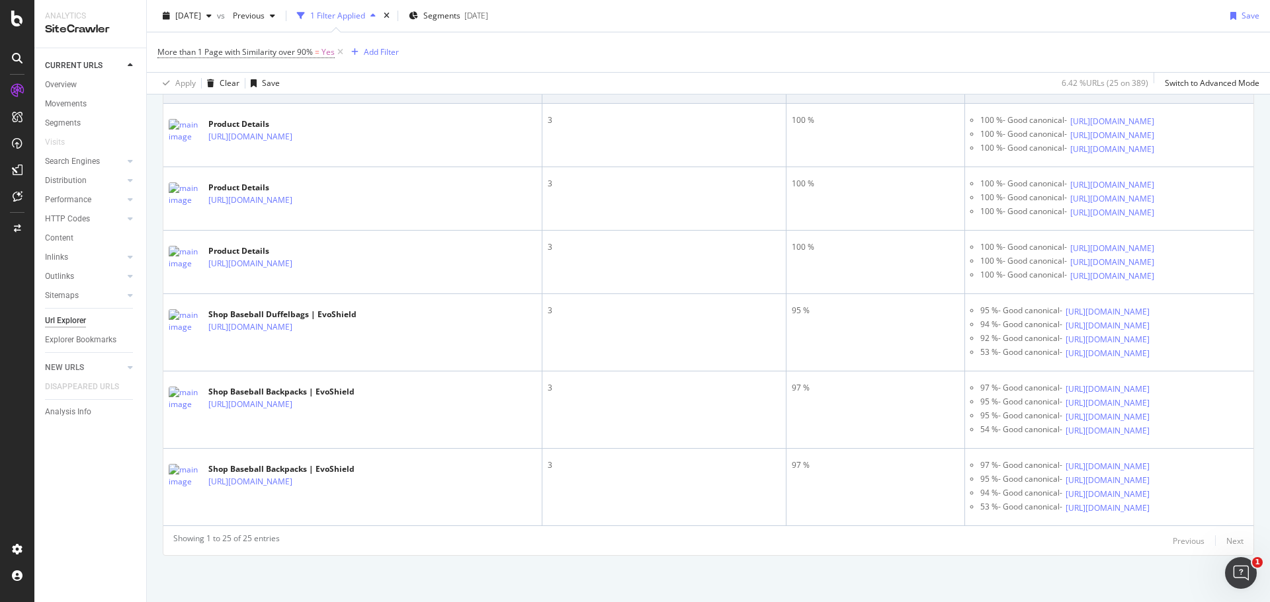
click at [292, 80] on link "[URL][DOMAIN_NAME]" at bounding box center [250, 73] width 84 height 13
click at [306, 77] on icon at bounding box center [302, 73] width 8 height 8
click at [1167, 62] on icon at bounding box center [1163, 58] width 8 height 8
